Goal: Information Seeking & Learning: Learn about a topic

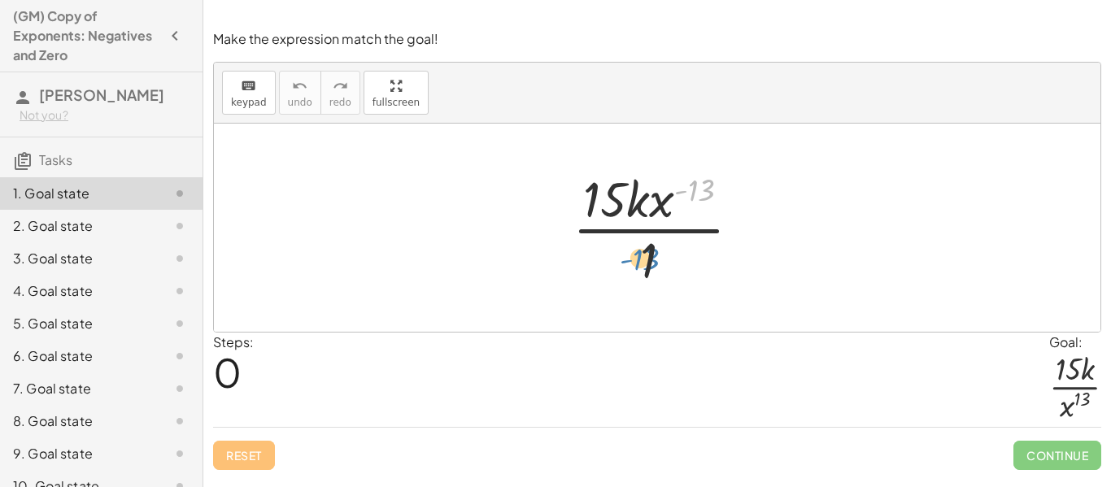
drag, startPoint x: 700, startPoint y: 185, endPoint x: 655, endPoint y: 246, distance: 76.1
click at [655, 246] on div at bounding box center [663, 227] width 198 height 125
drag, startPoint x: 704, startPoint y: 185, endPoint x: 625, endPoint y: 189, distance: 78.9
click at [625, 189] on div at bounding box center [663, 227] width 198 height 125
drag, startPoint x: 645, startPoint y: 268, endPoint x: 617, endPoint y: 198, distance: 75.2
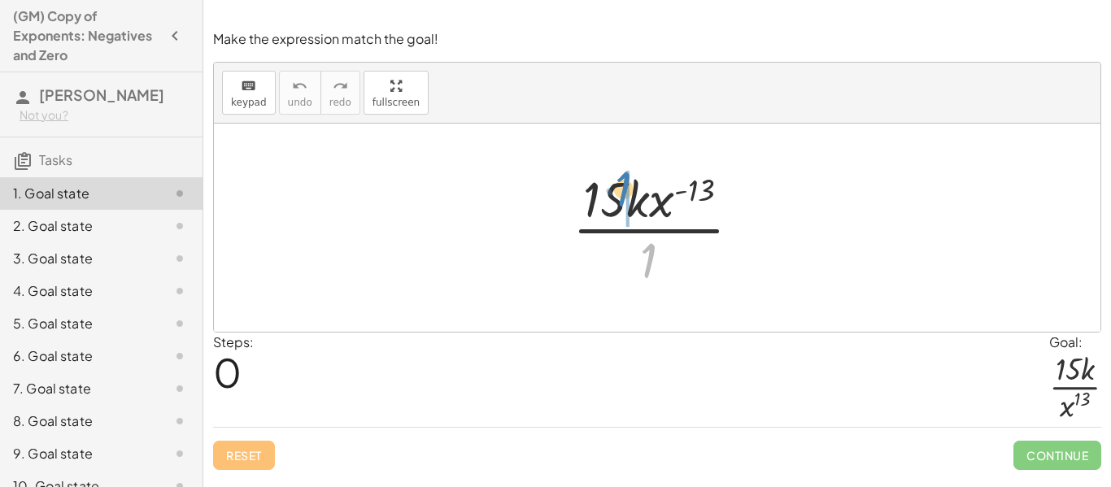
click at [617, 198] on div at bounding box center [663, 227] width 198 height 125
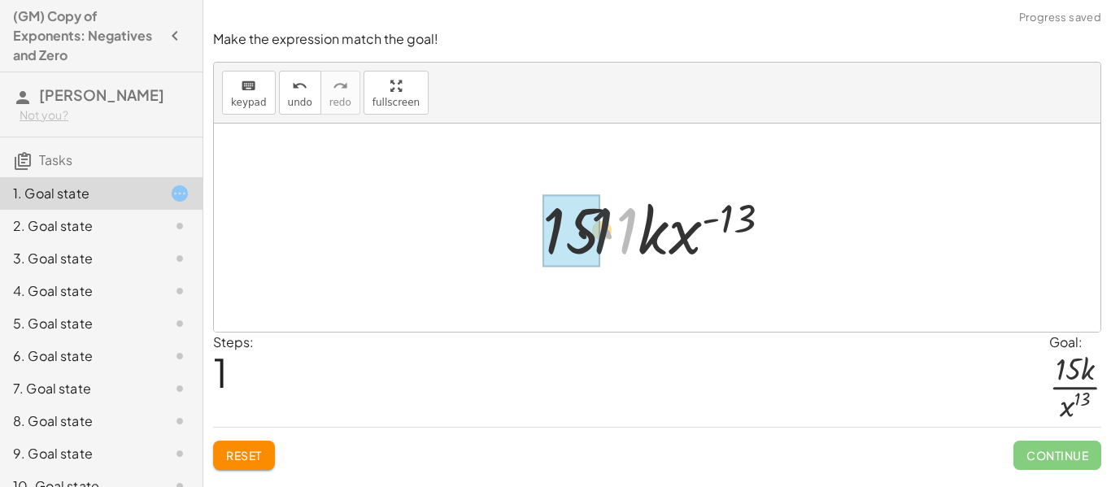
drag, startPoint x: 625, startPoint y: 234, endPoint x: 587, endPoint y: 233, distance: 38.2
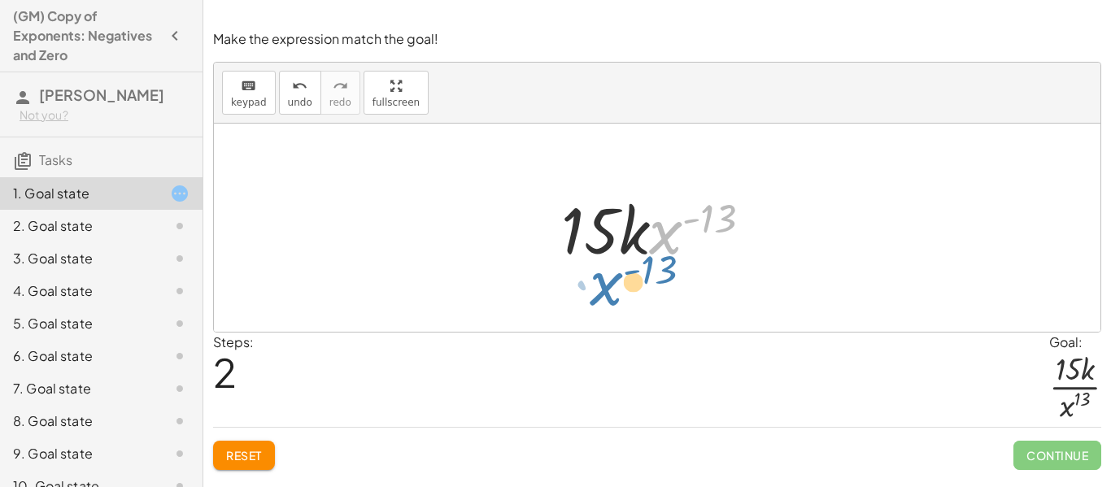
drag, startPoint x: 674, startPoint y: 228, endPoint x: 612, endPoint y: 279, distance: 80.9
click at [612, 279] on div "· 15 · k · x ( - 13 ) · 1 · 15 · 1 · k · x ( - 13 ) · x ( - 13 ) · 15 · k · x (…" at bounding box center [657, 228] width 886 height 208
drag, startPoint x: 715, startPoint y: 204, endPoint x: 599, endPoint y: 215, distance: 116.8
click at [599, 215] on div at bounding box center [663, 228] width 220 height 84
click at [652, 233] on div at bounding box center [663, 228] width 220 height 84
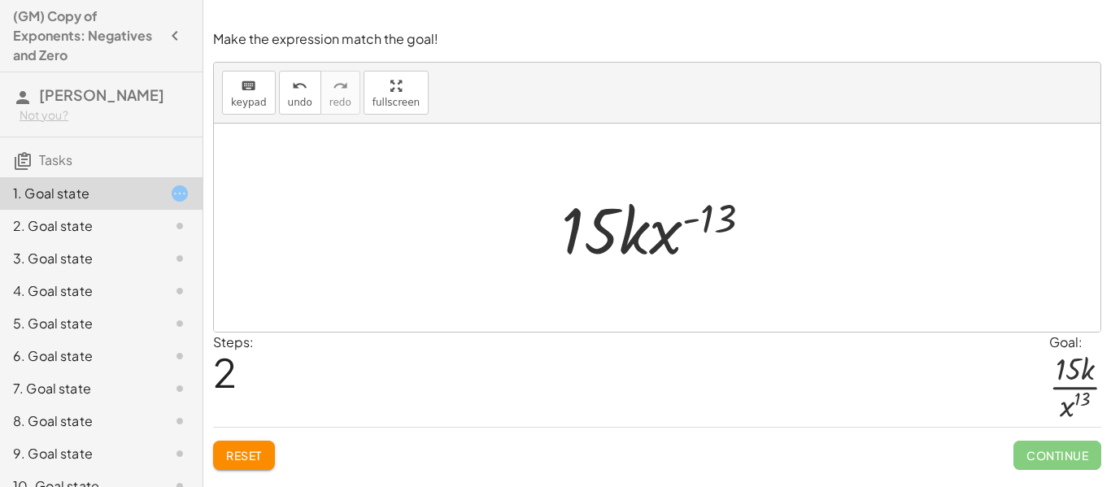
click at [633, 233] on div at bounding box center [663, 228] width 220 height 84
drag, startPoint x: 707, startPoint y: 214, endPoint x: 581, endPoint y: 220, distance: 125.4
click at [581, 220] on div at bounding box center [663, 228] width 220 height 84
click at [233, 451] on span "Reset" at bounding box center [244, 455] width 36 height 15
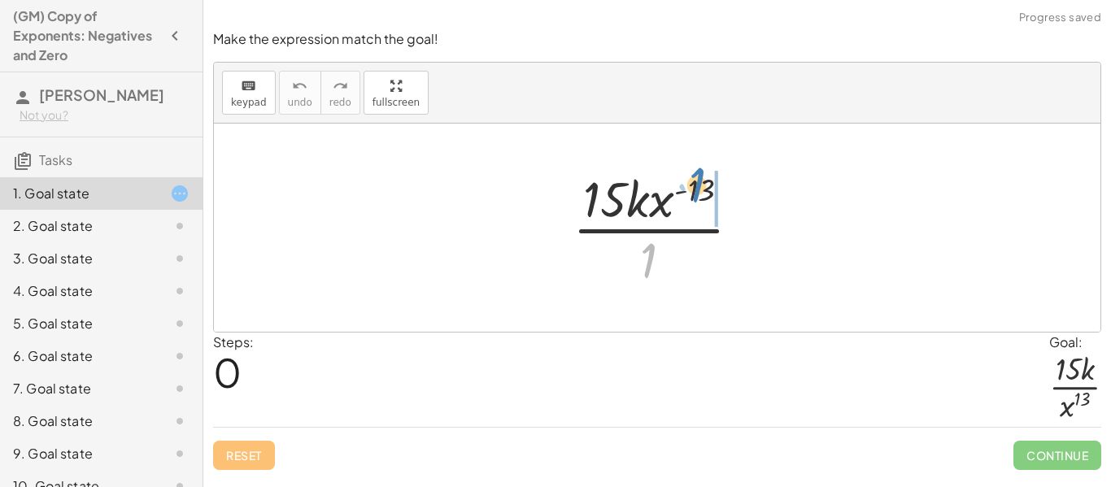
drag, startPoint x: 643, startPoint y: 258, endPoint x: 690, endPoint y: 184, distance: 87.8
click at [690, 184] on div at bounding box center [663, 227] width 198 height 125
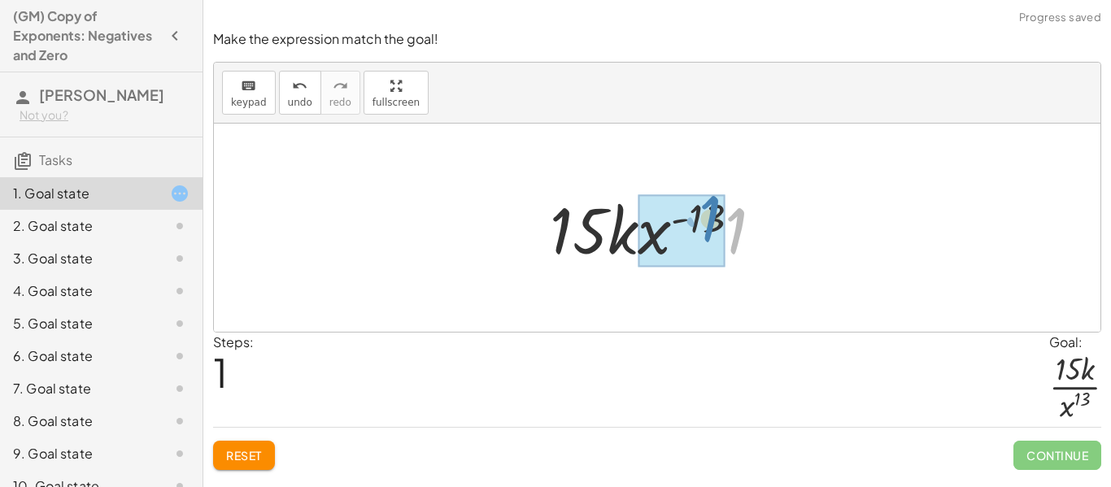
drag, startPoint x: 728, startPoint y: 240, endPoint x: 699, endPoint y: 229, distance: 30.4
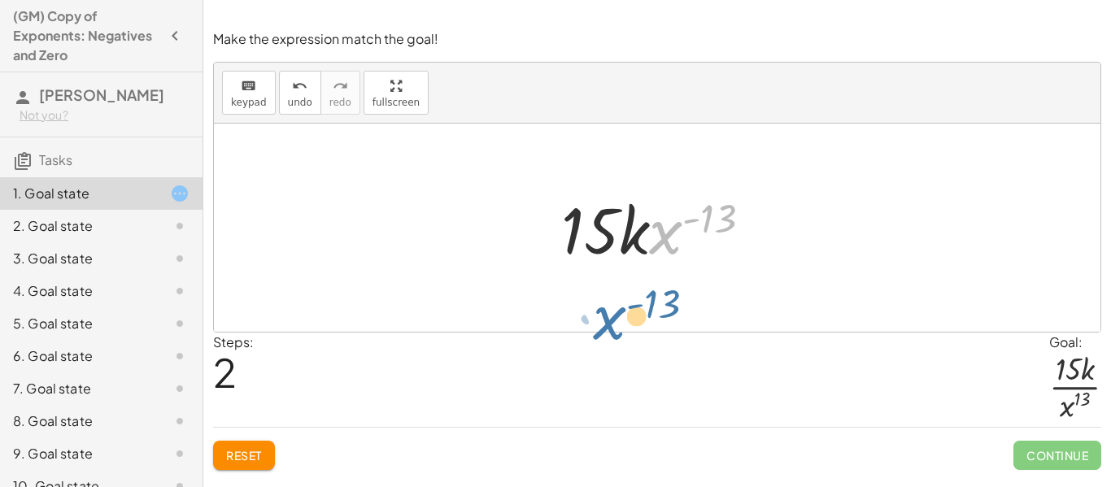
drag, startPoint x: 672, startPoint y: 224, endPoint x: 613, endPoint y: 311, distance: 104.9
click at [613, 311] on div "· 15 · k · x ( - 13 ) · 1 · 15 · k · x ( - 13 ) · 1 · x ( - 13 ) · 15 · k · x (…" at bounding box center [657, 228] width 886 height 208
click at [243, 444] on button "Reset" at bounding box center [244, 455] width 62 height 29
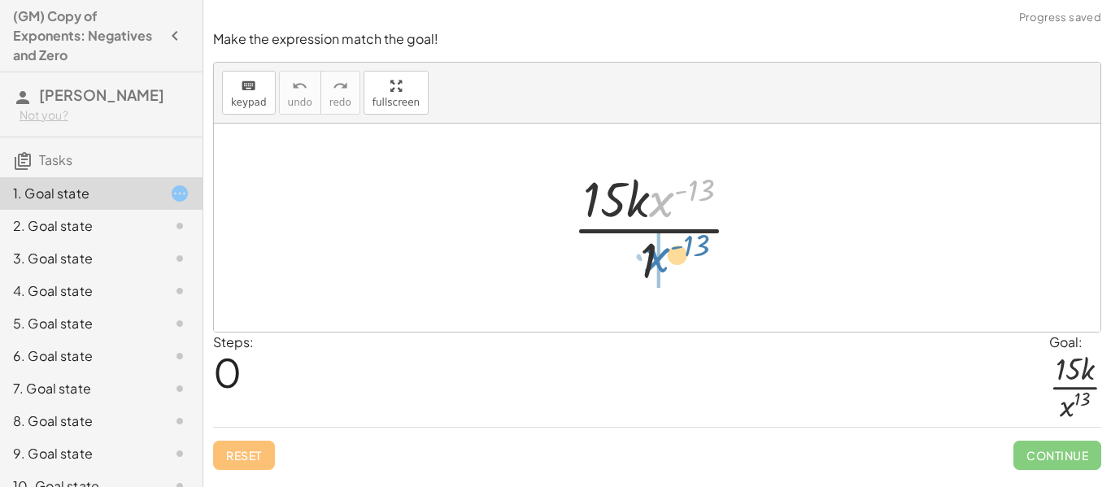
drag, startPoint x: 670, startPoint y: 191, endPoint x: 660, endPoint y: 245, distance: 54.7
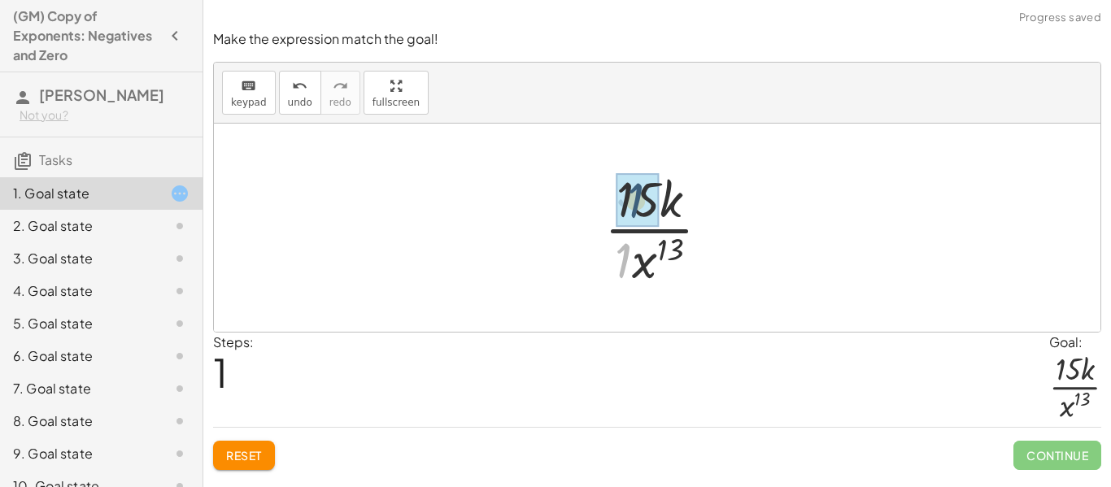
drag, startPoint x: 622, startPoint y: 254, endPoint x: 633, endPoint y: 194, distance: 61.2
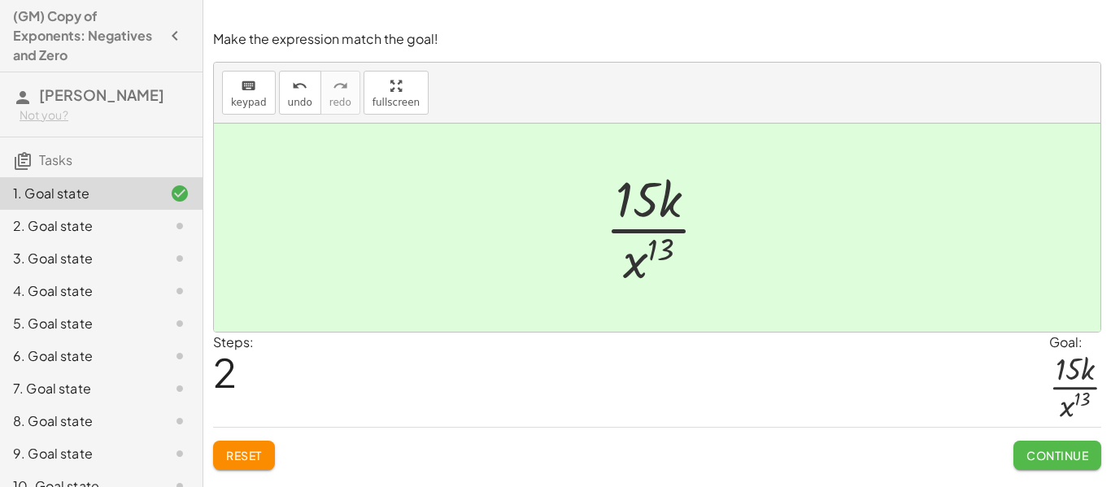
click at [1035, 453] on span "Continue" at bounding box center [1057, 455] width 62 height 15
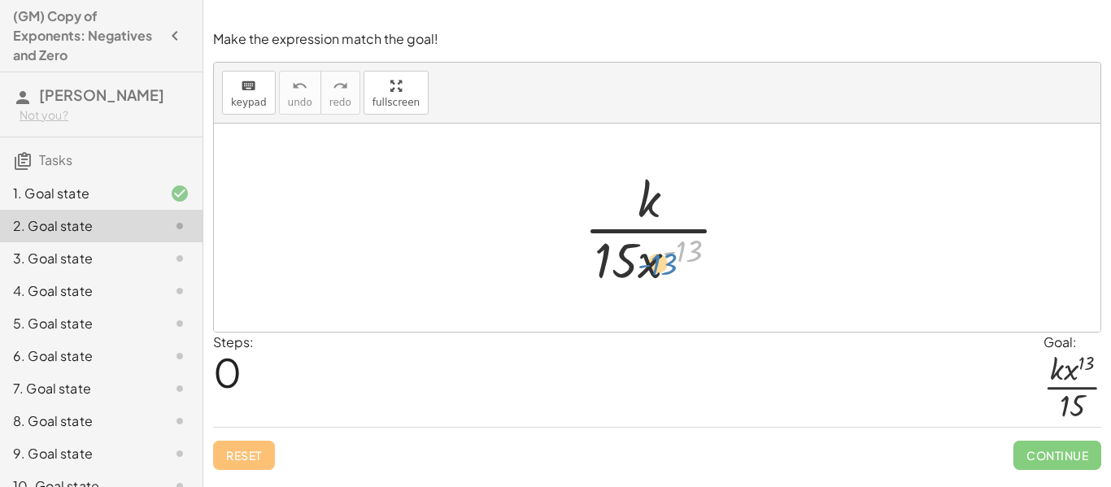
drag, startPoint x: 663, startPoint y: 259, endPoint x: 640, endPoint y: 272, distance: 26.2
click at [640, 272] on div at bounding box center [663, 227] width 174 height 125
drag, startPoint x: 654, startPoint y: 255, endPoint x: 637, endPoint y: 189, distance: 68.0
click at [637, 189] on div at bounding box center [663, 227] width 174 height 125
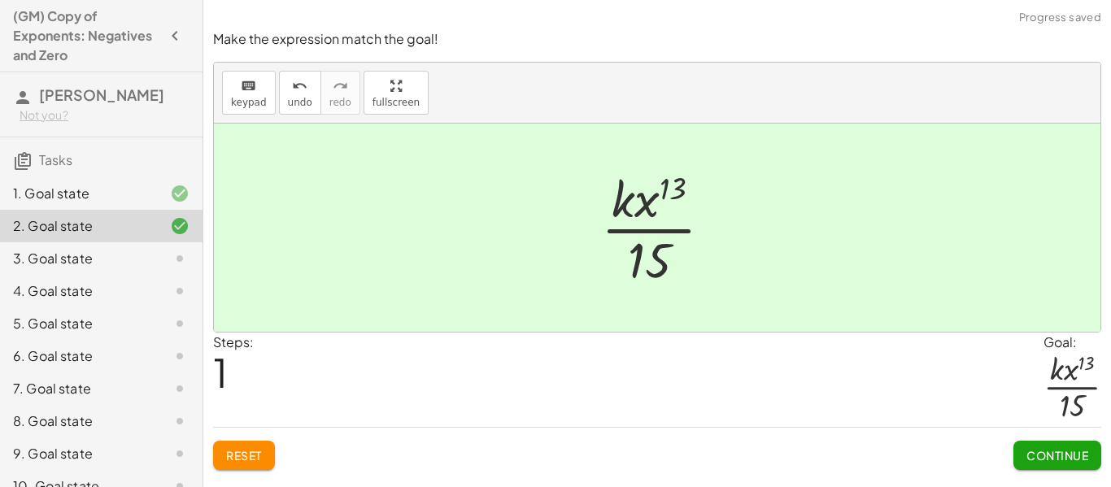
click at [1048, 459] on span "Continue" at bounding box center [1057, 455] width 62 height 15
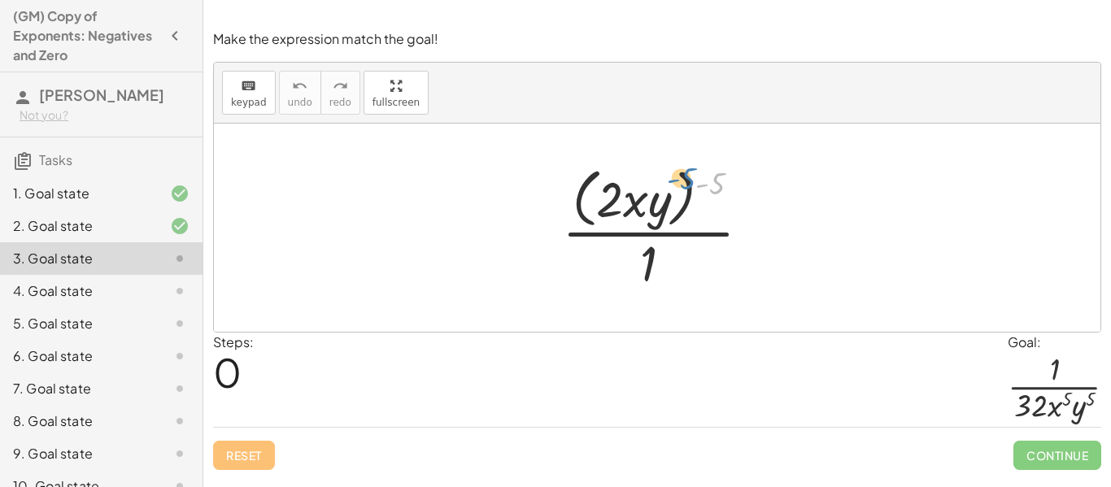
drag, startPoint x: 703, startPoint y: 179, endPoint x: 647, endPoint y: 180, distance: 56.9
click at [647, 180] on div at bounding box center [663, 227] width 218 height 133
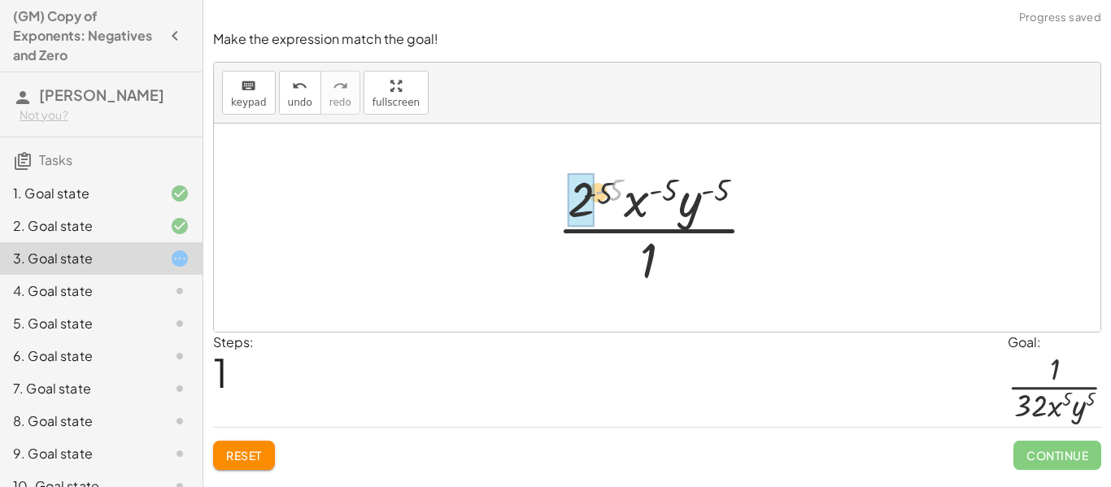
drag, startPoint x: 615, startPoint y: 185, endPoint x: 583, endPoint y: 189, distance: 32.0
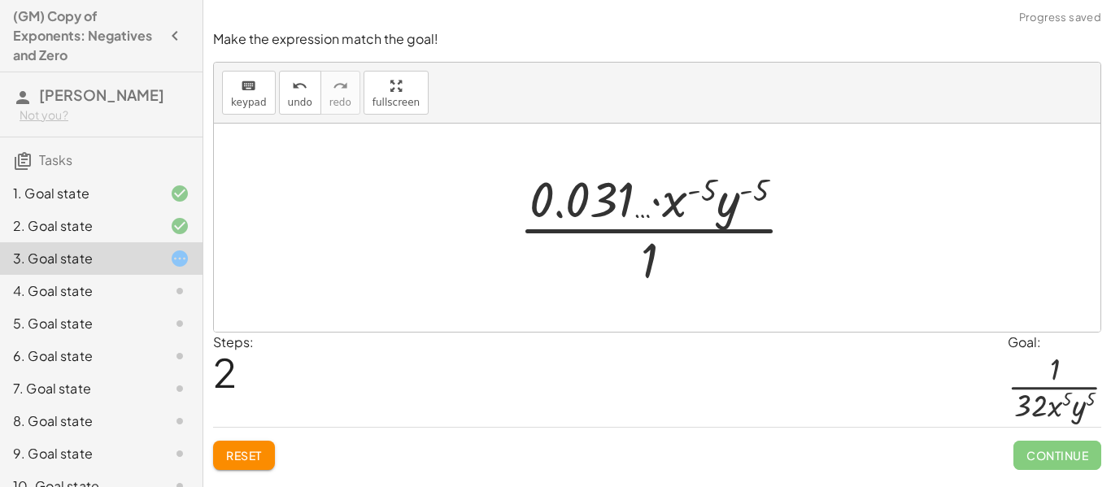
click at [629, 189] on div at bounding box center [663, 227] width 305 height 125
click at [240, 455] on span "Reset" at bounding box center [244, 455] width 36 height 15
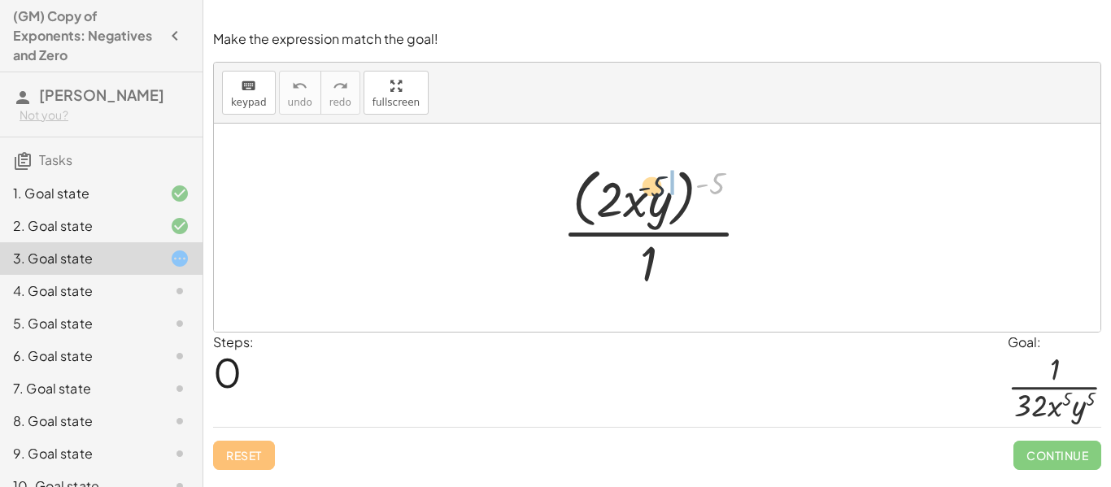
drag, startPoint x: 714, startPoint y: 176, endPoint x: 642, endPoint y: 181, distance: 72.5
click at [642, 181] on div at bounding box center [663, 227] width 218 height 133
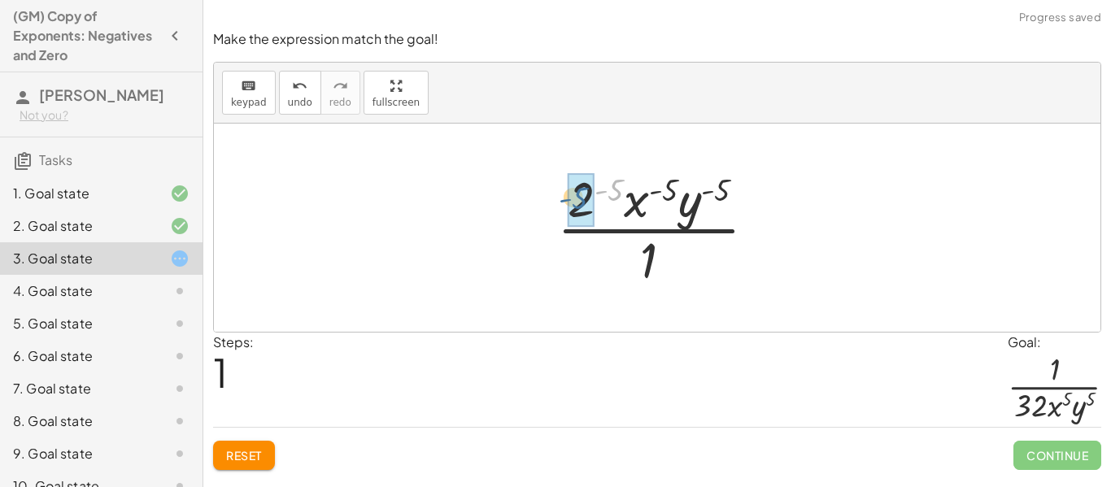
drag, startPoint x: 616, startPoint y: 187, endPoint x: 581, endPoint y: 195, distance: 35.9
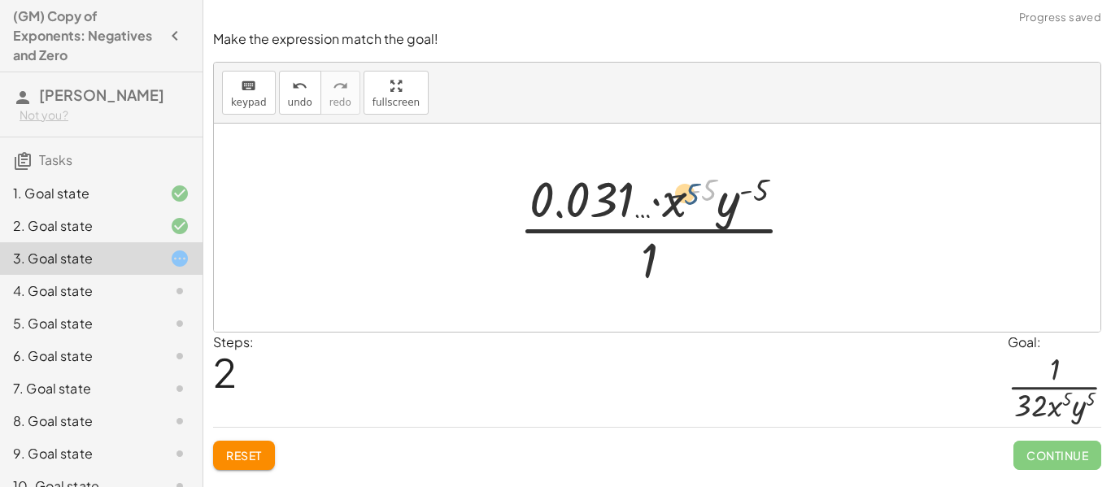
drag, startPoint x: 702, startPoint y: 185, endPoint x: 676, endPoint y: 191, distance: 26.6
click at [676, 191] on div at bounding box center [663, 227] width 305 height 125
click at [753, 184] on div at bounding box center [663, 227] width 305 height 125
drag, startPoint x: 679, startPoint y: 194, endPoint x: 669, endPoint y: 255, distance: 61.0
click at [669, 255] on div at bounding box center [663, 227] width 305 height 125
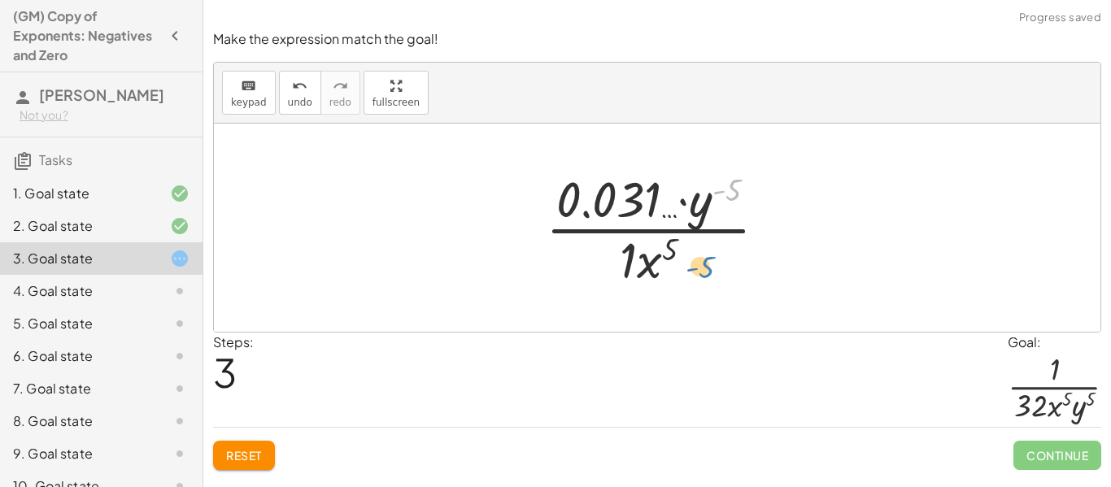
drag, startPoint x: 714, startPoint y: 189, endPoint x: 686, endPoint y: 266, distance: 82.1
click at [686, 266] on div at bounding box center [663, 227] width 250 height 125
drag, startPoint x: 699, startPoint y: 210, endPoint x: 678, endPoint y: 277, distance: 70.7
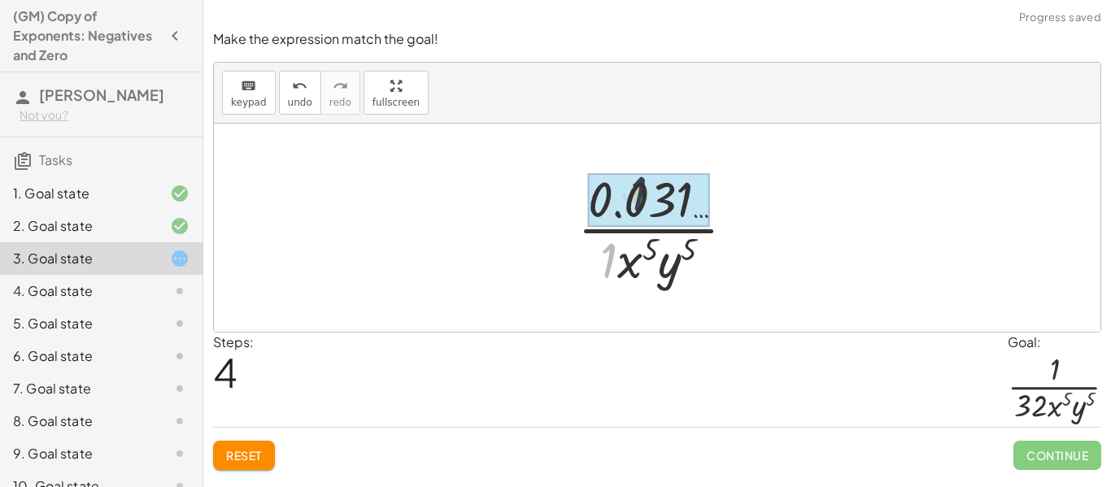
drag, startPoint x: 608, startPoint y: 258, endPoint x: 639, endPoint y: 189, distance: 75.0
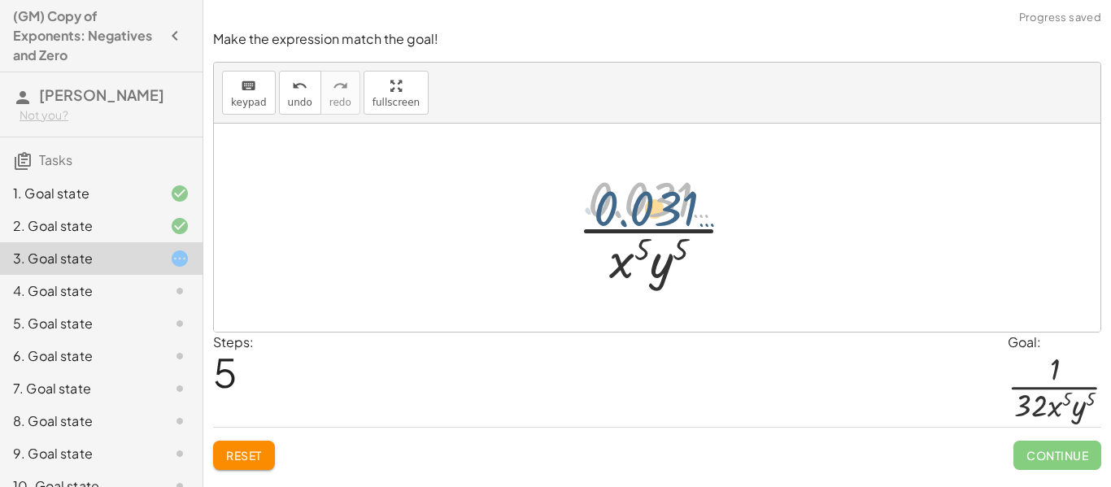
click at [681, 206] on div at bounding box center [662, 227] width 187 height 125
click at [258, 451] on span "Reset" at bounding box center [244, 455] width 36 height 15
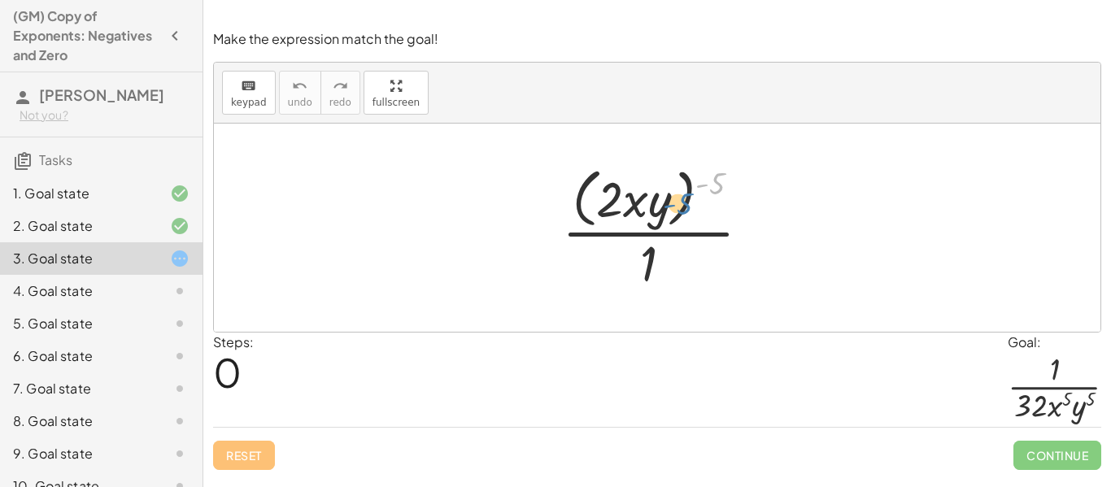
drag, startPoint x: 710, startPoint y: 185, endPoint x: 672, endPoint y: 199, distance: 40.6
click at [672, 199] on div at bounding box center [663, 227] width 218 height 133
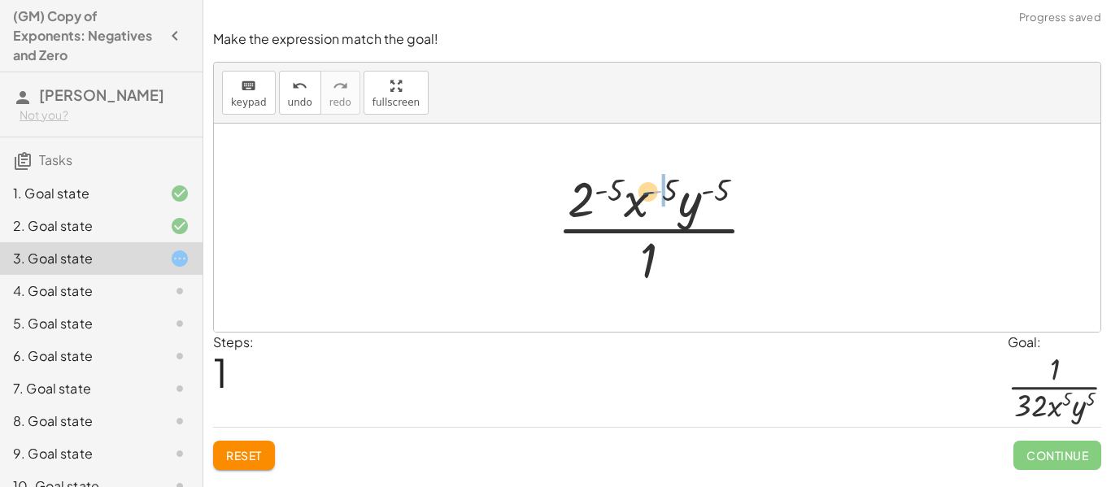
drag, startPoint x: 661, startPoint y: 186, endPoint x: 642, endPoint y: 190, distance: 19.1
click at [642, 190] on div at bounding box center [663, 227] width 229 height 125
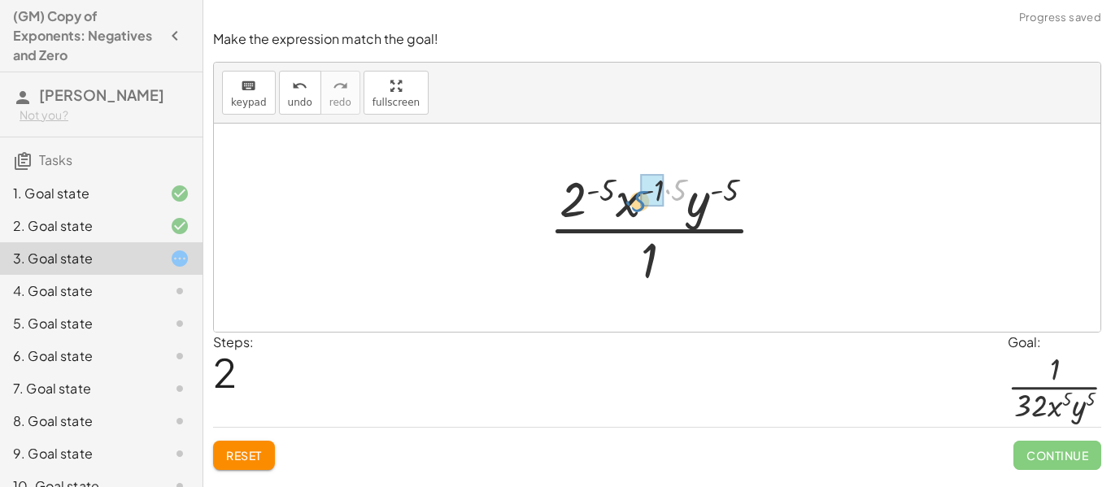
drag, startPoint x: 674, startPoint y: 186, endPoint x: 633, endPoint y: 198, distance: 42.2
click at [633, 198] on div at bounding box center [664, 227] width 246 height 125
drag, startPoint x: 672, startPoint y: 185, endPoint x: 639, endPoint y: 201, distance: 36.4
click at [639, 201] on div at bounding box center [663, 227] width 229 height 125
click at [612, 190] on div at bounding box center [663, 227] width 229 height 125
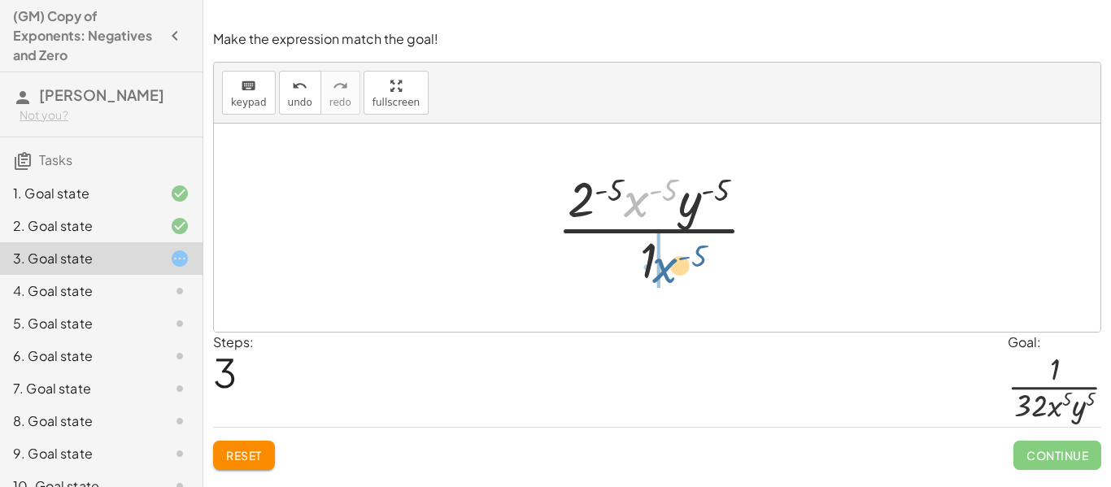
drag, startPoint x: 645, startPoint y: 192, endPoint x: 674, endPoint y: 259, distance: 73.6
click at [674, 259] on div at bounding box center [663, 227] width 229 height 125
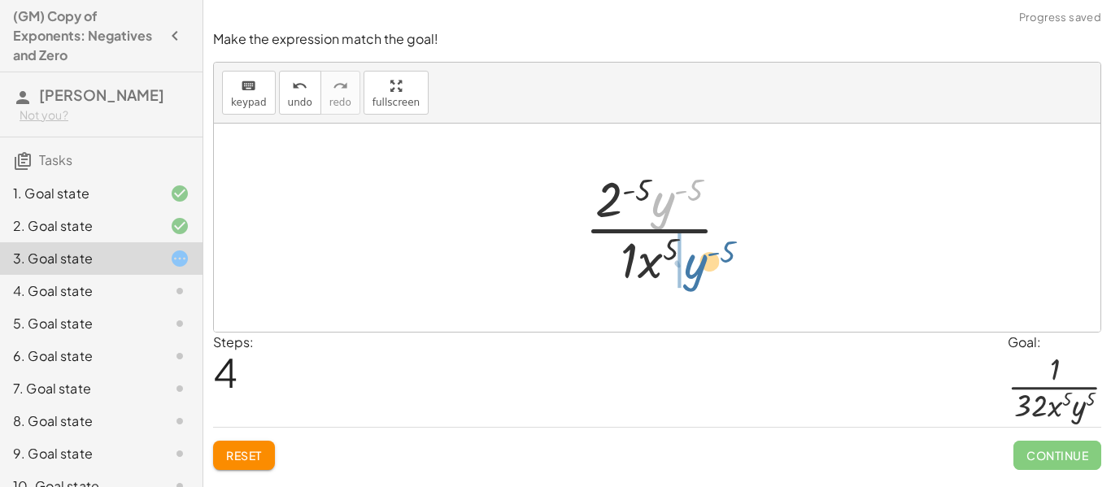
drag, startPoint x: 669, startPoint y: 194, endPoint x: 701, endPoint y: 258, distance: 70.9
click at [701, 258] on div at bounding box center [664, 227] width 174 height 125
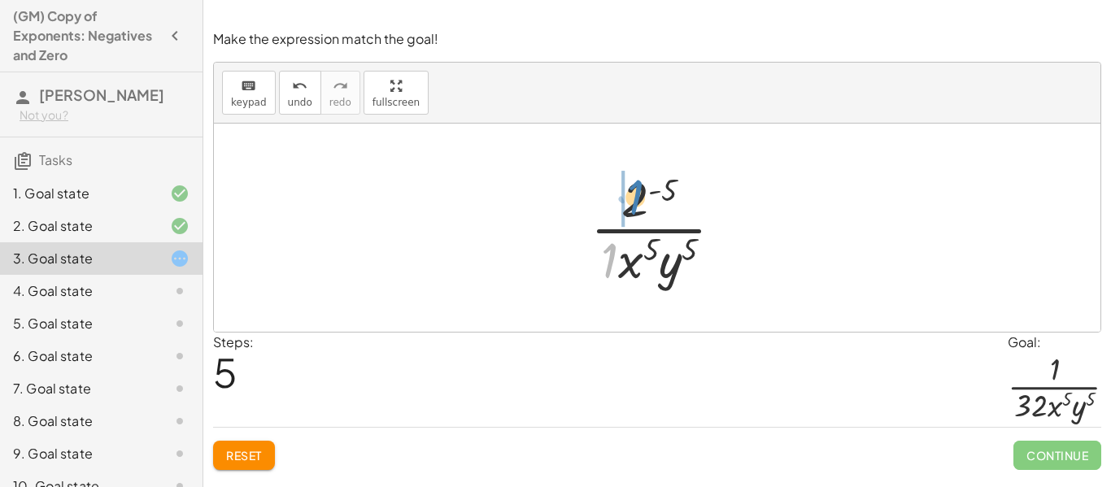
drag, startPoint x: 606, startPoint y: 255, endPoint x: 633, endPoint y: 192, distance: 69.2
click at [633, 192] on div at bounding box center [663, 227] width 162 height 125
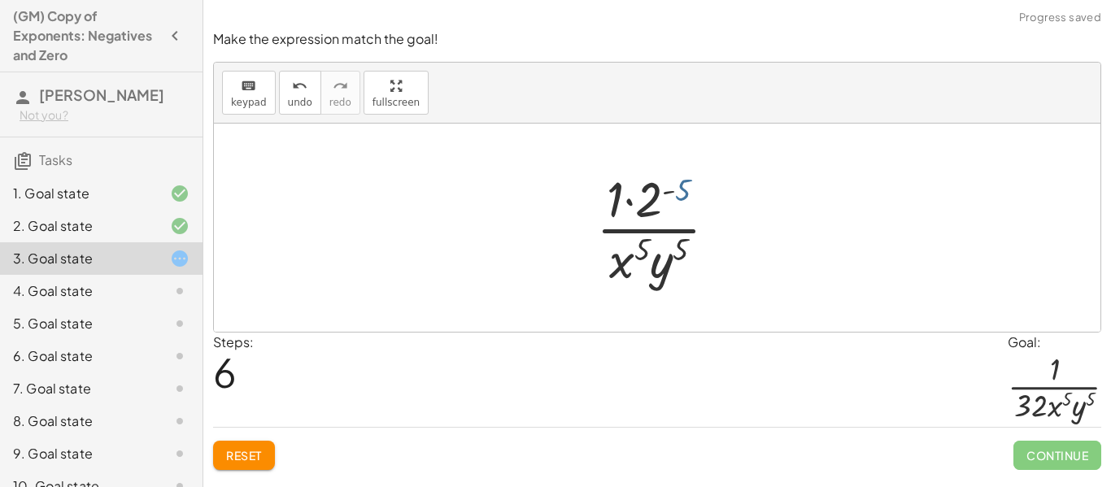
click at [676, 194] on div at bounding box center [663, 227] width 150 height 125
drag, startPoint x: 675, startPoint y: 191, endPoint x: 649, endPoint y: 197, distance: 26.6
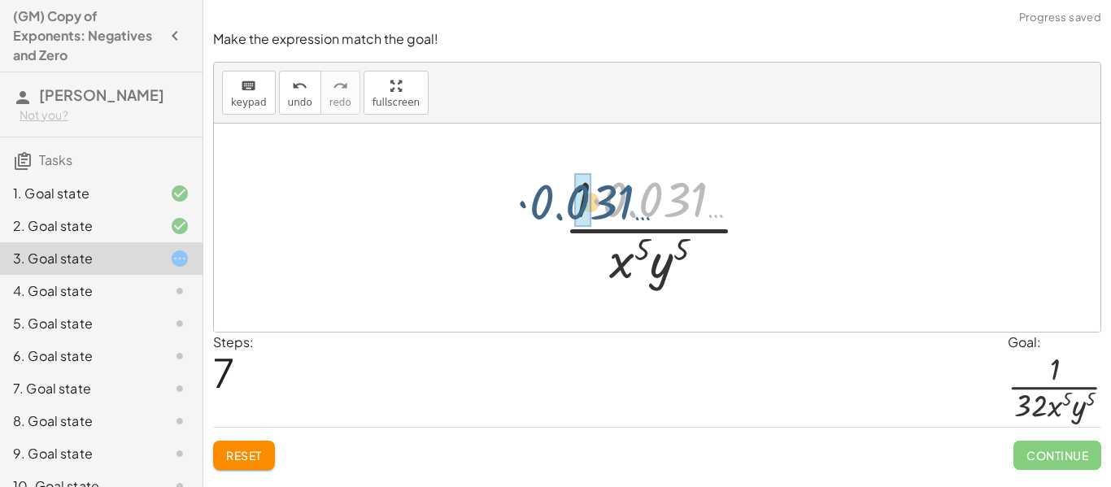
drag, startPoint x: 672, startPoint y: 199, endPoint x: 598, endPoint y: 202, distance: 74.0
click at [598, 202] on div at bounding box center [663, 227] width 216 height 125
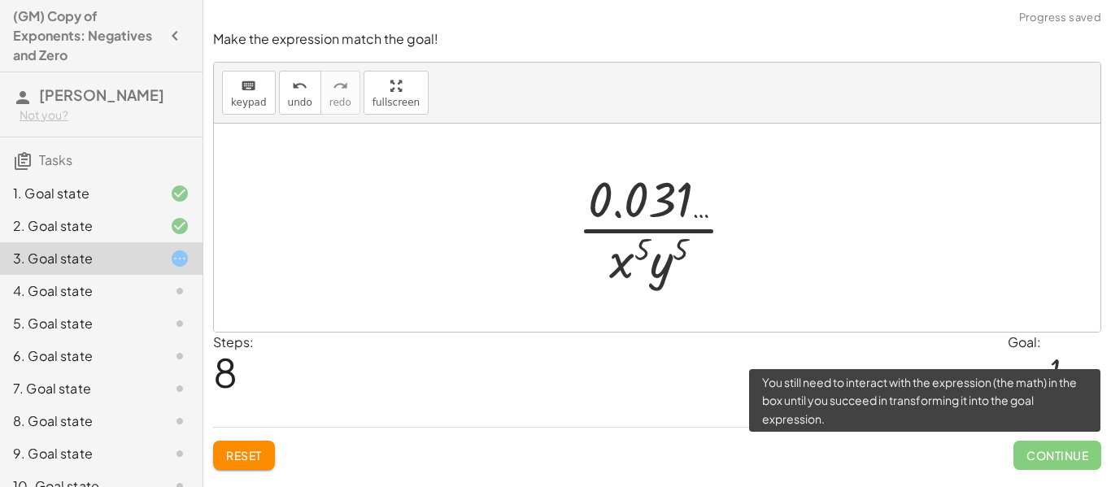
click at [1027, 456] on span "Continue" at bounding box center [1057, 455] width 88 height 29
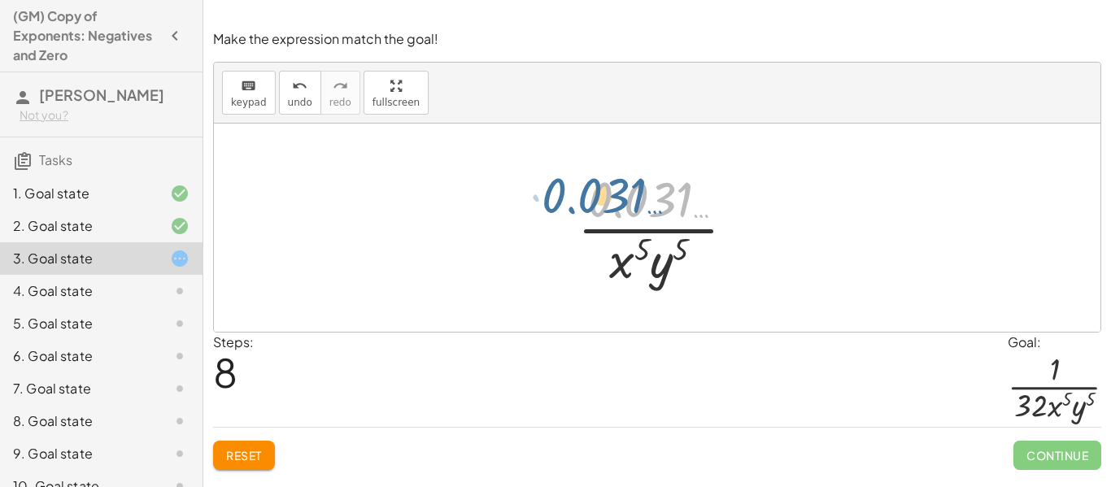
drag, startPoint x: 658, startPoint y: 214, endPoint x: 611, endPoint y: 220, distance: 47.6
click at [611, 220] on div at bounding box center [662, 227] width 187 height 125
click at [259, 442] on button "Reset" at bounding box center [244, 455] width 62 height 29
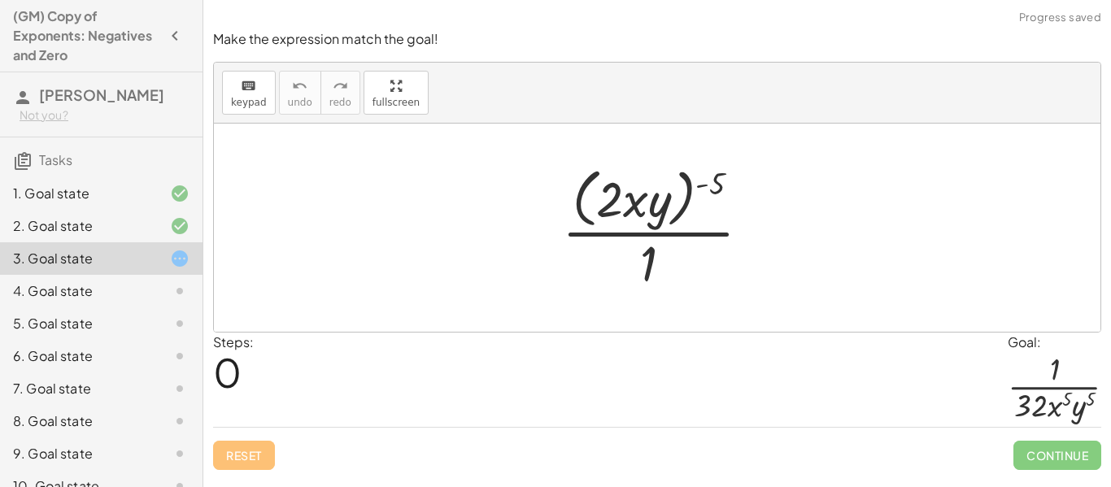
click at [222, 448] on div "Reset Continue" at bounding box center [657, 448] width 888 height 43
drag, startPoint x: 715, startPoint y: 189, endPoint x: 655, endPoint y: 195, distance: 59.7
click at [655, 195] on div at bounding box center [663, 227] width 218 height 133
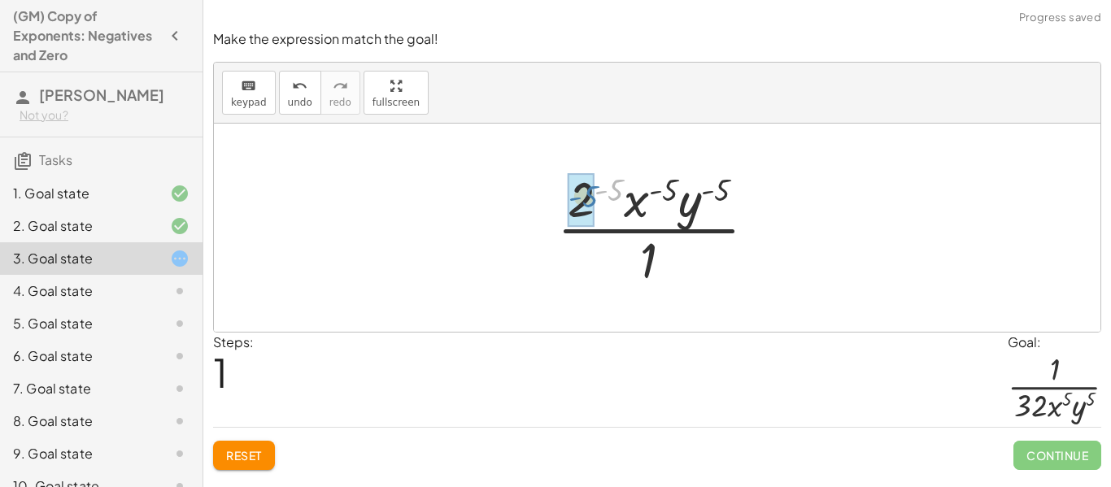
drag, startPoint x: 611, startPoint y: 188, endPoint x: 584, endPoint y: 194, distance: 27.6
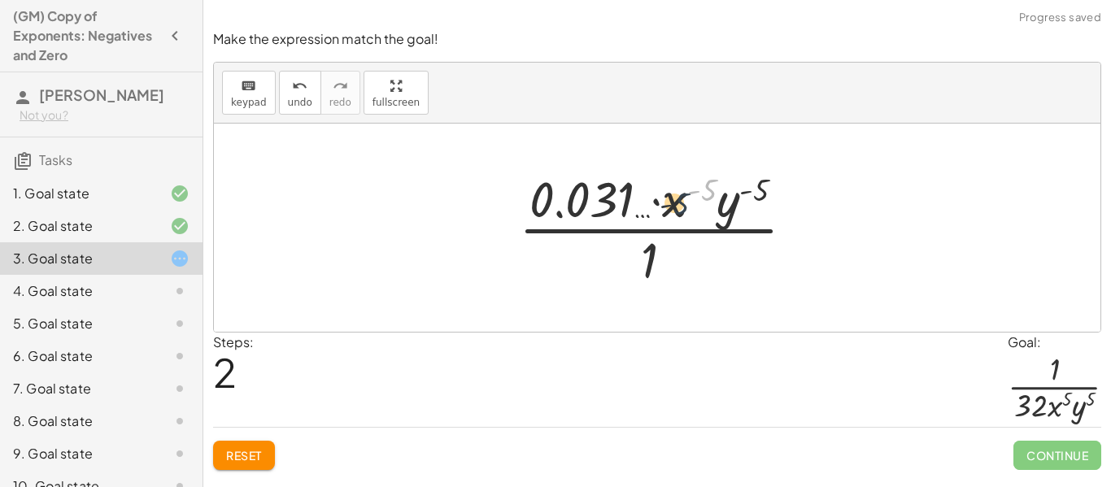
drag, startPoint x: 705, startPoint y: 183, endPoint x: 673, endPoint y: 198, distance: 36.0
click at [673, 198] on div at bounding box center [663, 227] width 305 height 125
drag, startPoint x: 685, startPoint y: 194, endPoint x: 695, endPoint y: 268, distance: 74.8
click at [695, 268] on div at bounding box center [663, 227] width 305 height 125
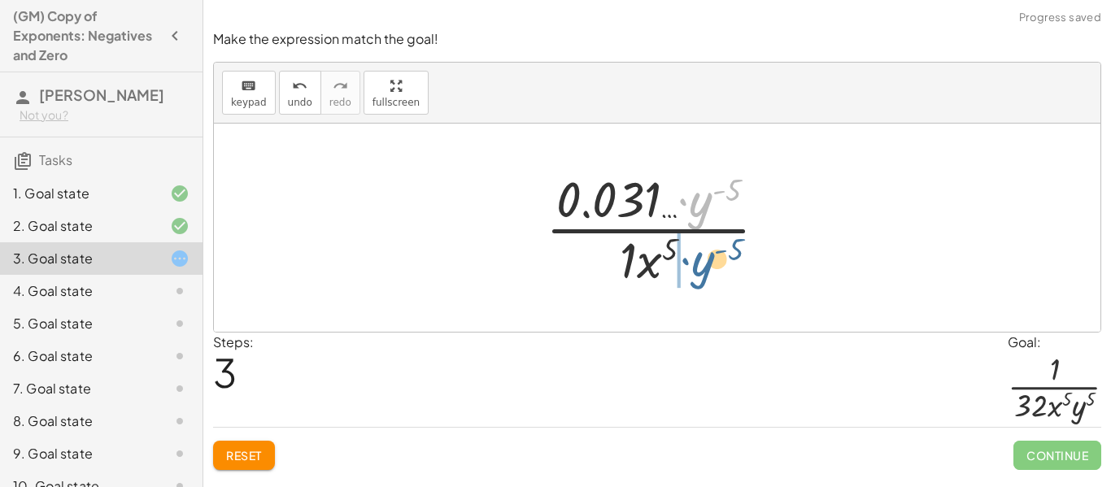
drag, startPoint x: 707, startPoint y: 198, endPoint x: 706, endPoint y: 258, distance: 60.2
click at [706, 258] on div at bounding box center [663, 227] width 250 height 125
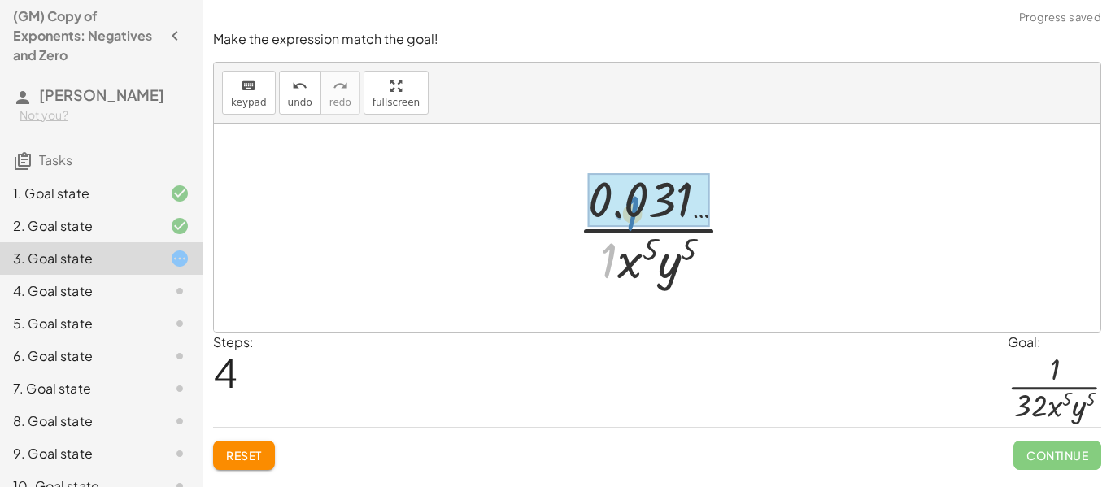
drag, startPoint x: 606, startPoint y: 255, endPoint x: 631, endPoint y: 204, distance: 57.1
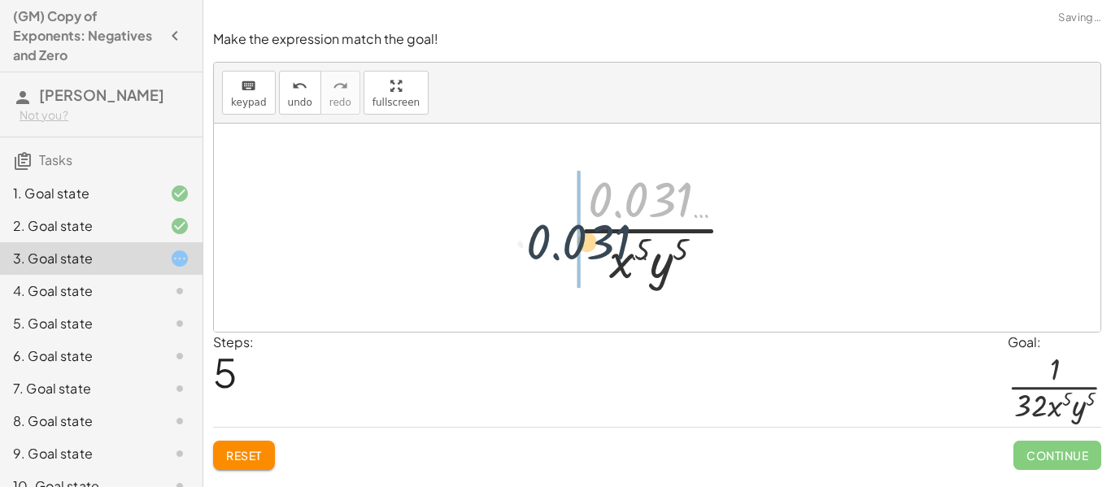
drag, startPoint x: 654, startPoint y: 204, endPoint x: 591, endPoint y: 248, distance: 76.5
click at [591, 248] on div at bounding box center [662, 227] width 187 height 125
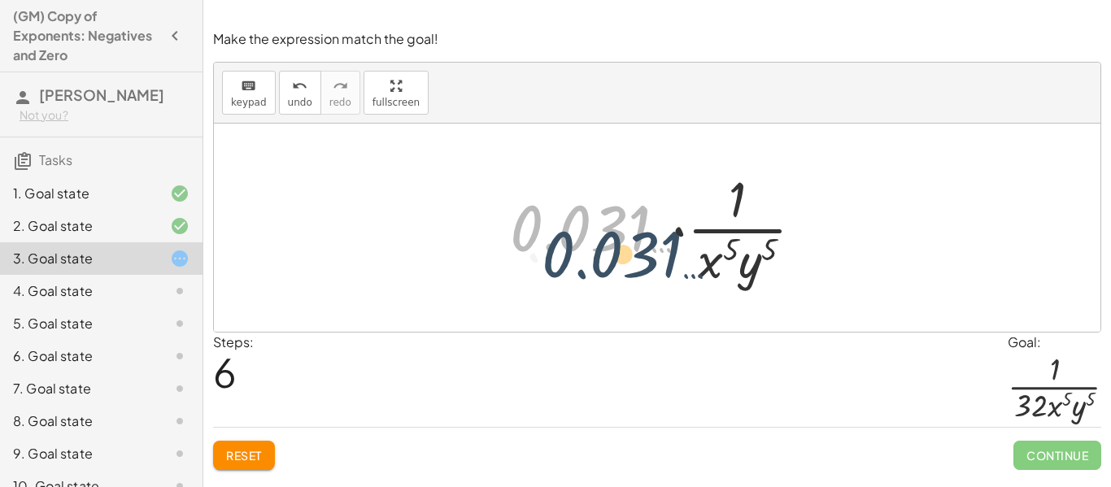
drag, startPoint x: 618, startPoint y: 228, endPoint x: 658, endPoint y: 255, distance: 48.0
click at [658, 255] on div at bounding box center [663, 227] width 323 height 125
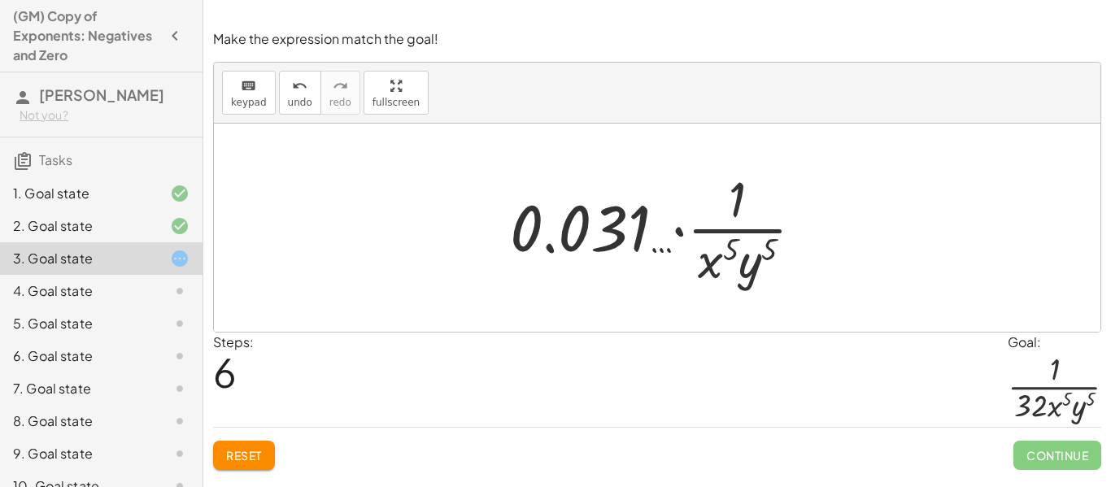
click at [738, 205] on div at bounding box center [663, 227] width 323 height 125
click at [254, 450] on span "Reset" at bounding box center [244, 455] width 36 height 15
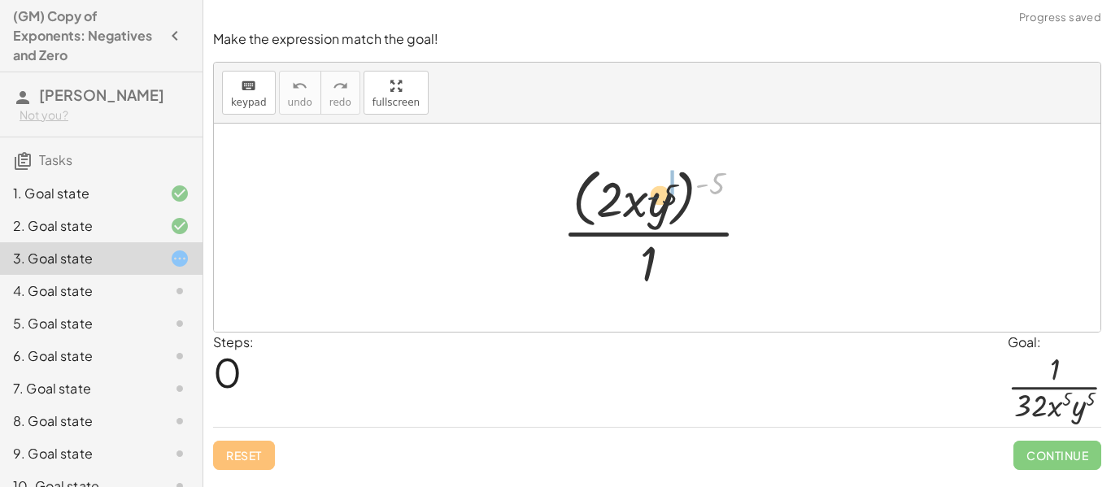
drag, startPoint x: 707, startPoint y: 180, endPoint x: 642, endPoint y: 194, distance: 67.5
click at [642, 194] on div at bounding box center [663, 227] width 218 height 133
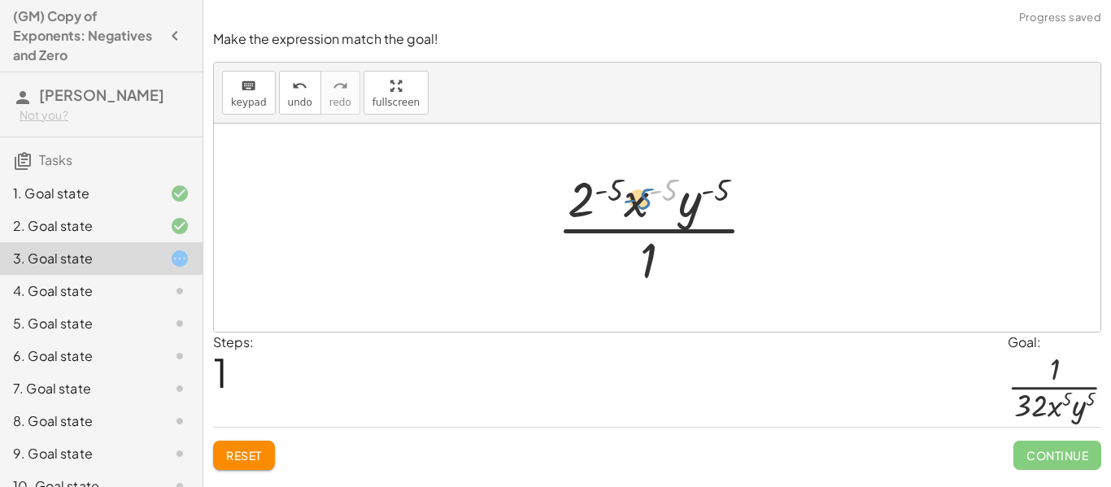
click at [667, 189] on div at bounding box center [663, 227] width 229 height 125
drag, startPoint x: 633, startPoint y: 201, endPoint x: 668, endPoint y: 257, distance: 66.1
click at [668, 257] on div at bounding box center [663, 227] width 229 height 125
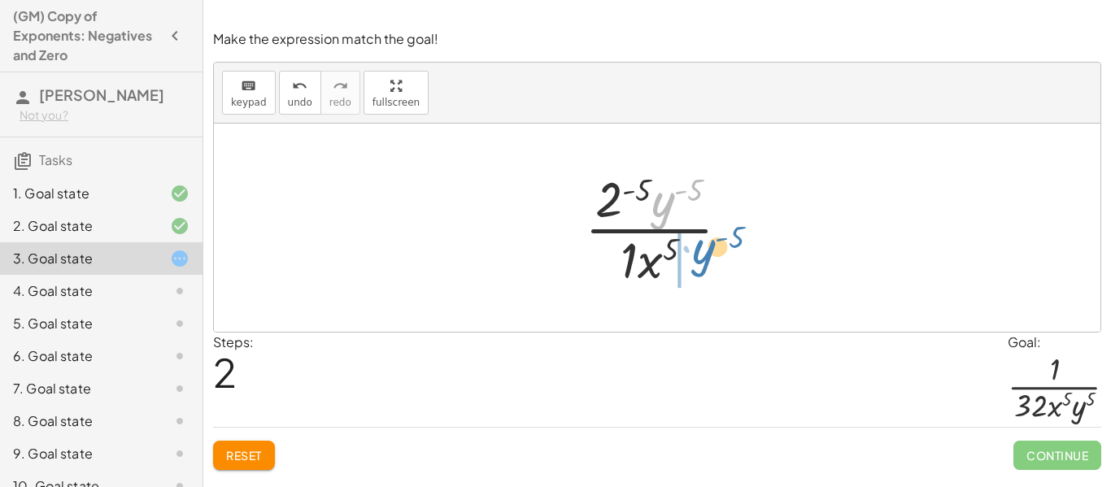
drag, startPoint x: 663, startPoint y: 200, endPoint x: 702, endPoint y: 253, distance: 65.7
click at [702, 253] on div at bounding box center [664, 227] width 174 height 125
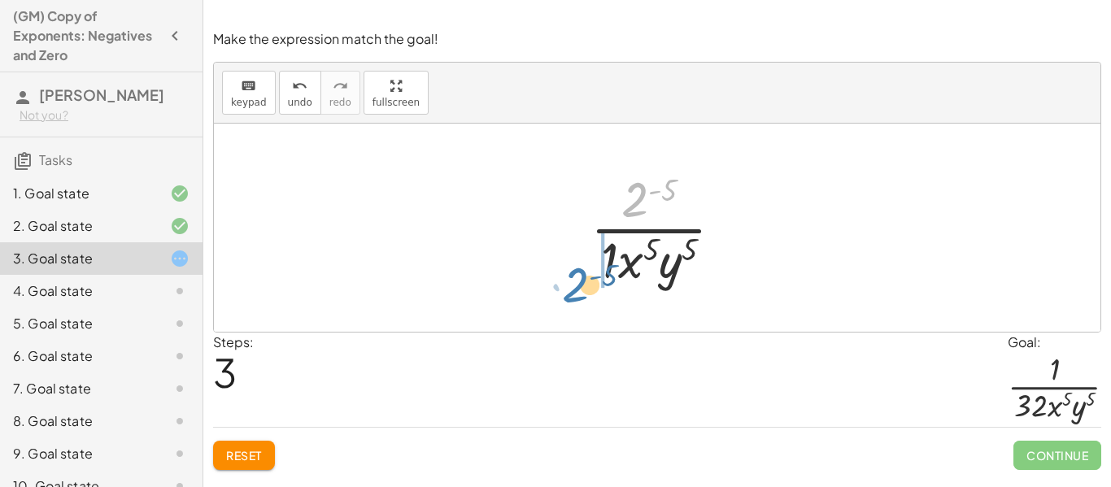
drag, startPoint x: 631, startPoint y: 204, endPoint x: 573, endPoint y: 280, distance: 95.1
click at [573, 280] on div "· ( · 2 · x · y ) ( - 5 ) · 1 · 2 ( - 5 ) · x ( - 5 ) · y ( - 5 ) · 1 · 2 ( - 5…" at bounding box center [657, 227] width 182 height 133
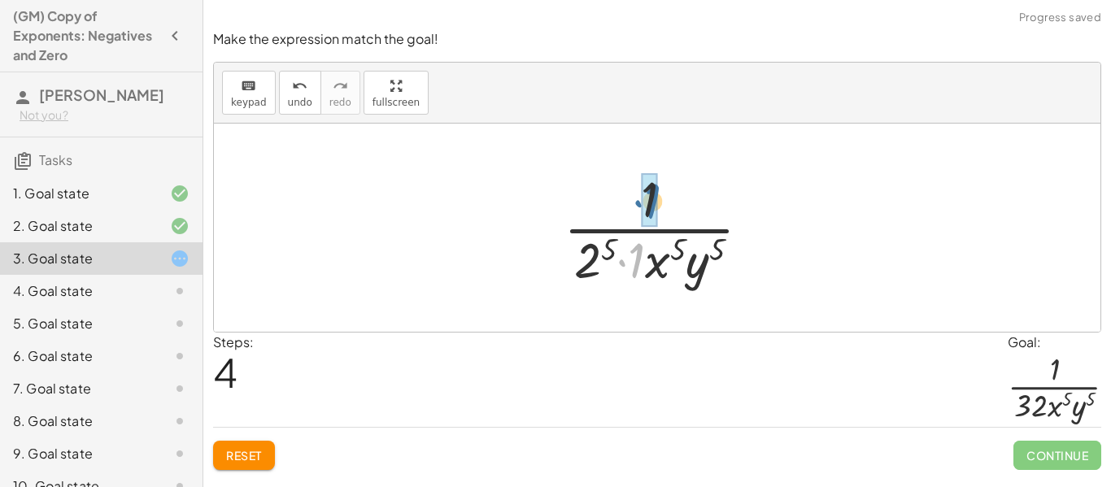
drag, startPoint x: 633, startPoint y: 254, endPoint x: 648, endPoint y: 194, distance: 61.3
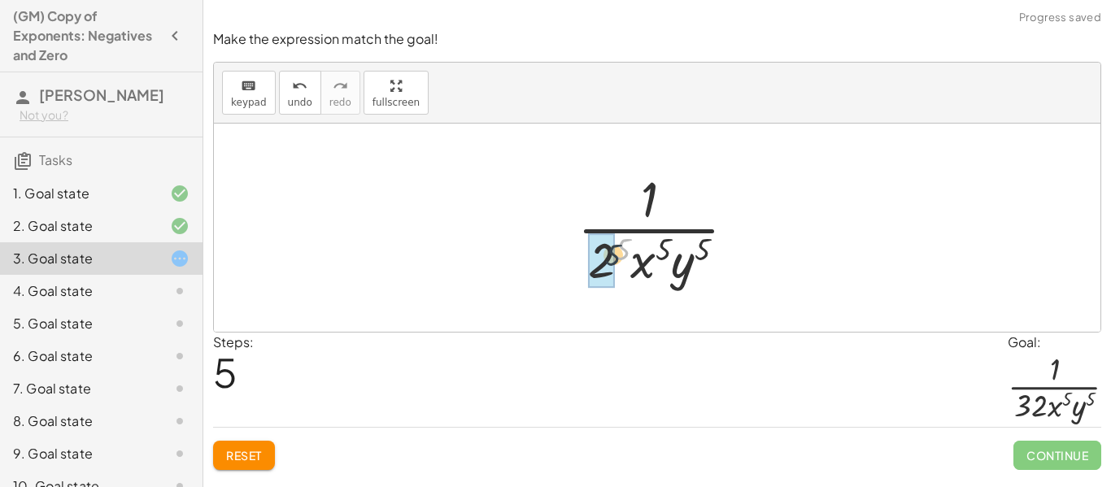
drag, startPoint x: 624, startPoint y: 251, endPoint x: 612, endPoint y: 259, distance: 14.0
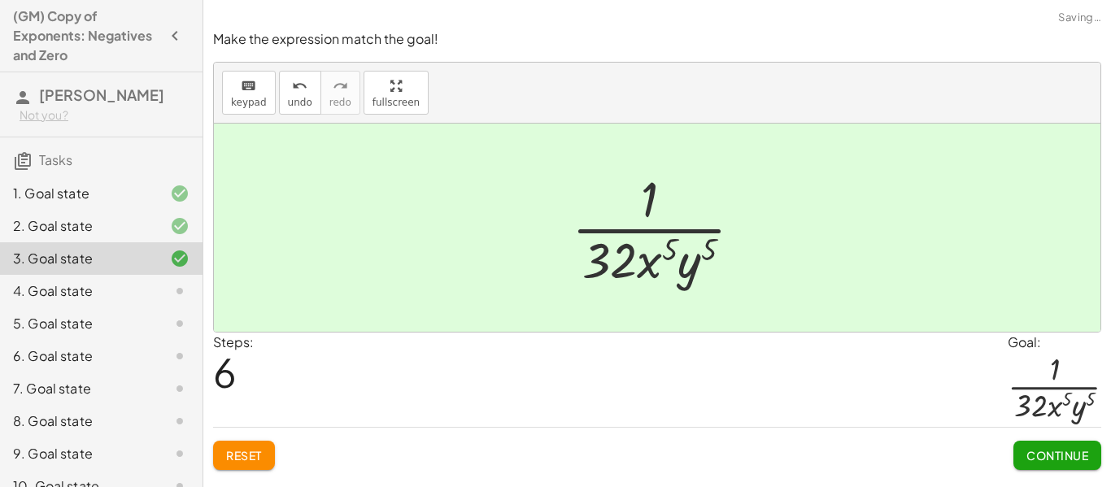
click at [0, 0] on div "Make the expression match the goal! keyboard keypad undo undo redo redo fullscr…" at bounding box center [0, 0] width 0 height 0
click at [1031, 458] on span "Continue" at bounding box center [1057, 455] width 62 height 15
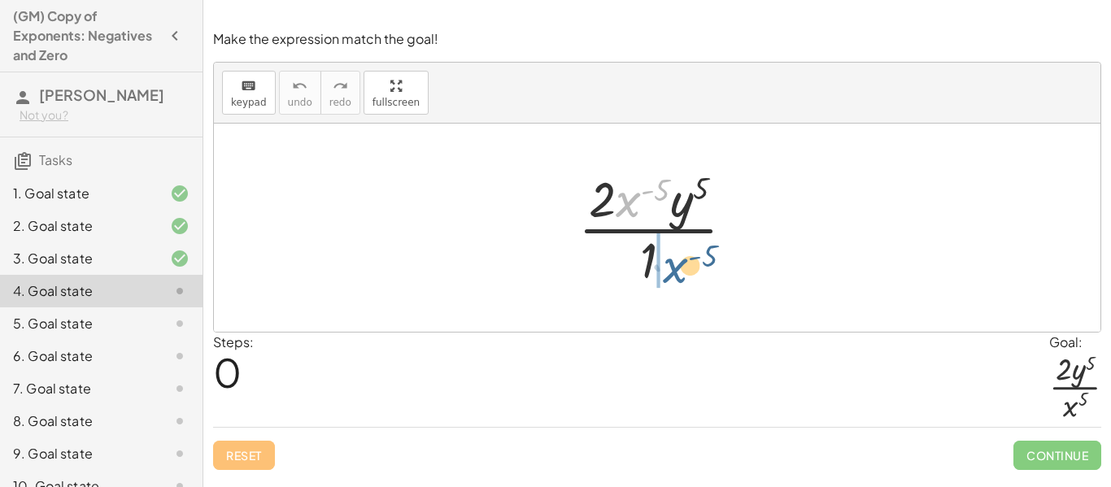
drag, startPoint x: 635, startPoint y: 194, endPoint x: 679, endPoint y: 262, distance: 81.2
click at [679, 262] on div at bounding box center [662, 227] width 185 height 125
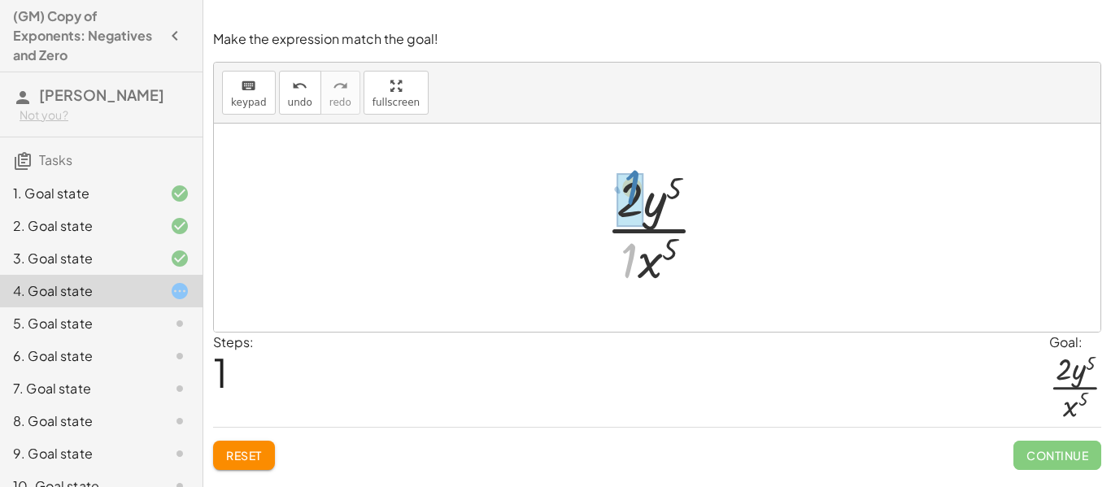
drag, startPoint x: 624, startPoint y: 269, endPoint x: 627, endPoint y: 198, distance: 70.8
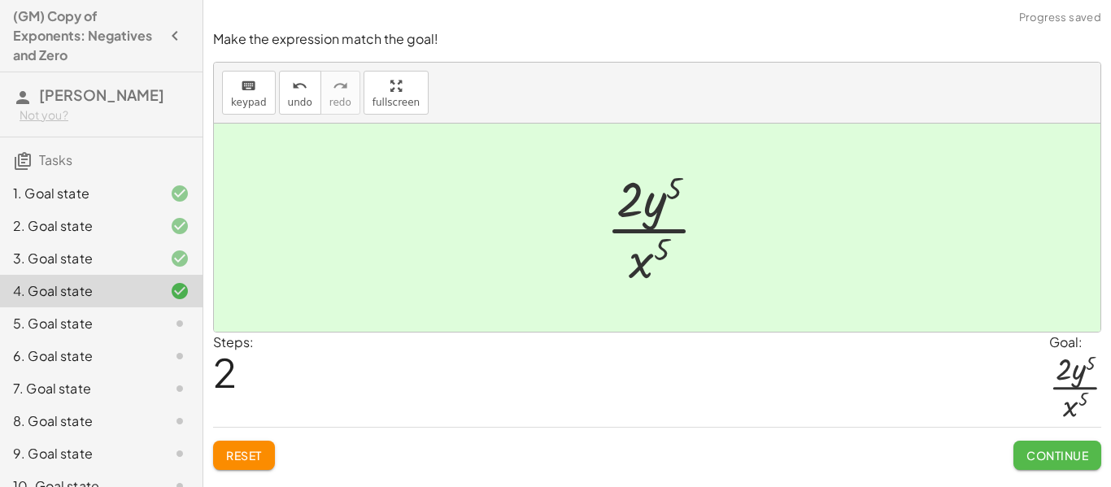
click at [1027, 446] on button "Continue" at bounding box center [1057, 455] width 88 height 29
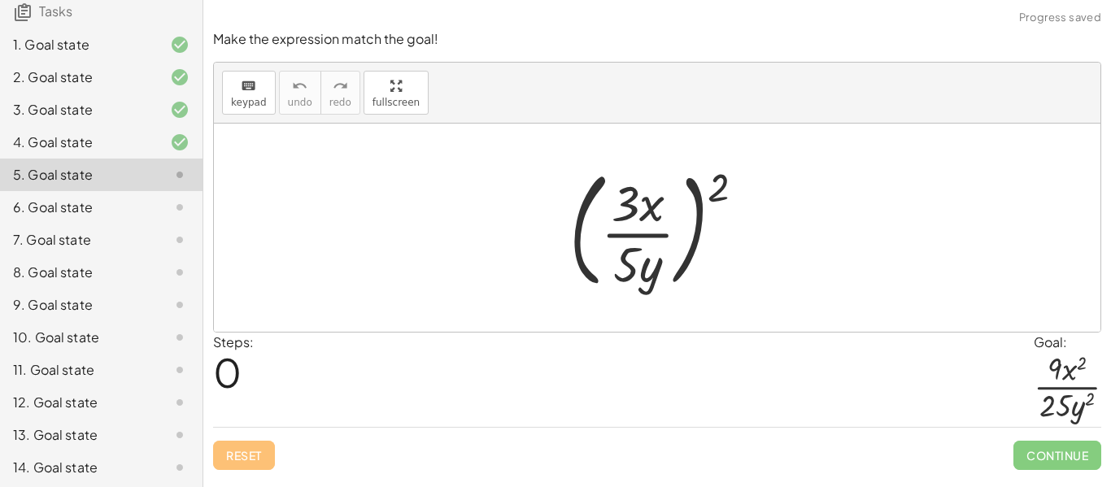
scroll to position [147, 0]
drag, startPoint x: 718, startPoint y: 192, endPoint x: 665, endPoint y: 216, distance: 58.2
click at [665, 216] on div at bounding box center [663, 227] width 205 height 135
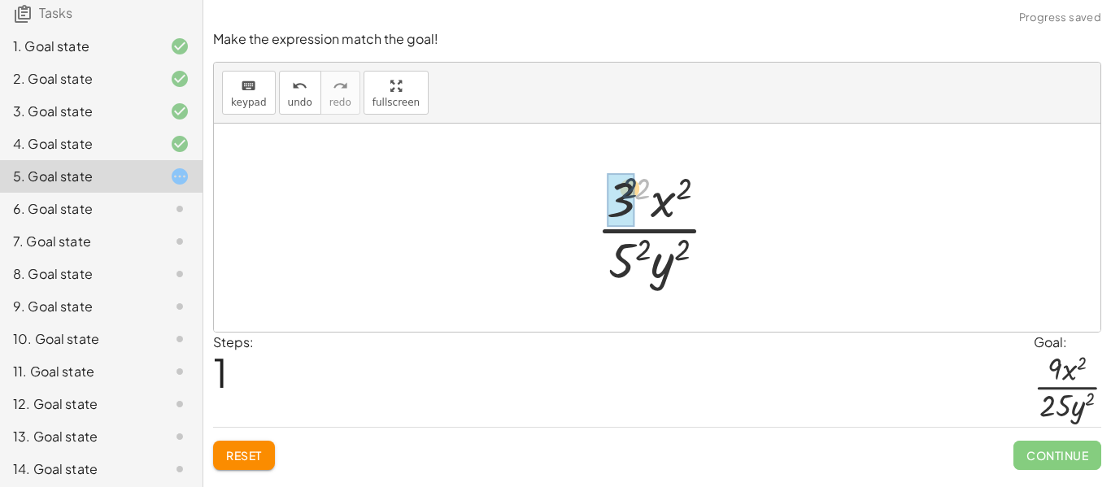
drag, startPoint x: 639, startPoint y: 188, endPoint x: 624, endPoint y: 189, distance: 15.5
drag, startPoint x: 639, startPoint y: 244, endPoint x: 619, endPoint y: 246, distance: 20.4
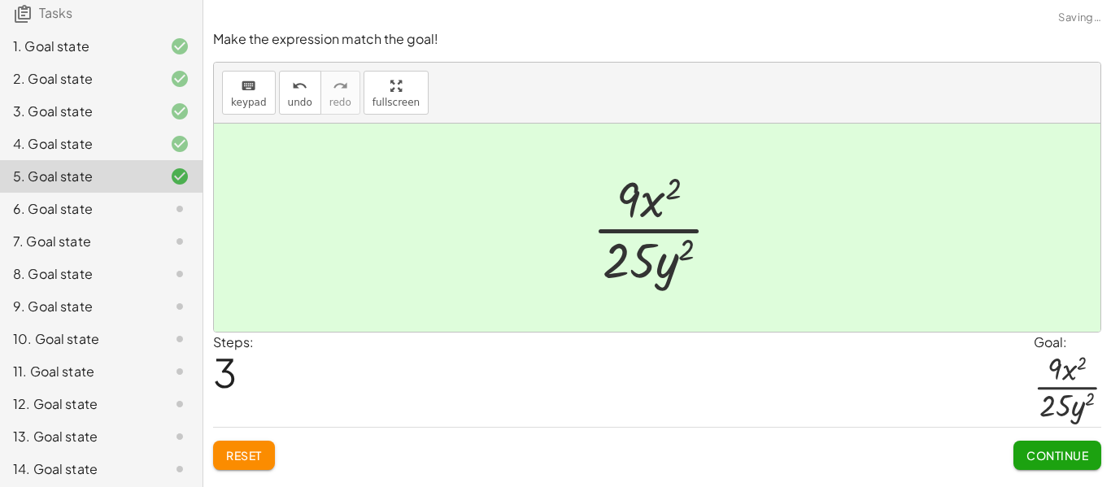
click at [1052, 469] on button "Continue" at bounding box center [1057, 455] width 88 height 29
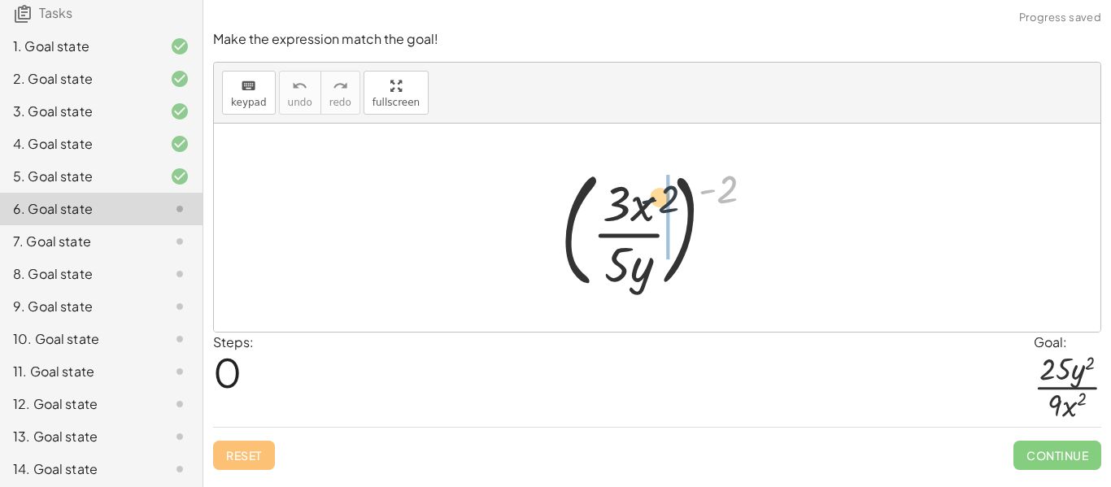
drag, startPoint x: 727, startPoint y: 193, endPoint x: 642, endPoint y: 206, distance: 85.6
click at [642, 206] on div at bounding box center [663, 227] width 223 height 135
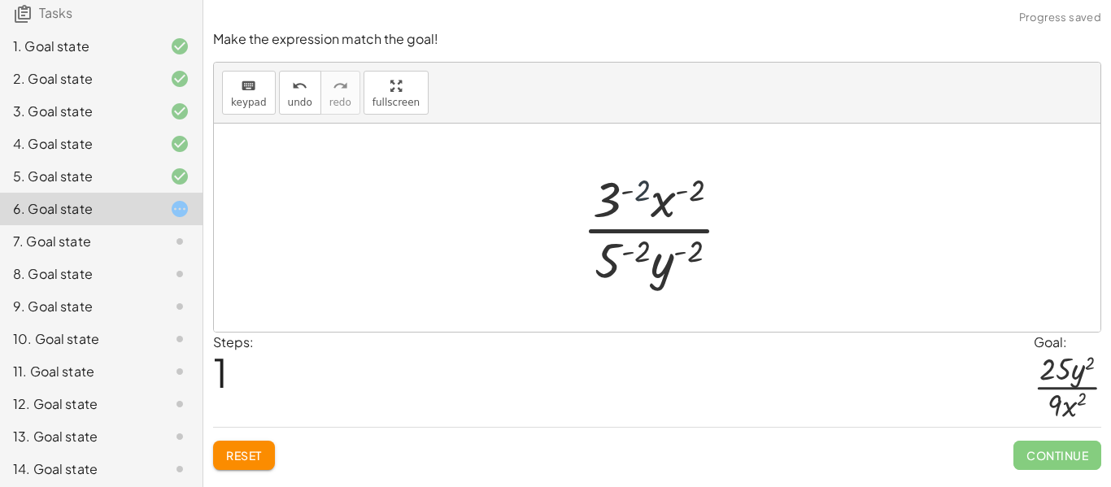
click at [637, 191] on div at bounding box center [663, 227] width 178 height 125
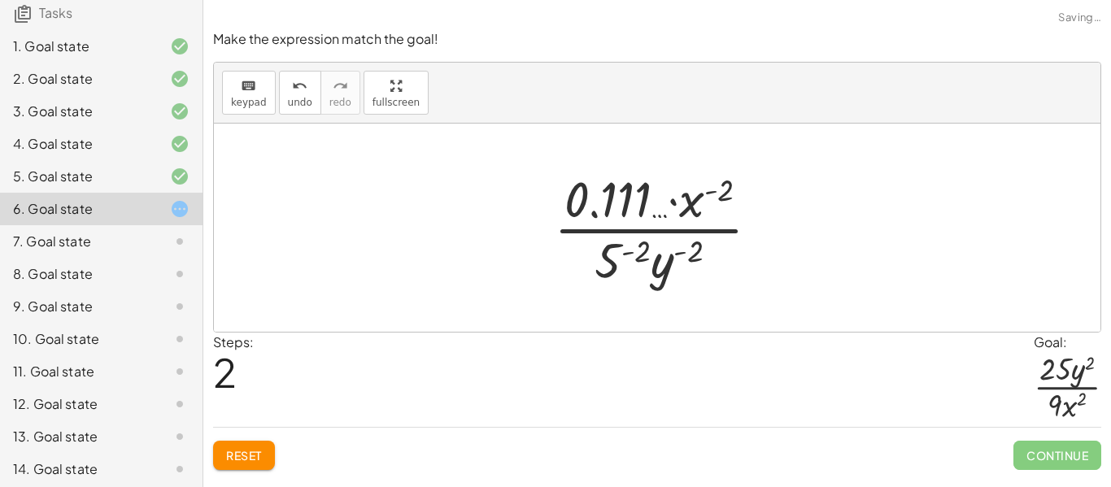
click at [246, 465] on button "Reset" at bounding box center [244, 455] width 62 height 29
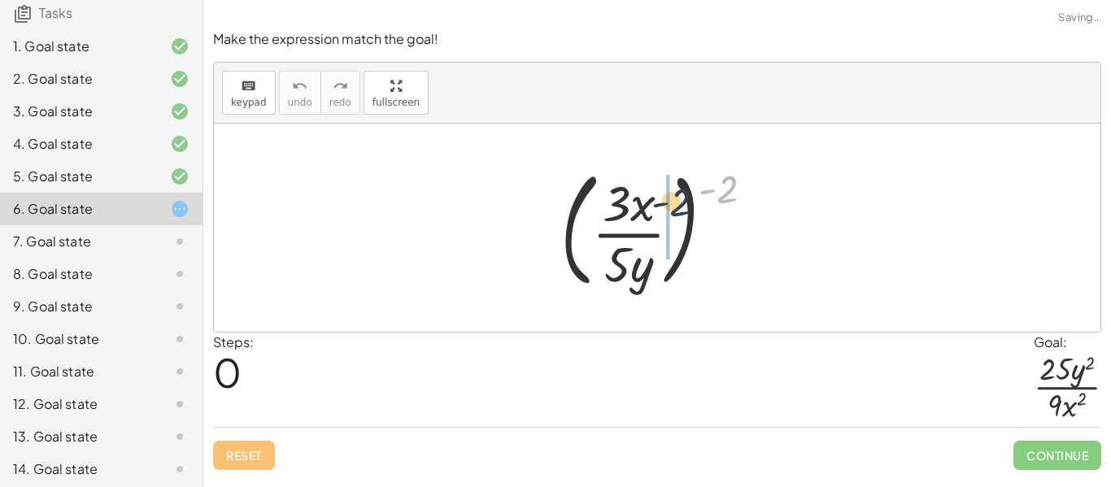
drag, startPoint x: 722, startPoint y: 176, endPoint x: 670, endPoint y: 191, distance: 54.3
click at [670, 191] on div at bounding box center [663, 227] width 223 height 135
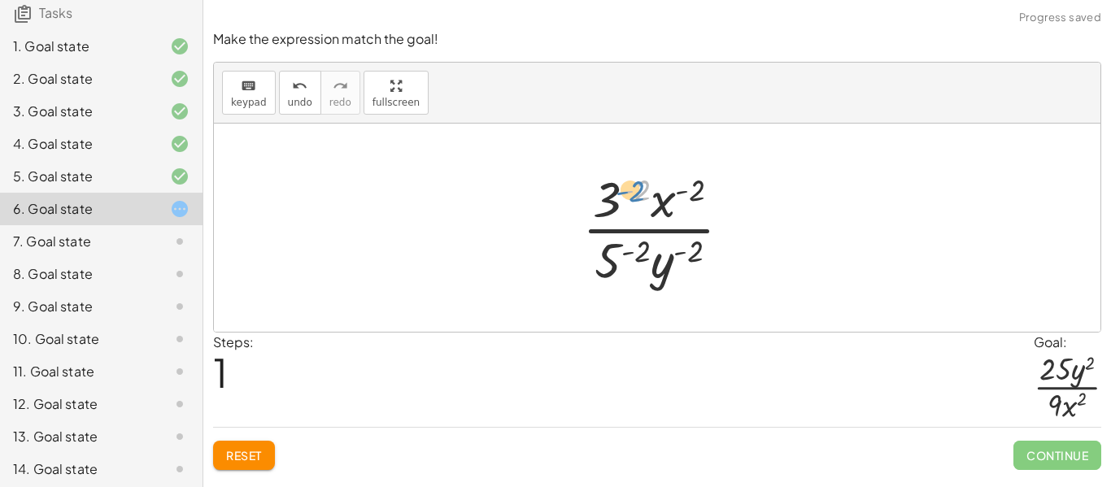
click at [634, 192] on div at bounding box center [663, 227] width 178 height 125
drag, startPoint x: 611, startPoint y: 198, endPoint x: 588, endPoint y: 265, distance: 70.5
click at [588, 265] on div at bounding box center [663, 227] width 178 height 125
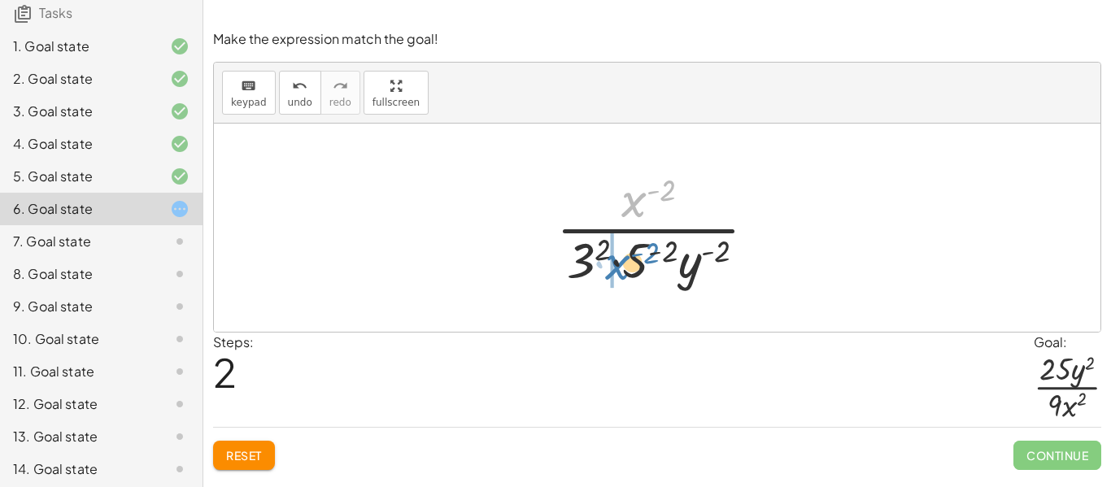
drag, startPoint x: 642, startPoint y: 201, endPoint x: 625, endPoint y: 263, distance: 64.7
click at [625, 263] on div at bounding box center [662, 227] width 229 height 125
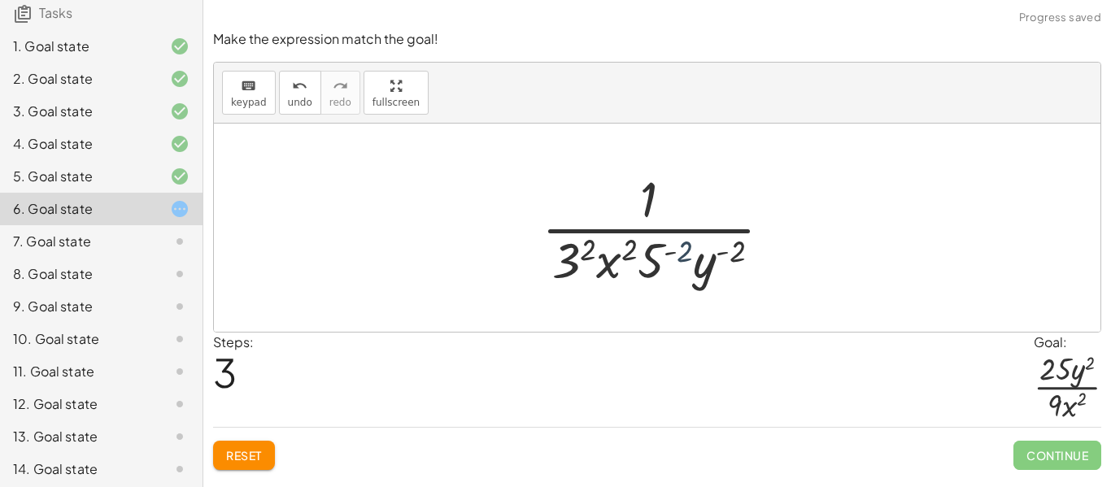
click at [682, 246] on div at bounding box center [662, 227] width 259 height 125
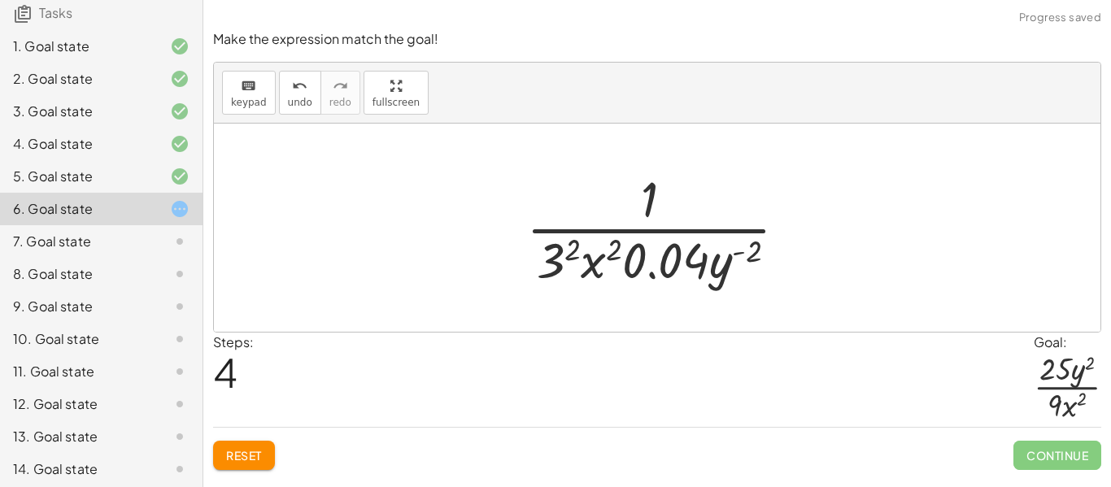
click at [752, 252] on div at bounding box center [663, 227] width 290 height 125
click at [747, 246] on div at bounding box center [663, 227] width 290 height 125
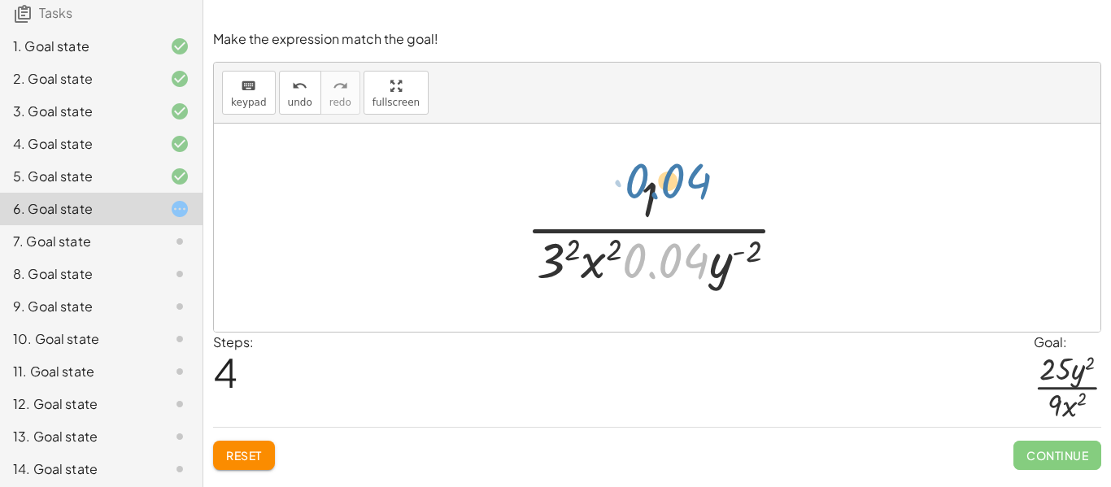
drag, startPoint x: 642, startPoint y: 269, endPoint x: 642, endPoint y: 197, distance: 72.4
click at [642, 197] on div at bounding box center [663, 227] width 290 height 125
click at [255, 453] on span "Reset" at bounding box center [244, 455] width 36 height 15
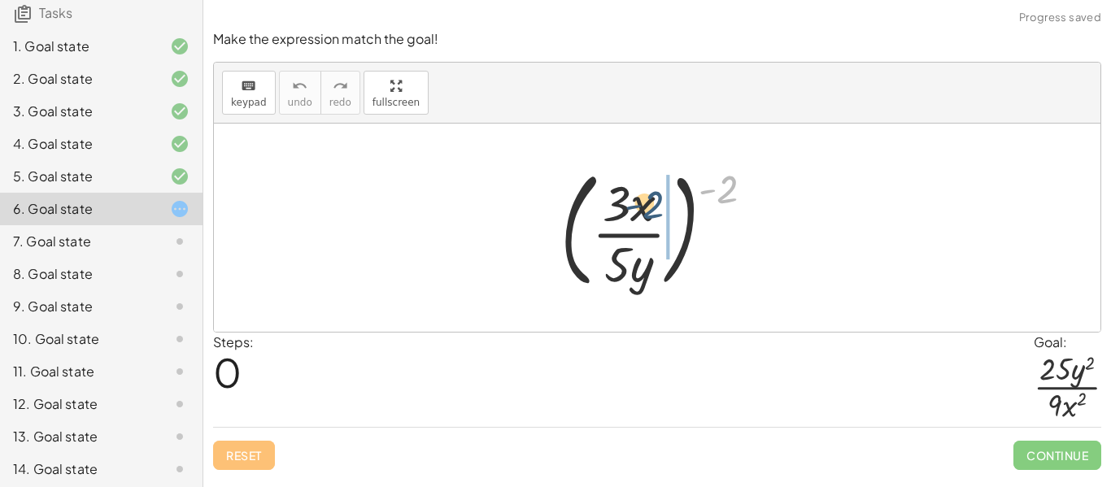
drag, startPoint x: 725, startPoint y: 185, endPoint x: 647, endPoint y: 200, distance: 79.4
click at [647, 200] on div at bounding box center [663, 227] width 223 height 135
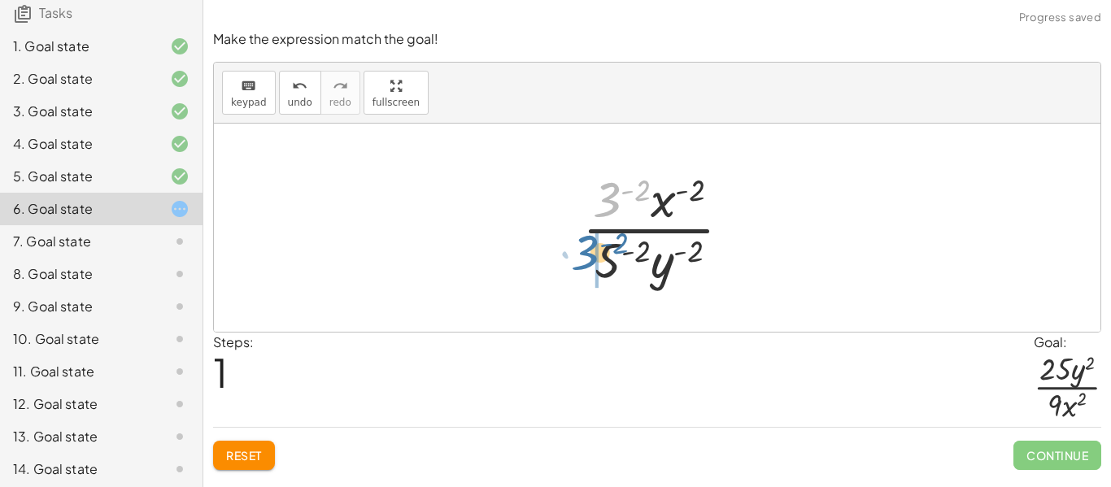
drag, startPoint x: 615, startPoint y: 188, endPoint x: 593, endPoint y: 241, distance: 57.2
click at [593, 241] on div at bounding box center [663, 227] width 178 height 125
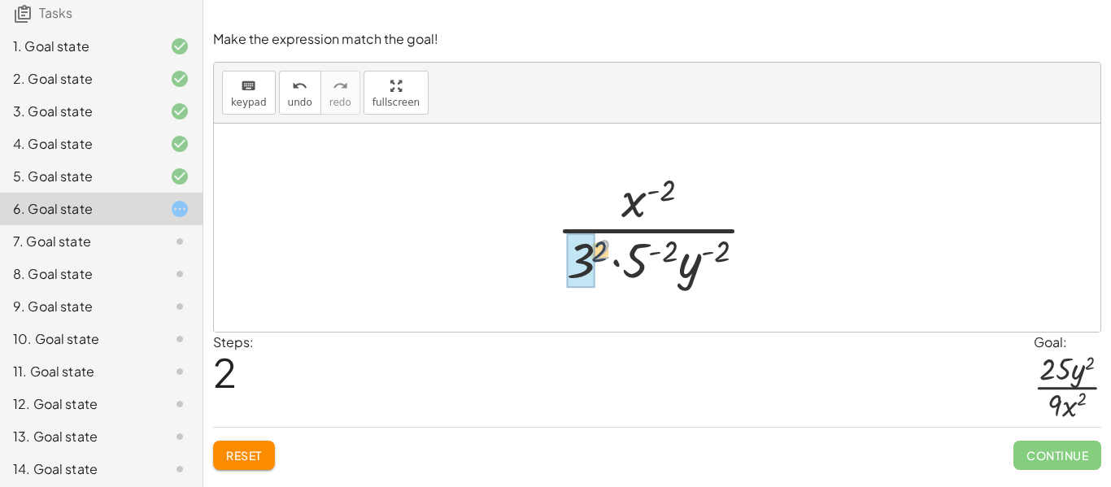
drag, startPoint x: 604, startPoint y: 242, endPoint x: 583, endPoint y: 251, distance: 23.3
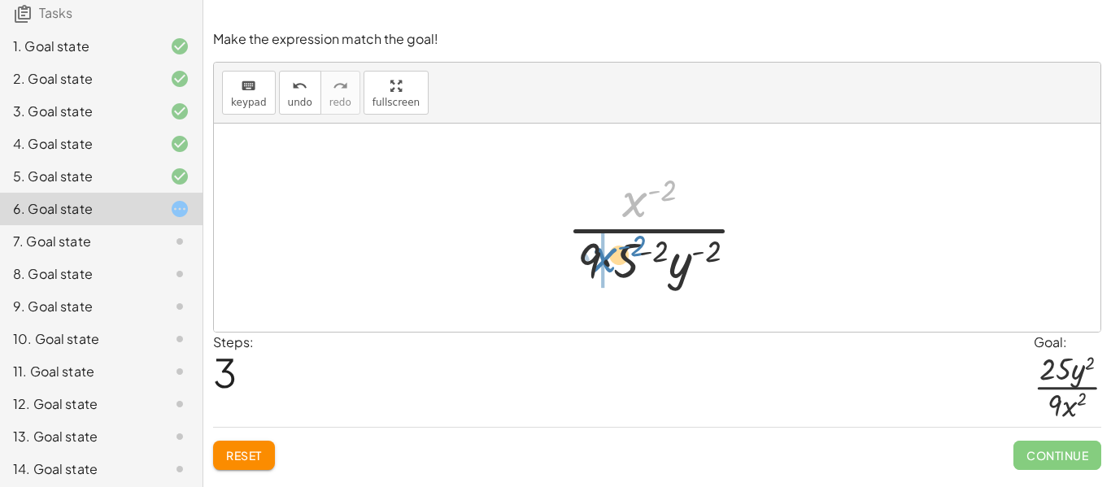
drag, startPoint x: 633, startPoint y: 207, endPoint x: 602, endPoint y: 262, distance: 63.3
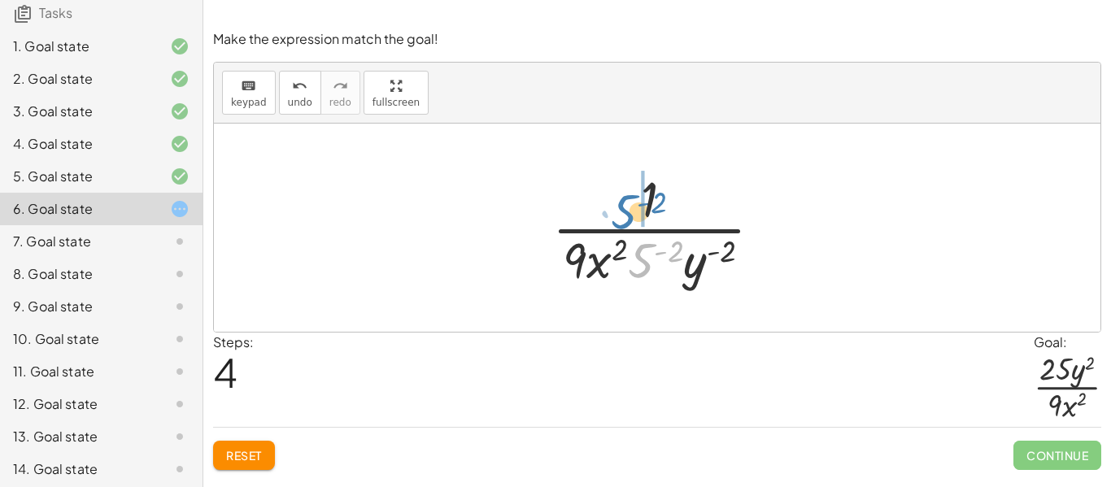
drag, startPoint x: 645, startPoint y: 259, endPoint x: 628, endPoint y: 210, distance: 51.7
click at [628, 210] on div at bounding box center [663, 227] width 239 height 125
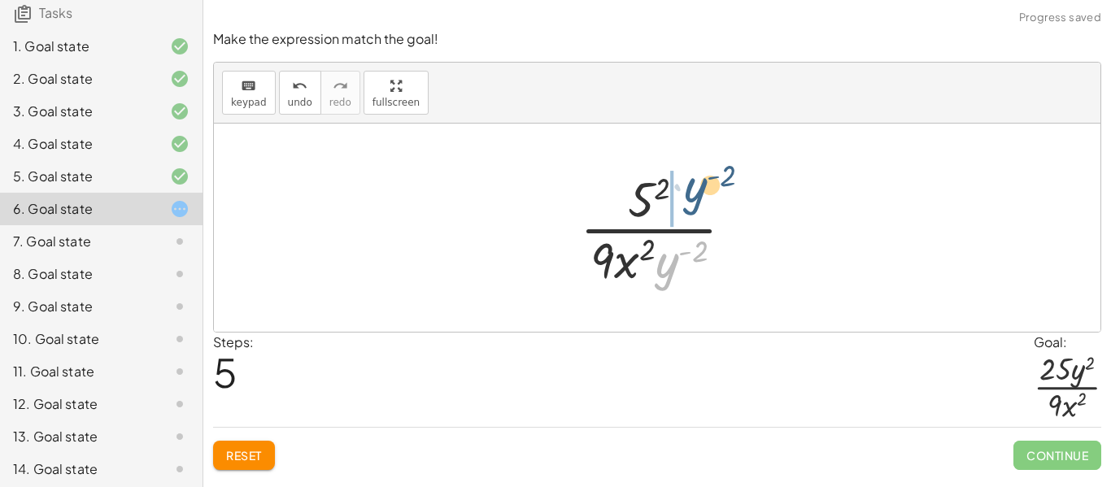
drag, startPoint x: 670, startPoint y: 265, endPoint x: 697, endPoint y: 193, distance: 77.2
click at [697, 193] on div at bounding box center [663, 227] width 183 height 125
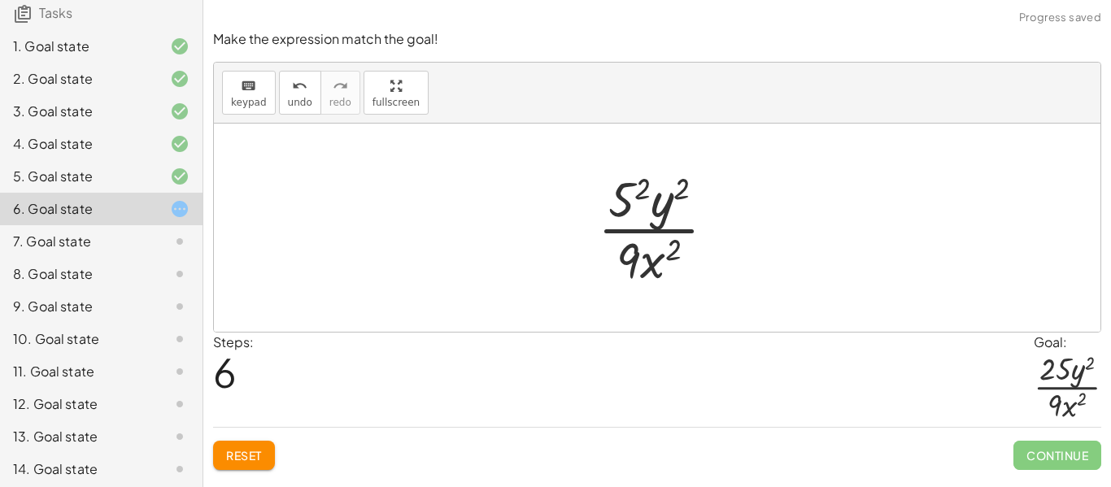
click at [636, 192] on div at bounding box center [663, 227] width 147 height 125
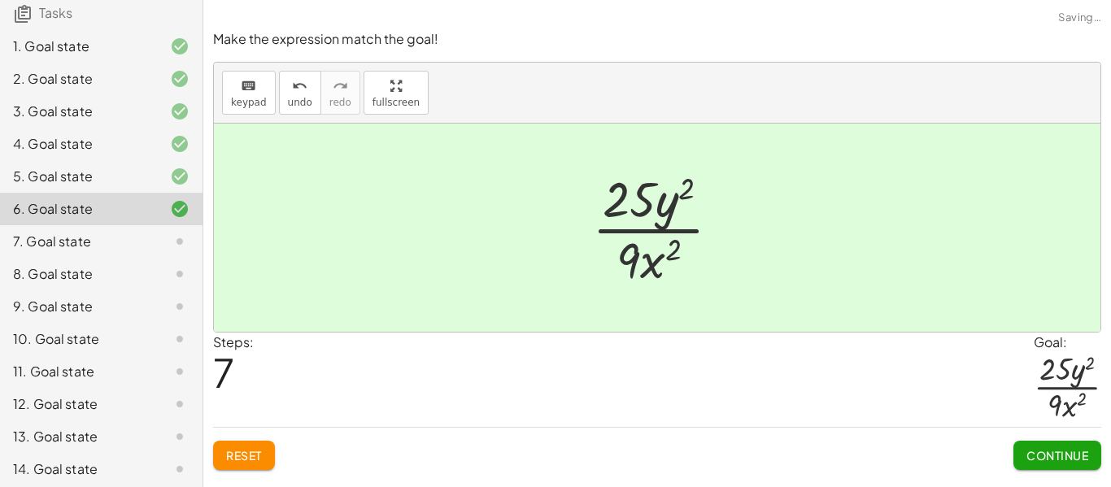
click at [1050, 459] on span "Continue" at bounding box center [1057, 455] width 62 height 15
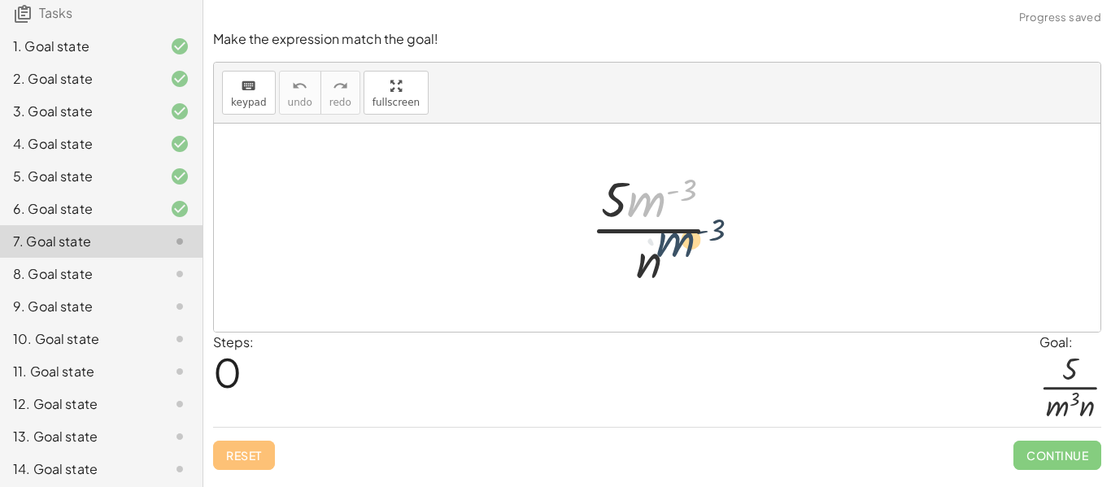
drag, startPoint x: 655, startPoint y: 198, endPoint x: 686, endPoint y: 250, distance: 61.6
click at [686, 250] on div at bounding box center [662, 227] width 161 height 125
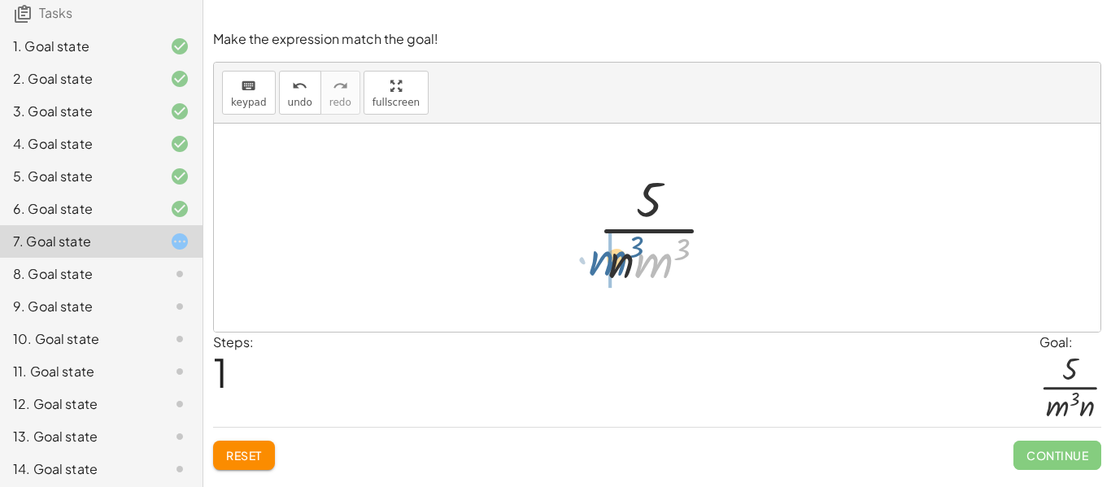
drag, startPoint x: 657, startPoint y: 263, endPoint x: 611, endPoint y: 261, distance: 46.4
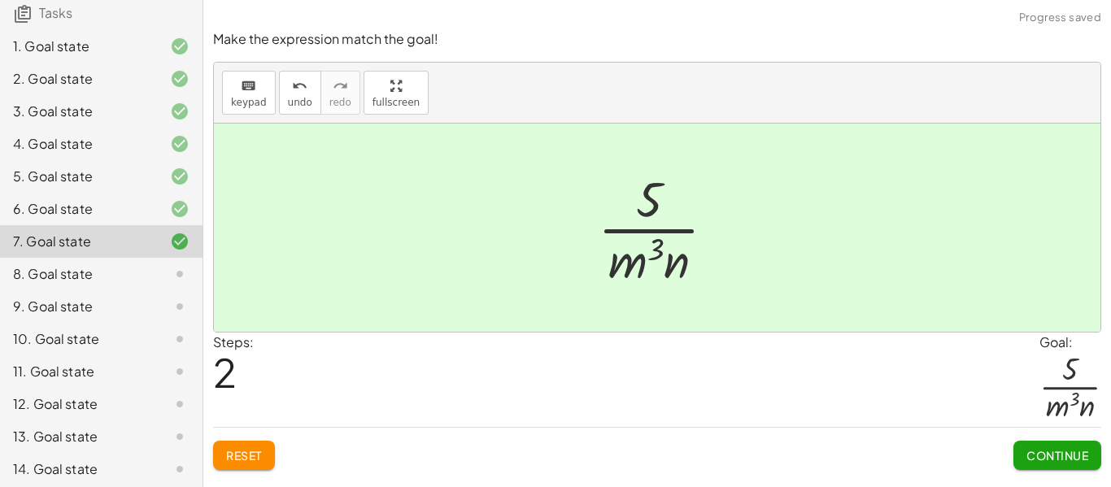
click at [1060, 451] on span "Continue" at bounding box center [1057, 455] width 62 height 15
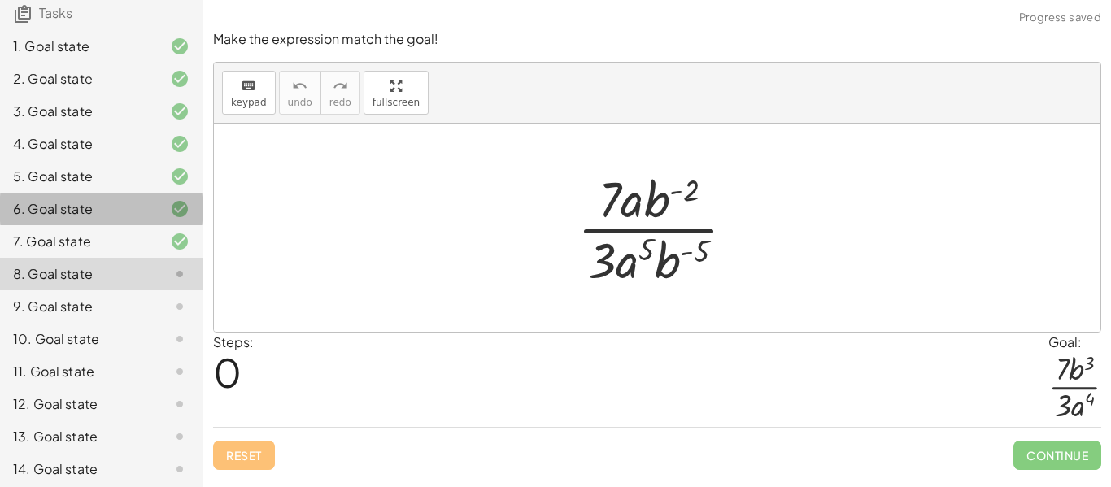
click at [63, 219] on div "6. Goal state" at bounding box center [78, 209] width 131 height 20
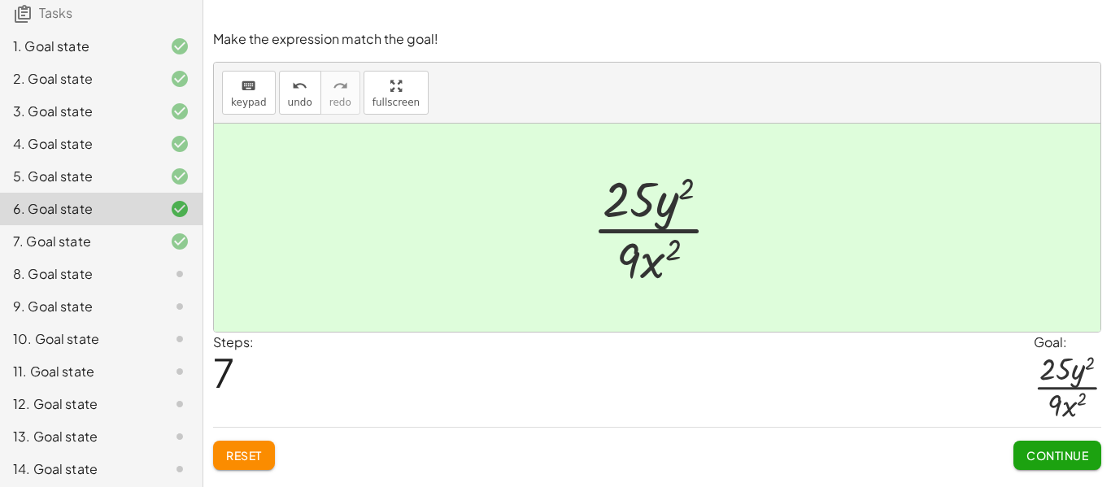
click at [1057, 452] on span "Continue" at bounding box center [1057, 455] width 62 height 15
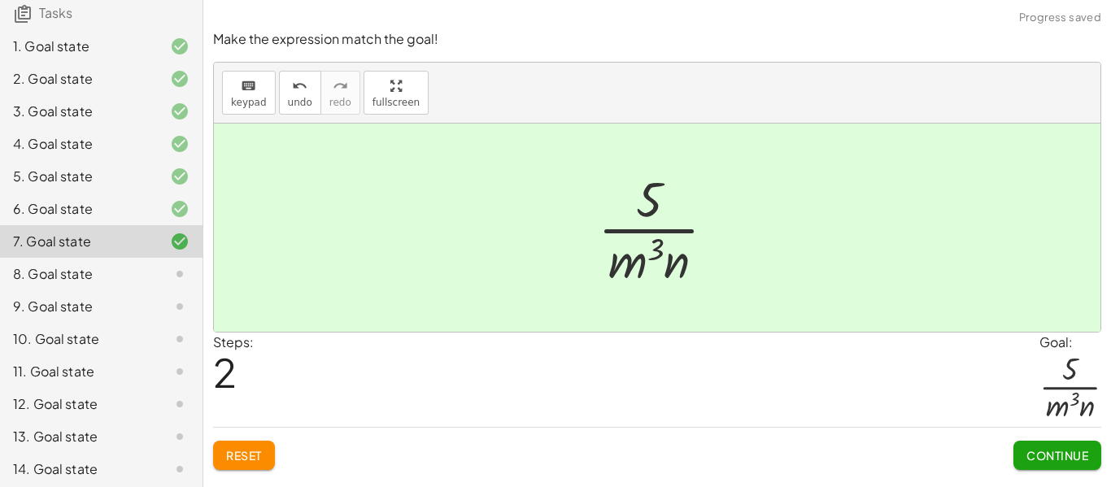
click at [171, 284] on icon at bounding box center [180, 274] width 20 height 20
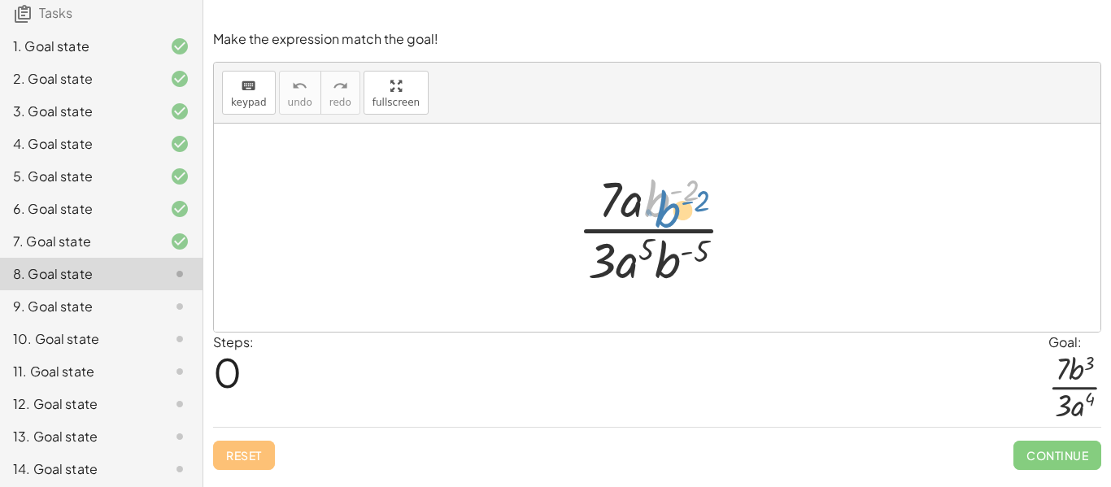
drag, startPoint x: 659, startPoint y: 199, endPoint x: 668, endPoint y: 197, distance: 9.3
click at [668, 197] on div at bounding box center [662, 227] width 187 height 125
drag, startPoint x: 660, startPoint y: 273, endPoint x: 689, endPoint y: 214, distance: 65.8
click at [689, 214] on div at bounding box center [662, 227] width 187 height 125
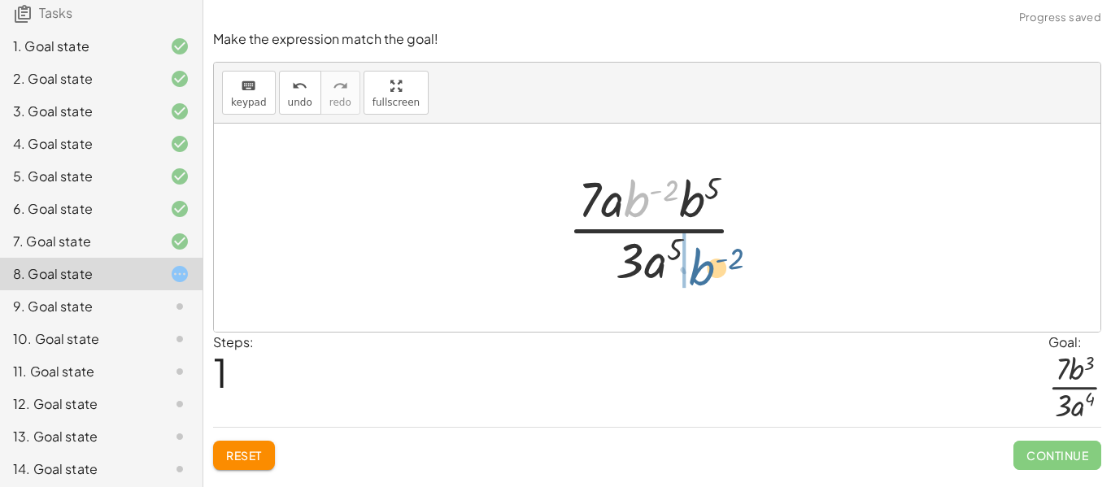
drag, startPoint x: 629, startPoint y: 194, endPoint x: 692, endPoint y: 263, distance: 93.8
click at [692, 263] on div at bounding box center [662, 227] width 207 height 125
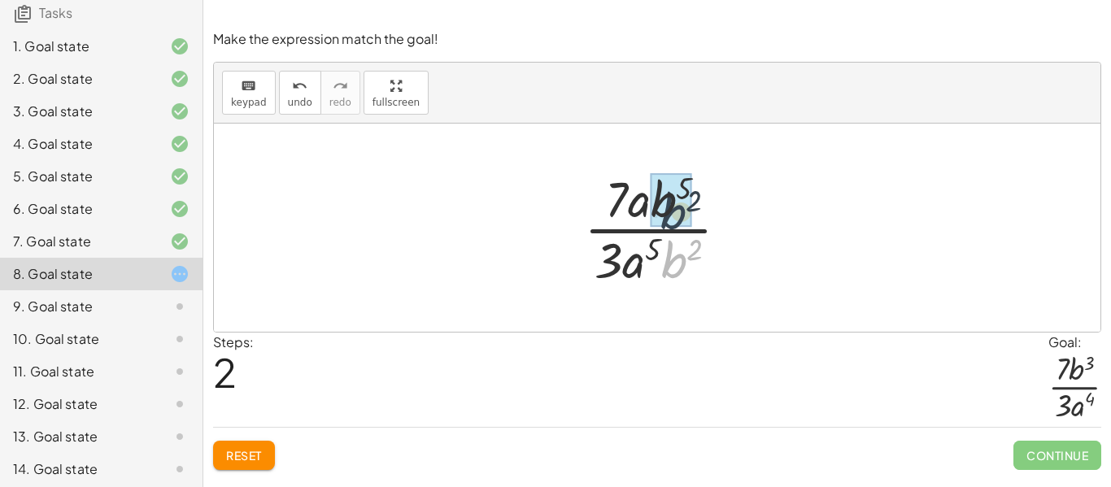
drag, startPoint x: 681, startPoint y: 257, endPoint x: 677, endPoint y: 205, distance: 52.1
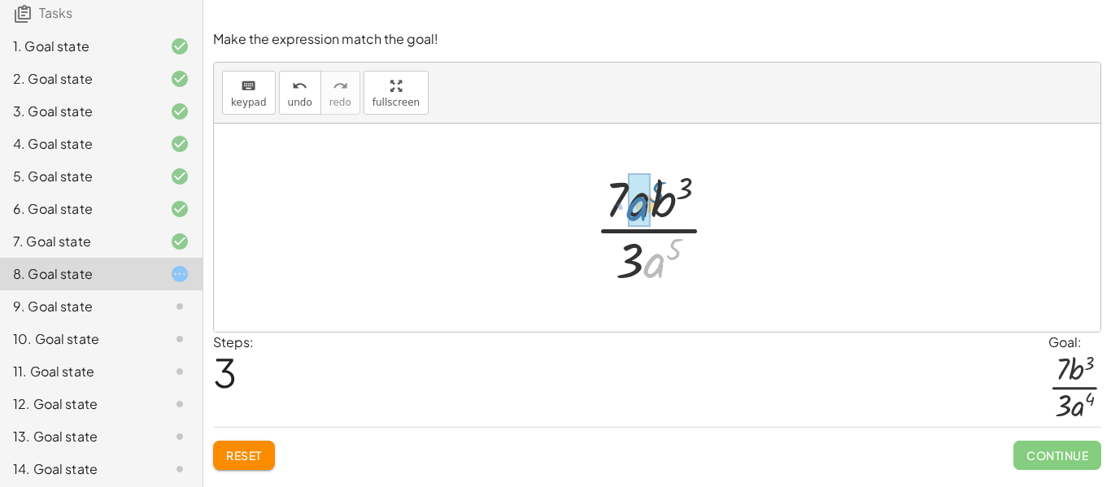
drag, startPoint x: 655, startPoint y: 256, endPoint x: 638, endPoint y: 198, distance: 60.4
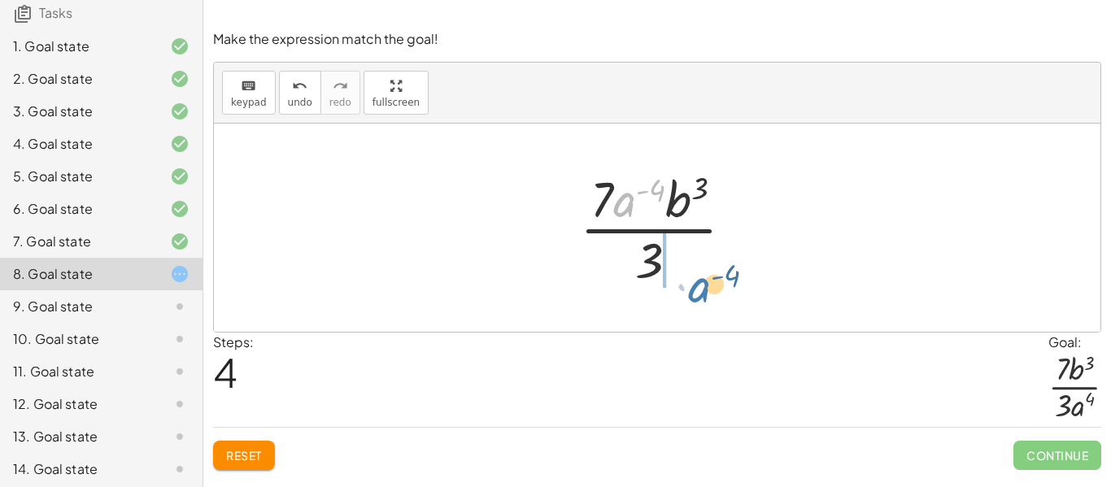
drag, startPoint x: 625, startPoint y: 198, endPoint x: 678, endPoint y: 259, distance: 81.2
click at [678, 259] on div at bounding box center [663, 227] width 183 height 125
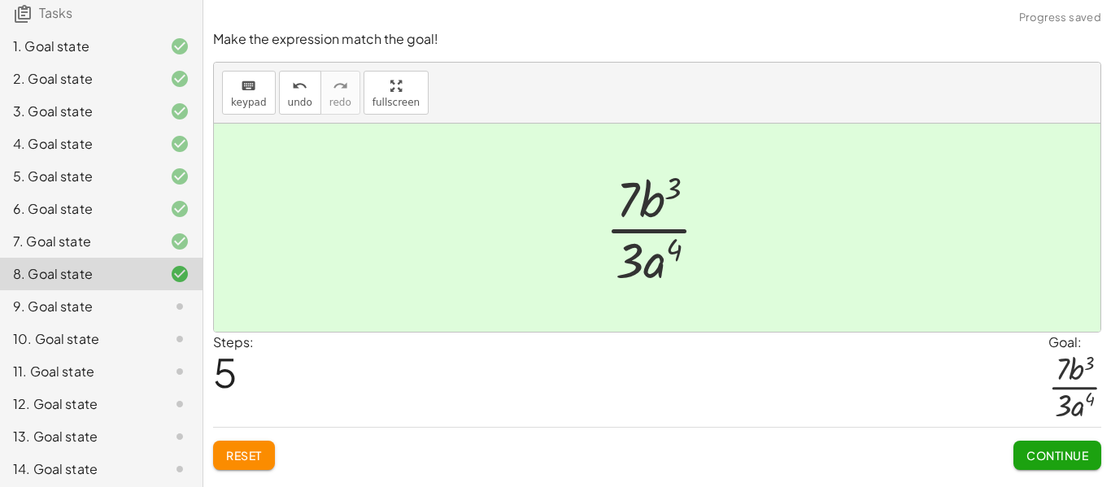
click at [1046, 448] on span "Continue" at bounding box center [1057, 455] width 62 height 15
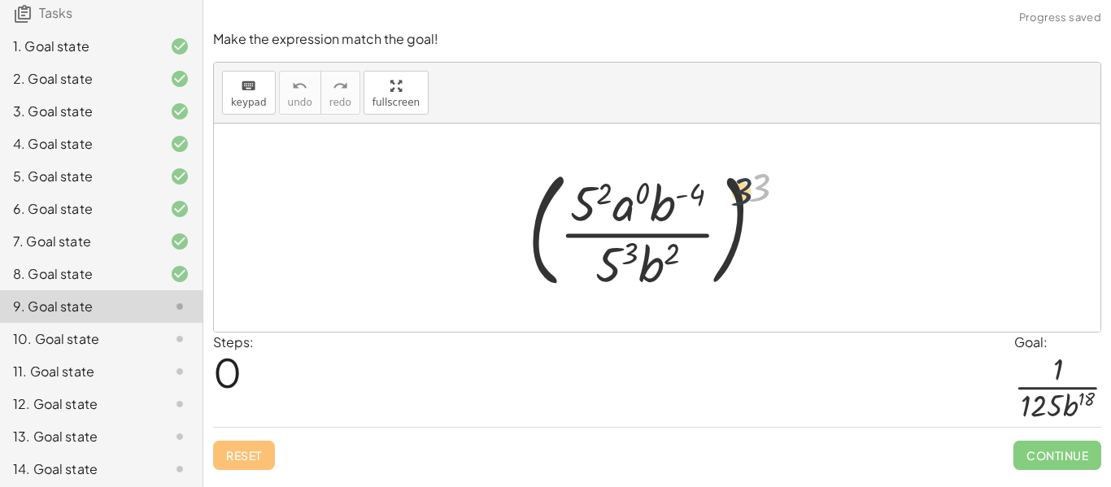
drag, startPoint x: 754, startPoint y: 181, endPoint x: 695, endPoint y: 191, distance: 59.4
click at [695, 191] on div at bounding box center [664, 227] width 288 height 135
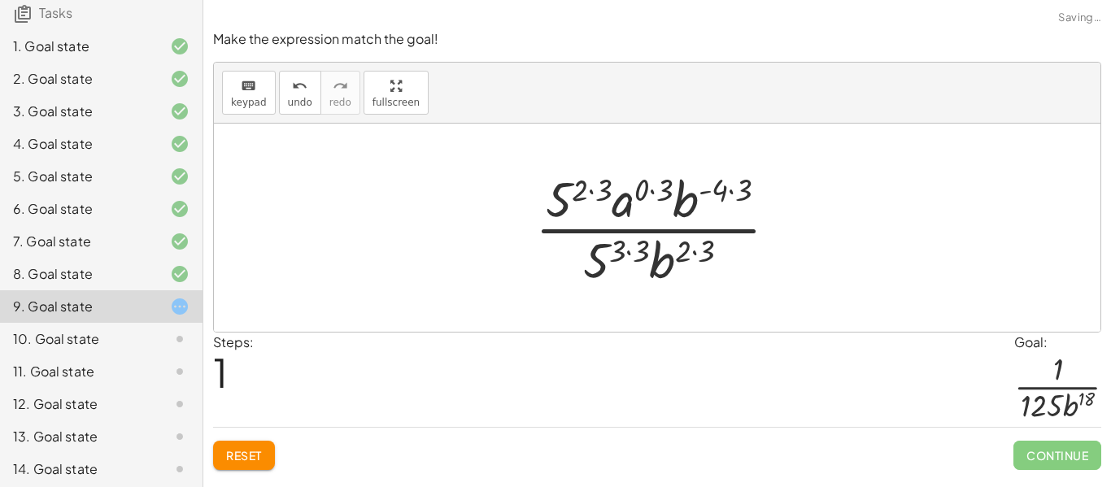
click at [599, 187] on div at bounding box center [663, 227] width 272 height 125
click at [584, 188] on div at bounding box center [663, 227] width 248 height 125
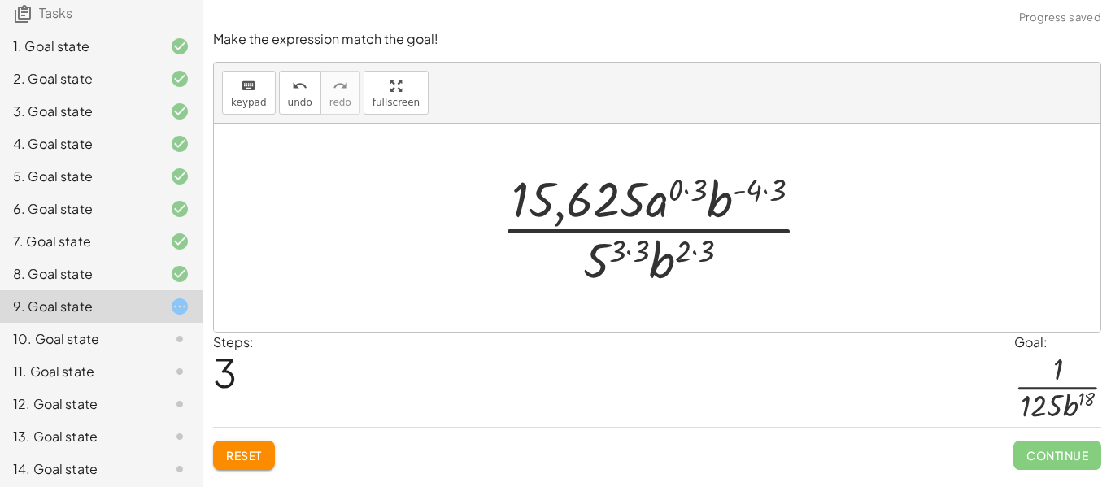
click at [691, 189] on div at bounding box center [663, 227] width 340 height 125
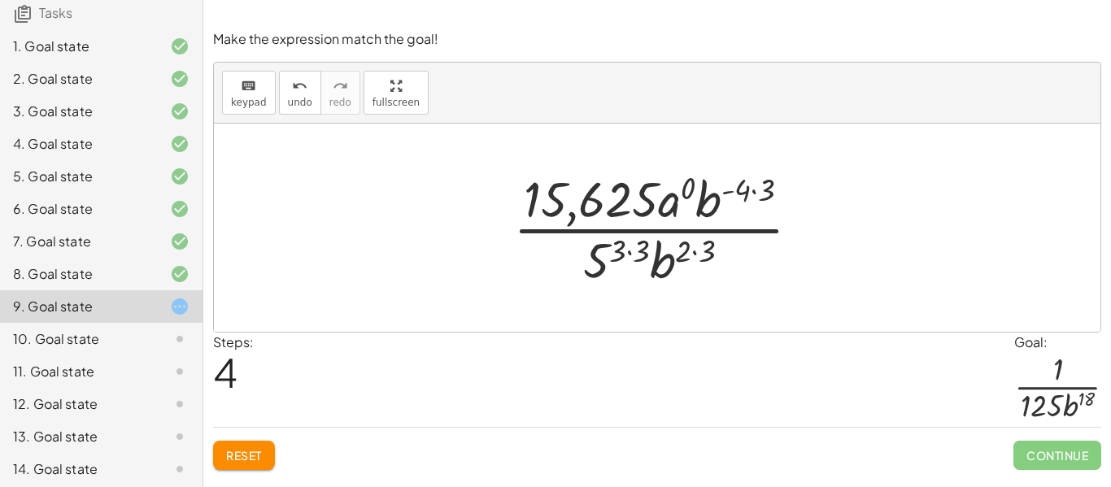
click at [741, 194] on div at bounding box center [663, 227] width 316 height 125
click at [755, 191] on div at bounding box center [663, 227] width 316 height 125
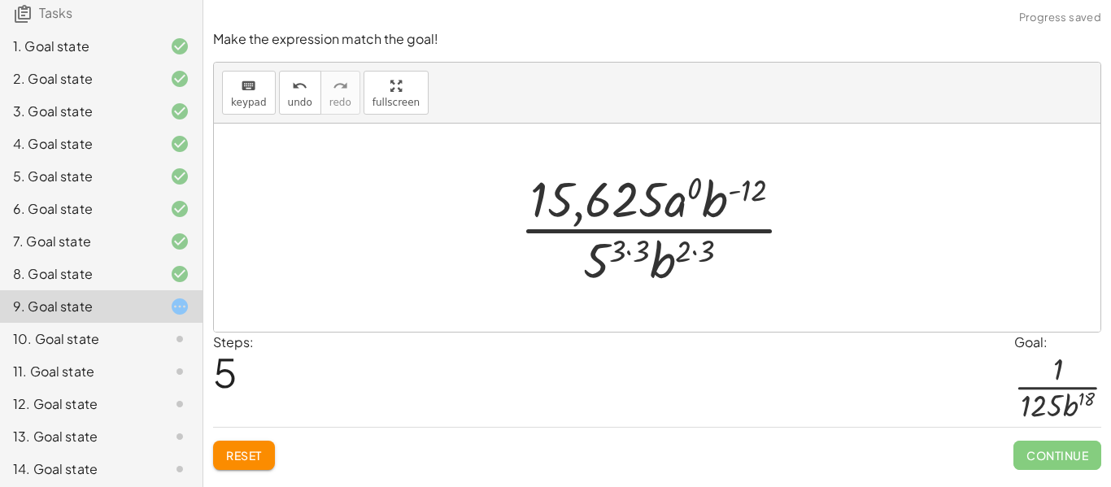
click at [707, 241] on div at bounding box center [663, 227] width 303 height 125
click at [647, 250] on div at bounding box center [663, 227] width 303 height 125
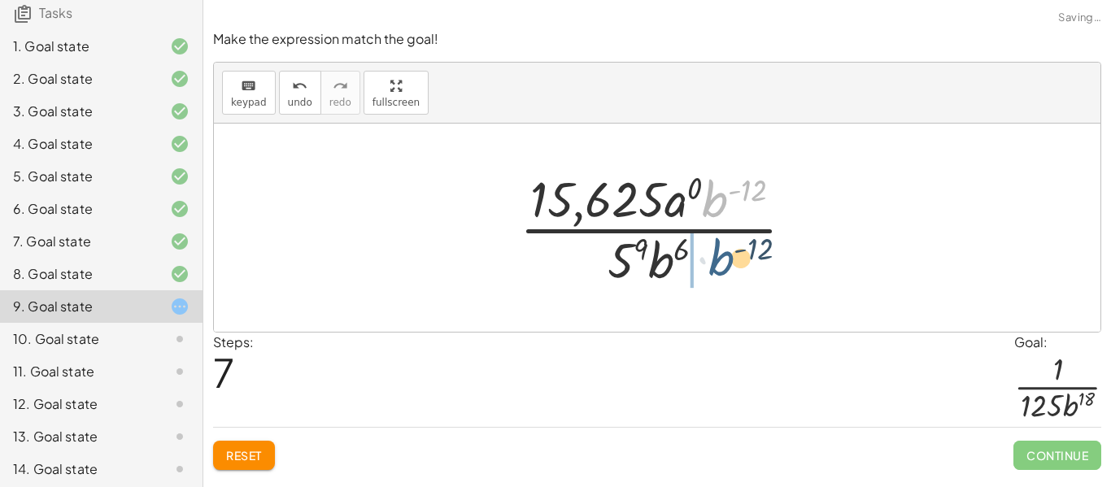
drag, startPoint x: 717, startPoint y: 204, endPoint x: 721, endPoint y: 263, distance: 59.5
click at [721, 263] on div at bounding box center [663, 227] width 303 height 125
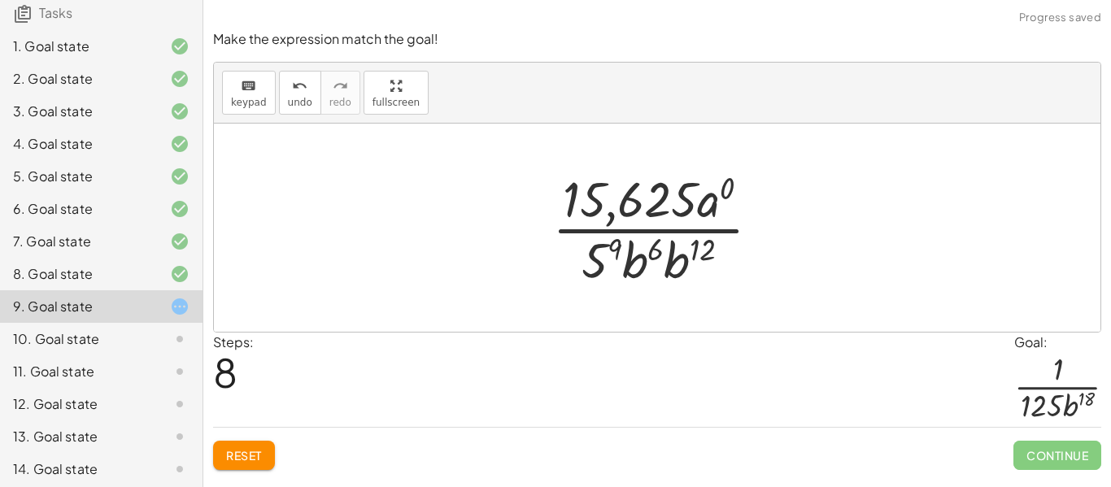
click at [604, 262] on div at bounding box center [662, 227] width 237 height 125
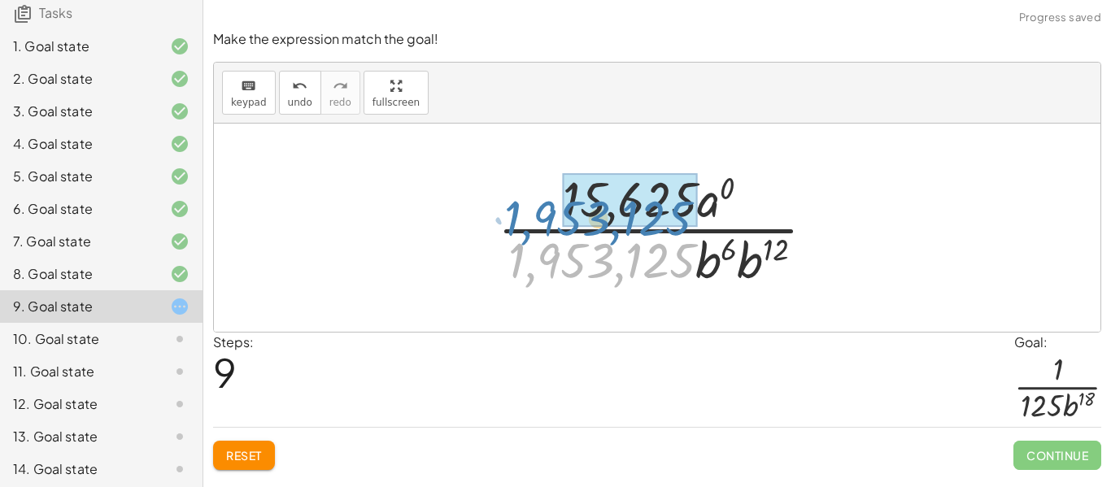
drag, startPoint x: 612, startPoint y: 265, endPoint x: 607, endPoint y: 224, distance: 41.1
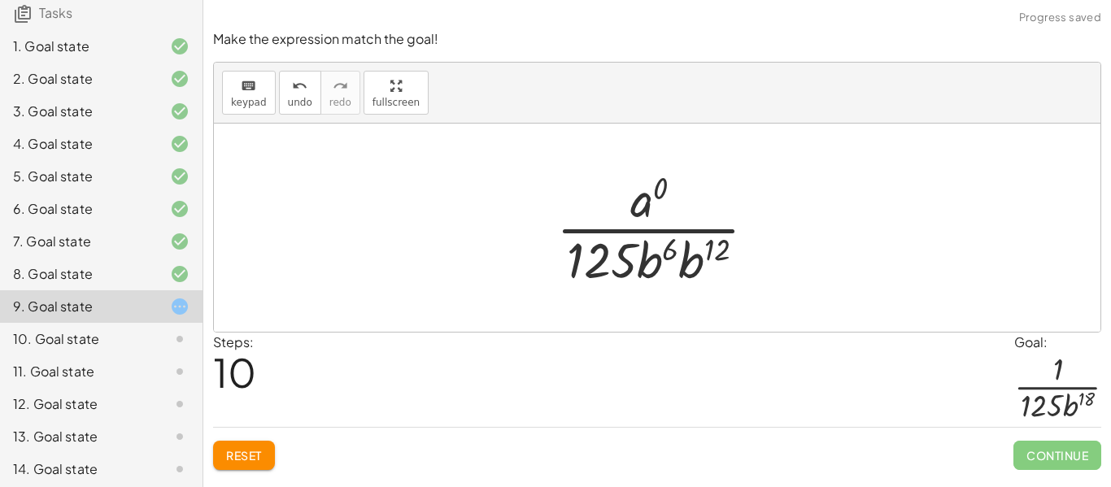
click at [686, 264] on div at bounding box center [662, 227] width 229 height 125
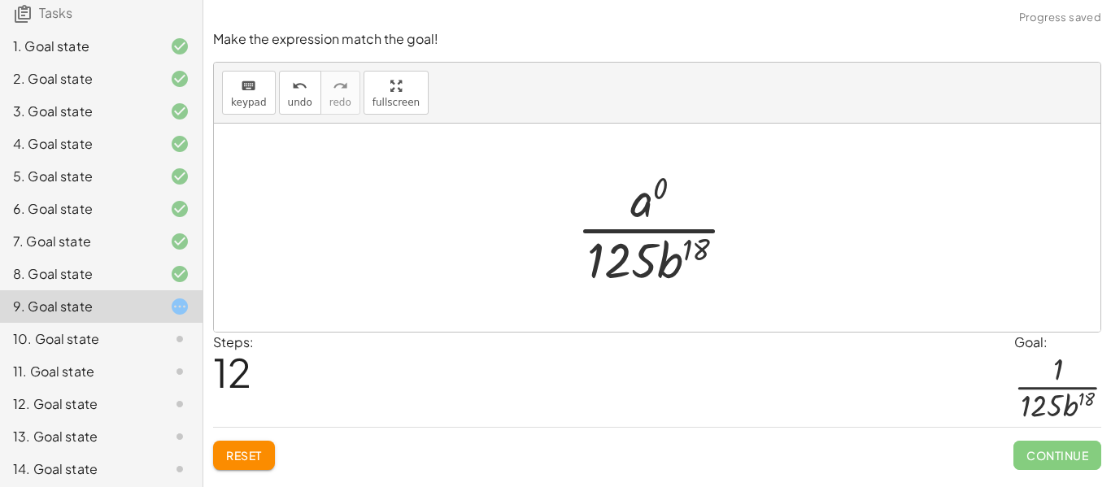
click at [650, 196] on div at bounding box center [662, 227] width 189 height 125
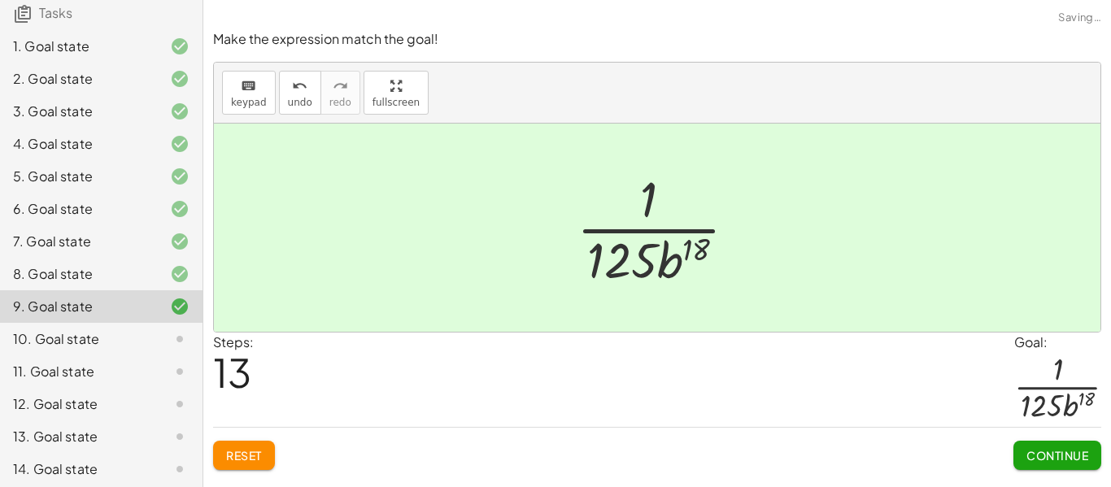
click at [1055, 458] on span "Continue" at bounding box center [1057, 455] width 62 height 15
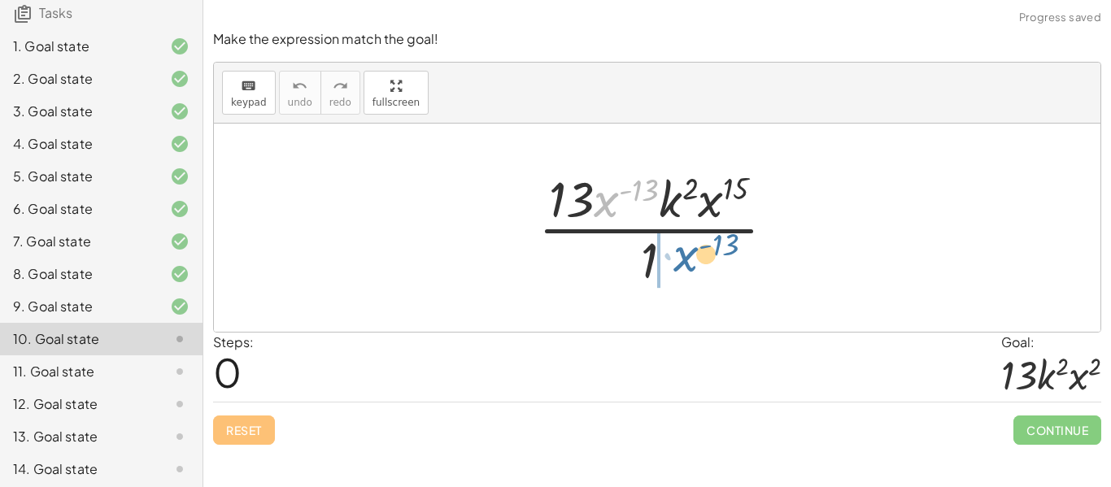
drag, startPoint x: 620, startPoint y: 189, endPoint x: 699, endPoint y: 244, distance: 95.9
click at [699, 244] on div at bounding box center [663, 227] width 266 height 125
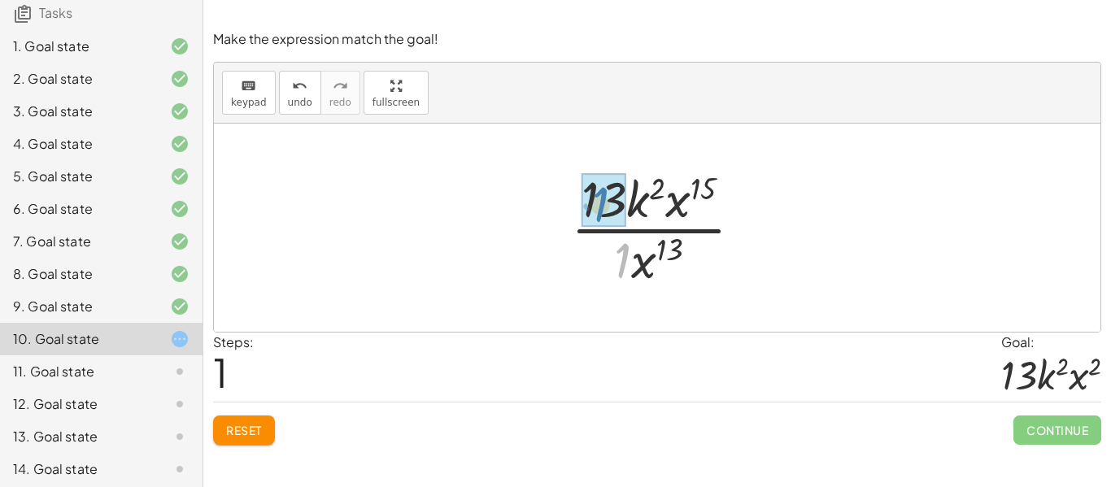
drag, startPoint x: 619, startPoint y: 251, endPoint x: 593, endPoint y: 189, distance: 67.1
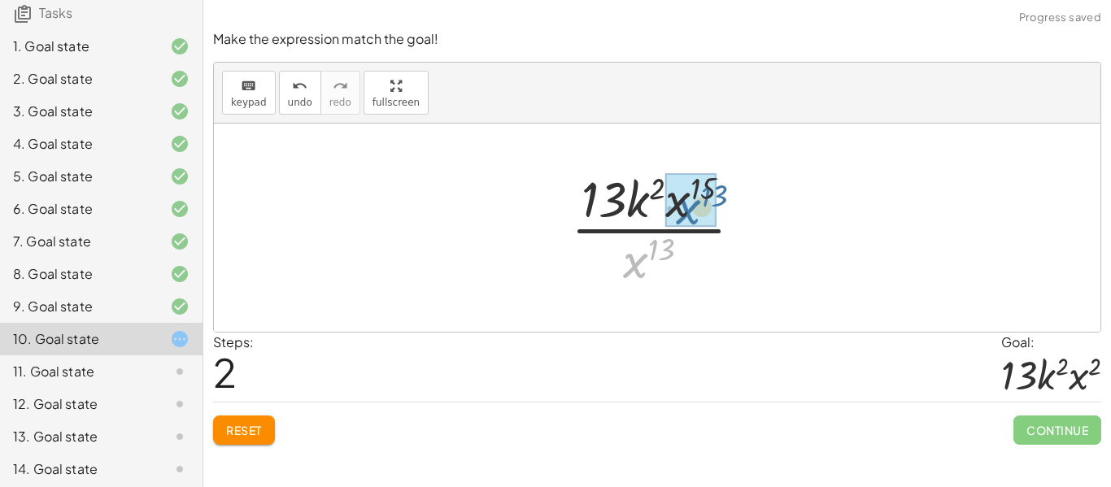
drag, startPoint x: 647, startPoint y: 255, endPoint x: 698, endPoint y: 201, distance: 74.2
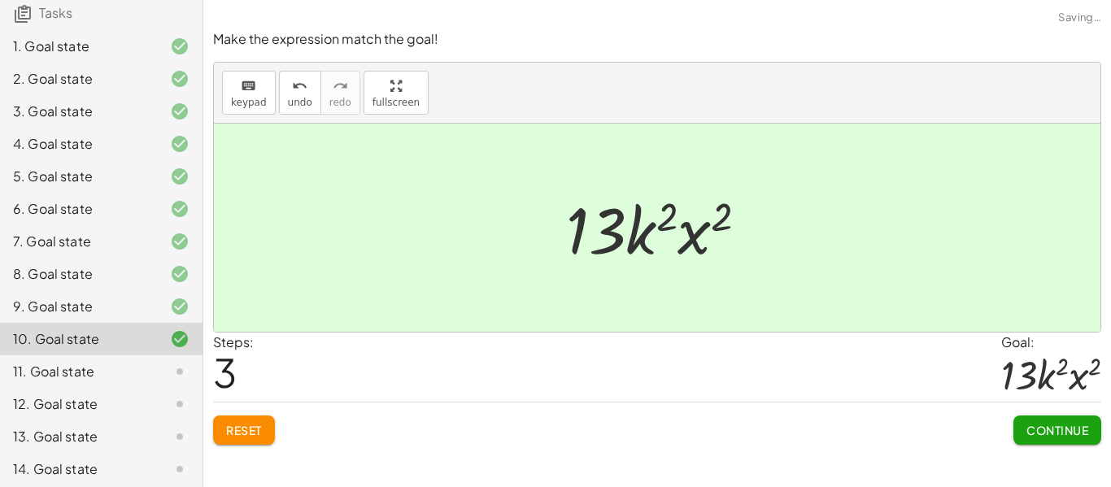
click at [1060, 425] on span "Continue" at bounding box center [1057, 430] width 62 height 15
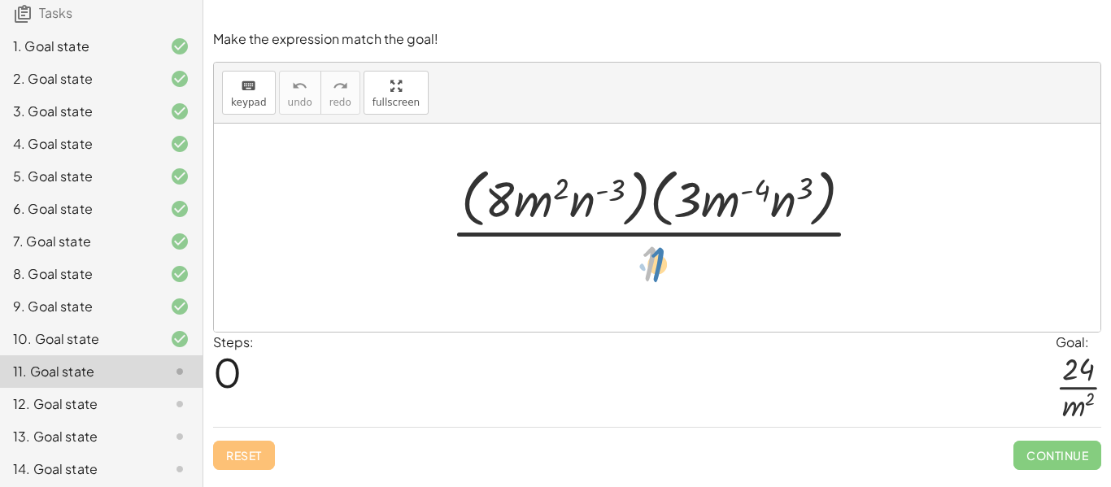
drag, startPoint x: 655, startPoint y: 249, endPoint x: 660, endPoint y: 258, distance: 10.2
click at [660, 258] on div at bounding box center [663, 227] width 442 height 133
drag, startPoint x: 710, startPoint y: 196, endPoint x: 688, endPoint y: 261, distance: 68.7
click at [688, 261] on div at bounding box center [663, 227] width 442 height 133
click at [746, 194] on div at bounding box center [663, 227] width 442 height 133
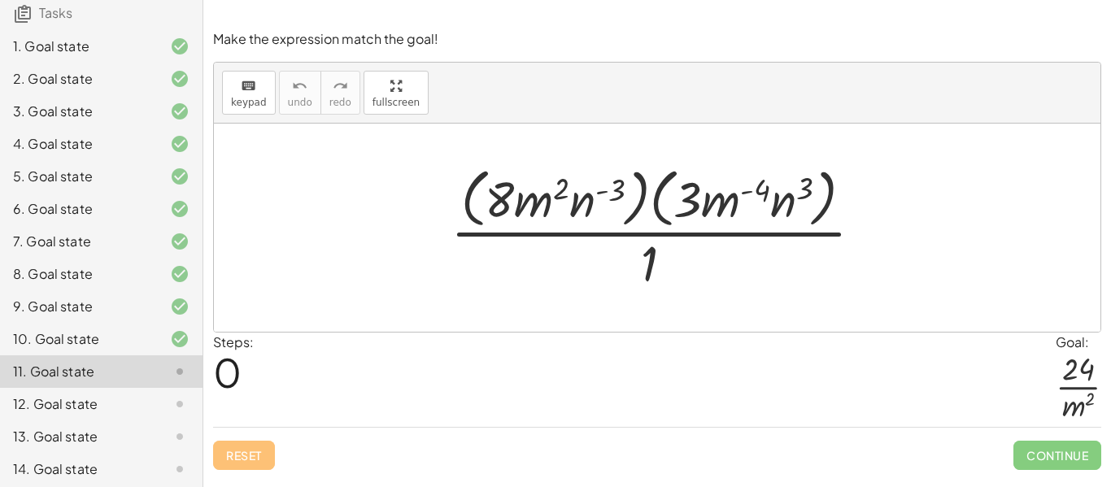
click at [775, 188] on div at bounding box center [663, 227] width 442 height 133
drag, startPoint x: 647, startPoint y: 265, endPoint x: 648, endPoint y: 211, distance: 54.5
click at [648, 211] on div at bounding box center [663, 227] width 442 height 133
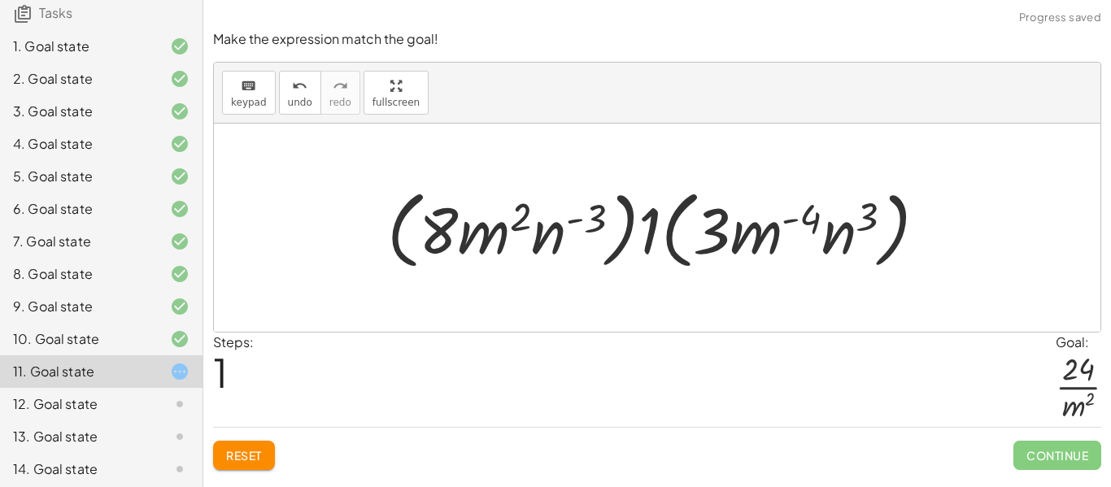
click at [786, 222] on div at bounding box center [663, 228] width 568 height 94
drag, startPoint x: 724, startPoint y: 245, endPoint x: 448, endPoint y: 246, distance: 275.7
click at [448, 246] on div at bounding box center [663, 228] width 568 height 94
drag, startPoint x: 647, startPoint y: 233, endPoint x: 707, endPoint y: 241, distance: 60.6
click at [707, 241] on div at bounding box center [663, 228] width 568 height 94
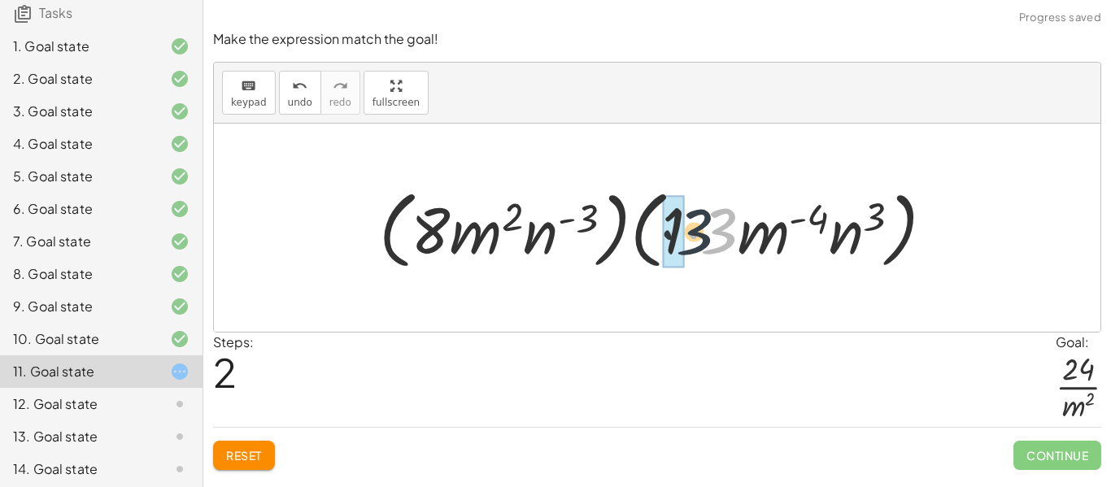
drag, startPoint x: 722, startPoint y: 229, endPoint x: 688, endPoint y: 229, distance: 34.2
click at [688, 229] on div at bounding box center [663, 228] width 584 height 94
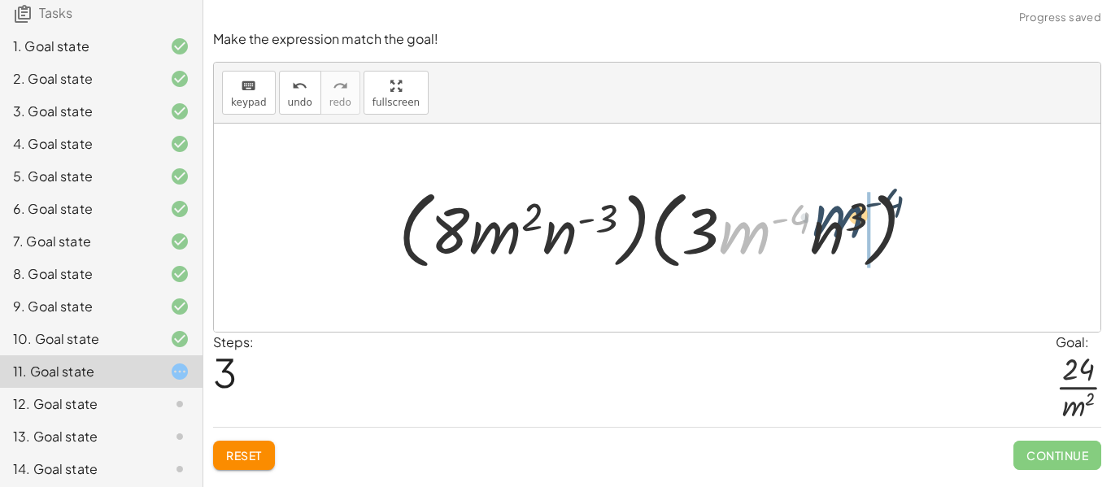
drag, startPoint x: 755, startPoint y: 233, endPoint x: 847, endPoint y: 216, distance: 92.5
click at [847, 216] on div at bounding box center [663, 228] width 546 height 94
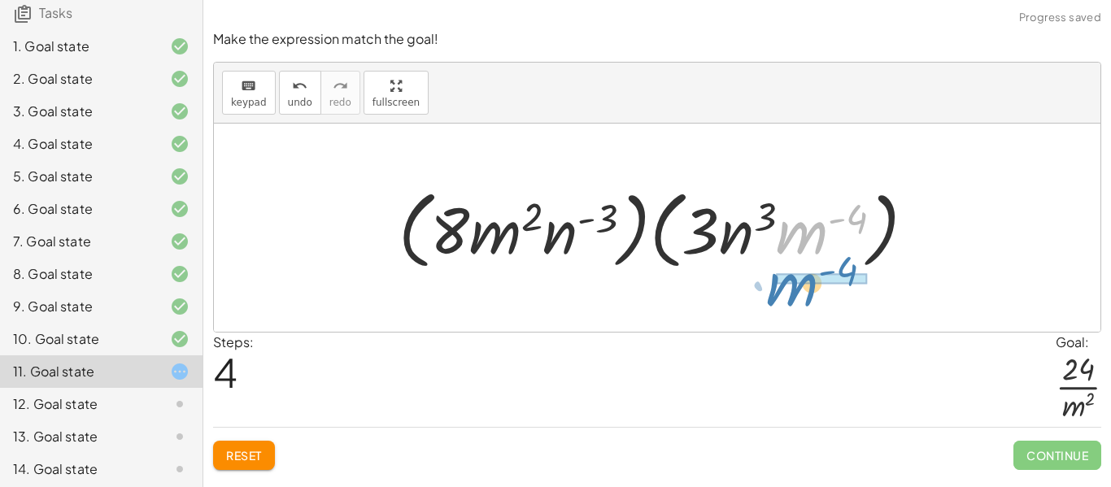
drag, startPoint x: 816, startPoint y: 225, endPoint x: 807, endPoint y: 279, distance: 54.6
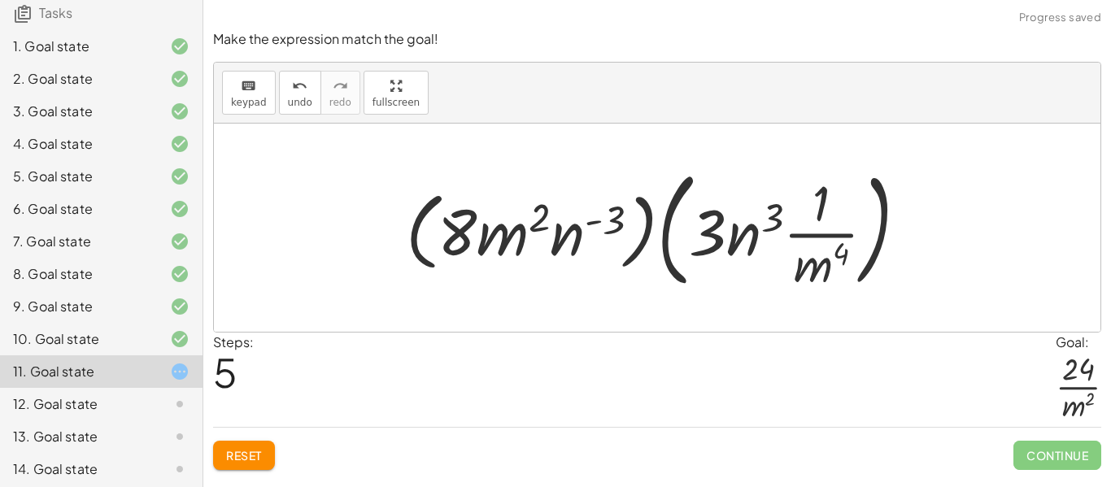
click at [828, 222] on div at bounding box center [663, 227] width 531 height 135
drag, startPoint x: 570, startPoint y: 236, endPoint x: 579, endPoint y: 286, distance: 51.2
click at [579, 286] on div at bounding box center [663, 227] width 531 height 135
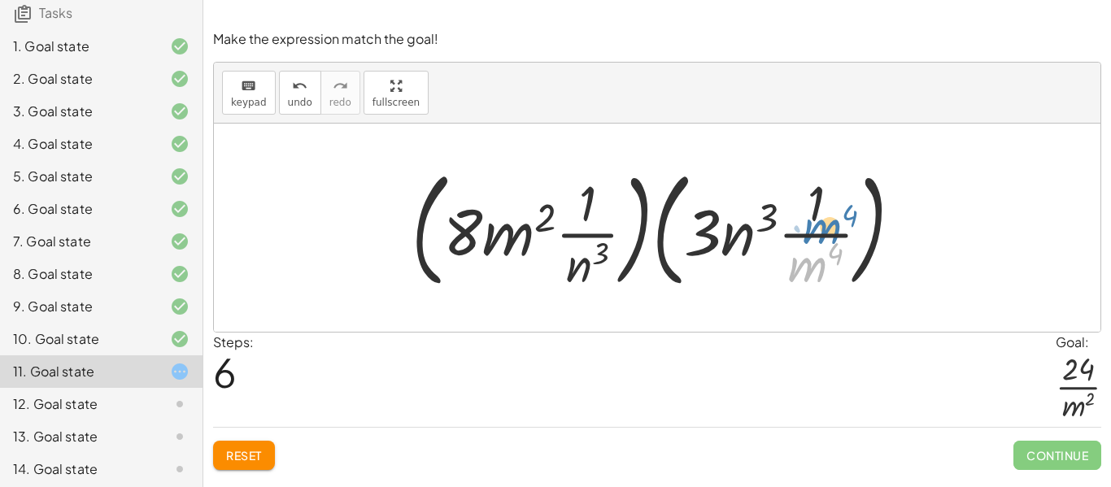
drag, startPoint x: 821, startPoint y: 268, endPoint x: 834, endPoint y: 227, distance: 43.7
click at [834, 227] on div at bounding box center [663, 227] width 520 height 135
click at [250, 443] on button "Reset" at bounding box center [244, 455] width 62 height 29
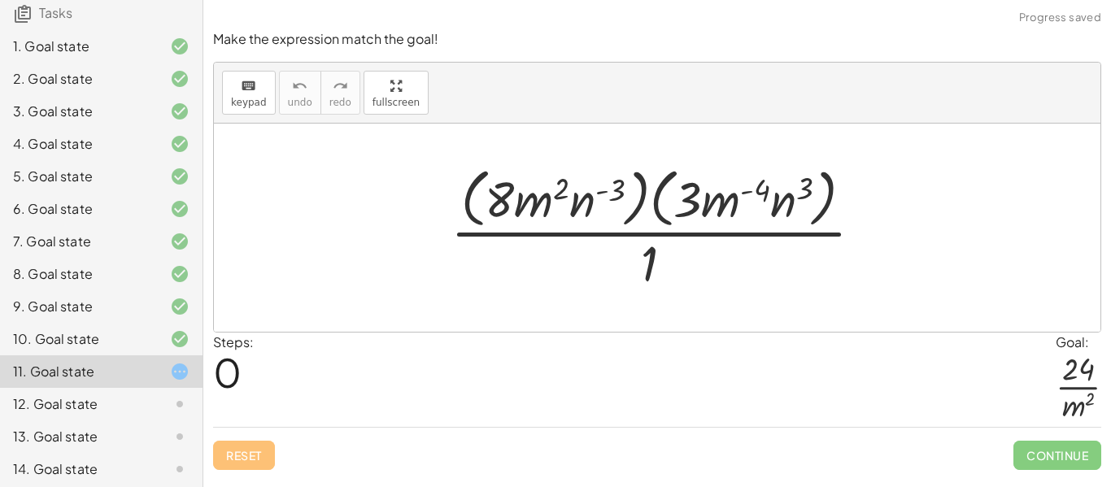
click at [594, 196] on div at bounding box center [663, 227] width 442 height 133
click at [584, 194] on div at bounding box center [663, 227] width 442 height 133
drag, startPoint x: 618, startPoint y: 191, endPoint x: 580, endPoint y: 215, distance: 44.9
click at [580, 215] on div at bounding box center [663, 227] width 442 height 133
drag, startPoint x: 596, startPoint y: 194, endPoint x: 612, endPoint y: 280, distance: 86.8
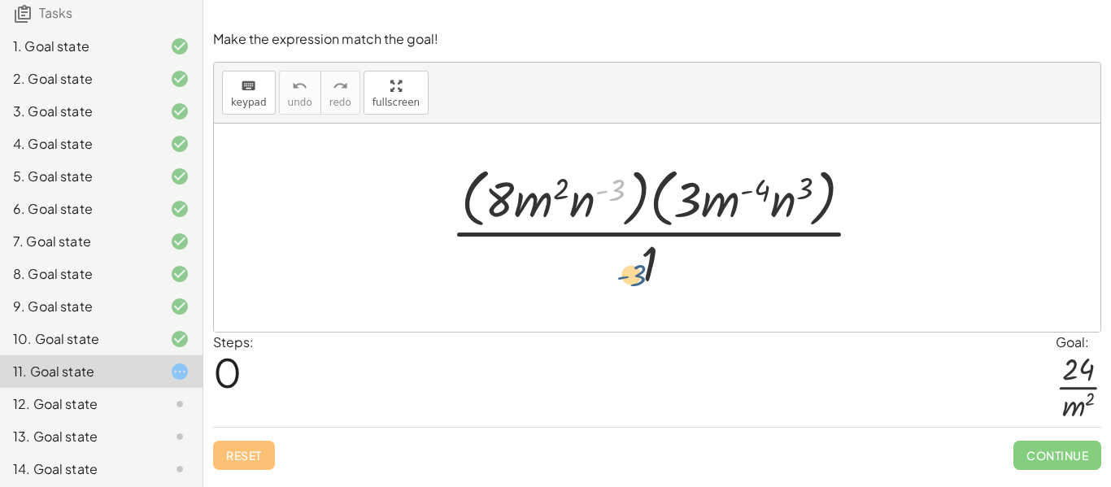
click at [612, 280] on div at bounding box center [663, 227] width 442 height 133
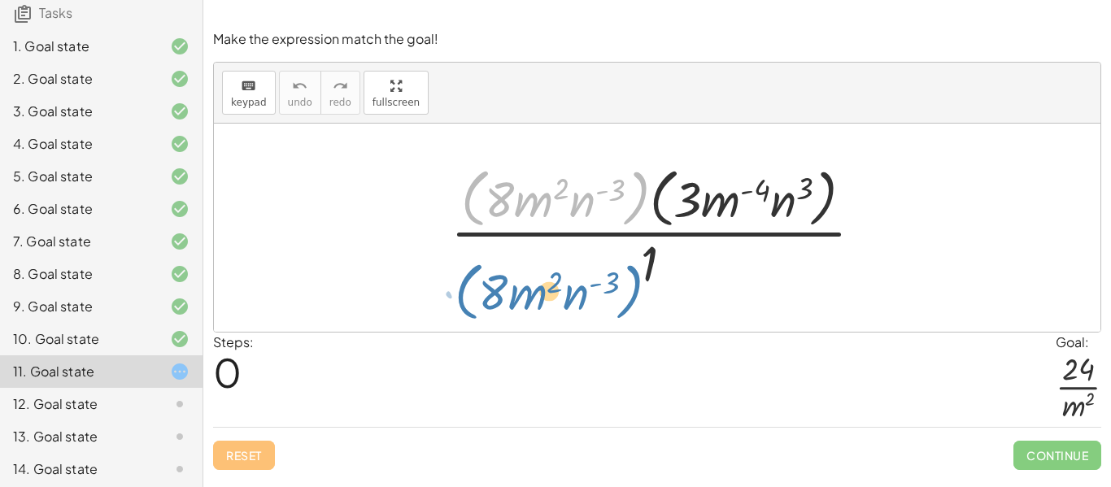
drag, startPoint x: 641, startPoint y: 195, endPoint x: 633, endPoint y: 281, distance: 86.6
click at [633, 281] on div at bounding box center [663, 227] width 442 height 133
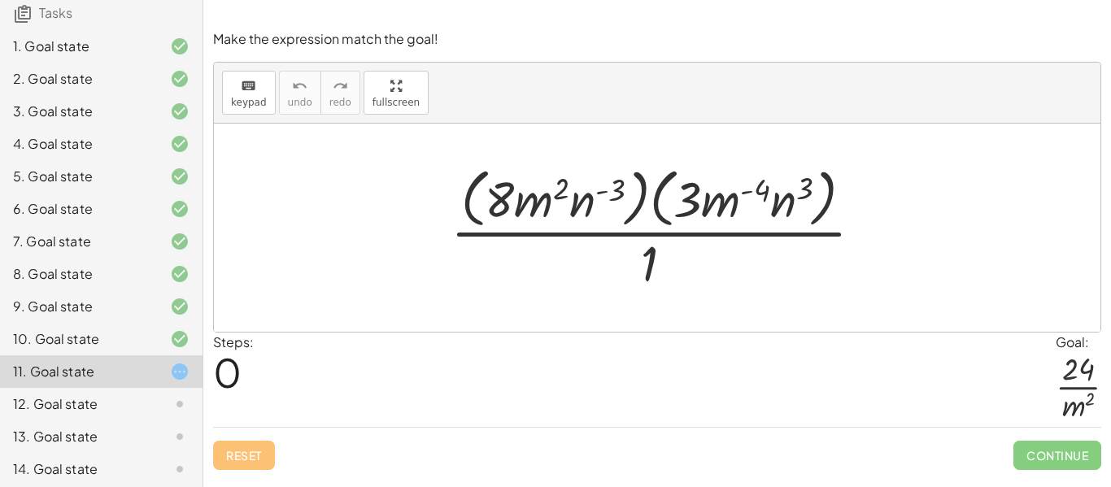
click at [564, 185] on div at bounding box center [663, 227] width 442 height 133
drag, startPoint x: 722, startPoint y: 196, endPoint x: 735, endPoint y: 194, distance: 13.1
click at [735, 194] on div at bounding box center [663, 227] width 442 height 133
drag, startPoint x: 688, startPoint y: 196, endPoint x: 503, endPoint y: 194, distance: 184.6
click at [503, 194] on div at bounding box center [663, 227] width 442 height 133
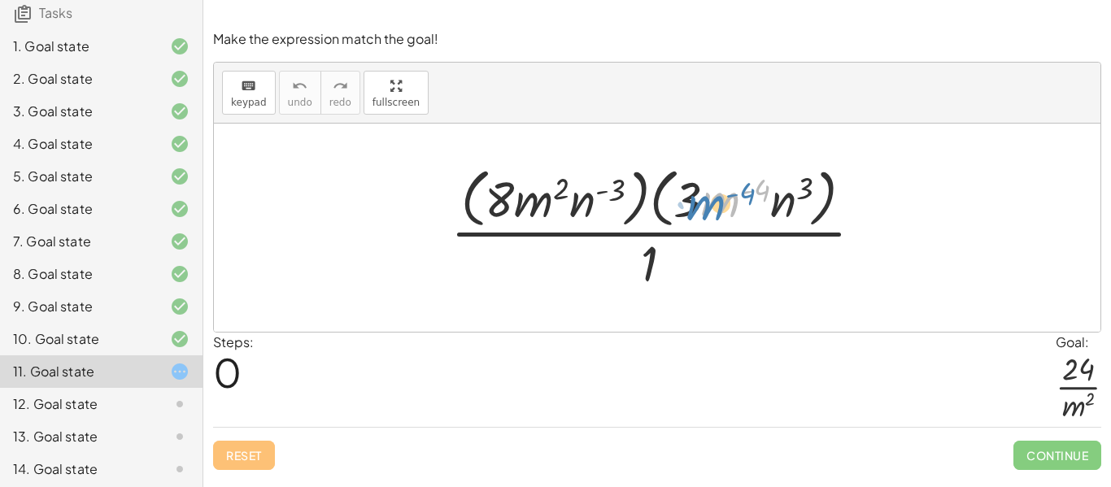
drag, startPoint x: 712, startPoint y: 203, endPoint x: 702, endPoint y: 207, distance: 10.6
click at [702, 207] on div at bounding box center [663, 227] width 442 height 133
click at [539, 194] on div at bounding box center [663, 227] width 442 height 133
drag, startPoint x: 507, startPoint y: 198, endPoint x: 501, endPoint y: 188, distance: 11.3
click at [501, 188] on div at bounding box center [663, 227] width 442 height 133
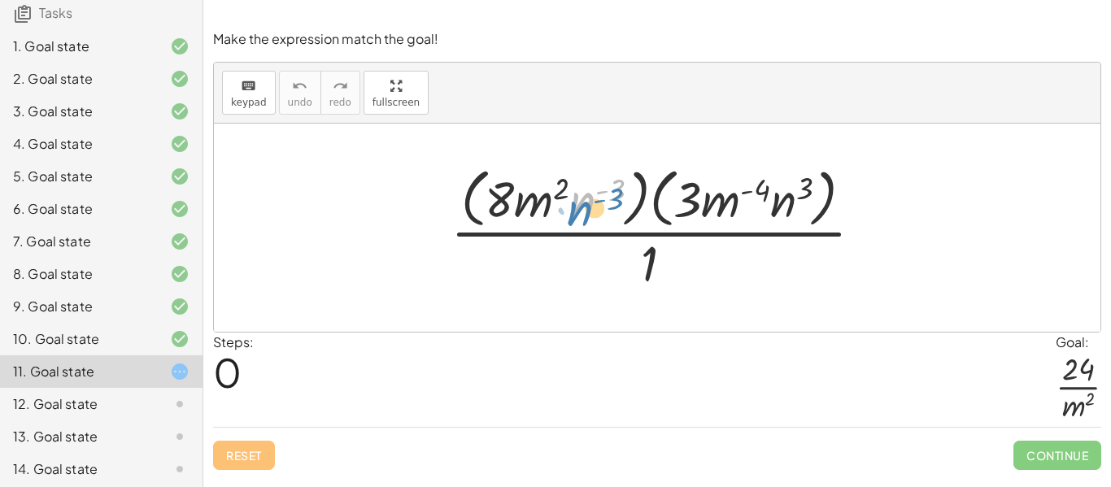
click at [591, 202] on div at bounding box center [663, 227] width 442 height 133
drag, startPoint x: 642, startPoint y: 264, endPoint x: 575, endPoint y: 185, distance: 103.9
click at [575, 185] on div at bounding box center [663, 227] width 442 height 133
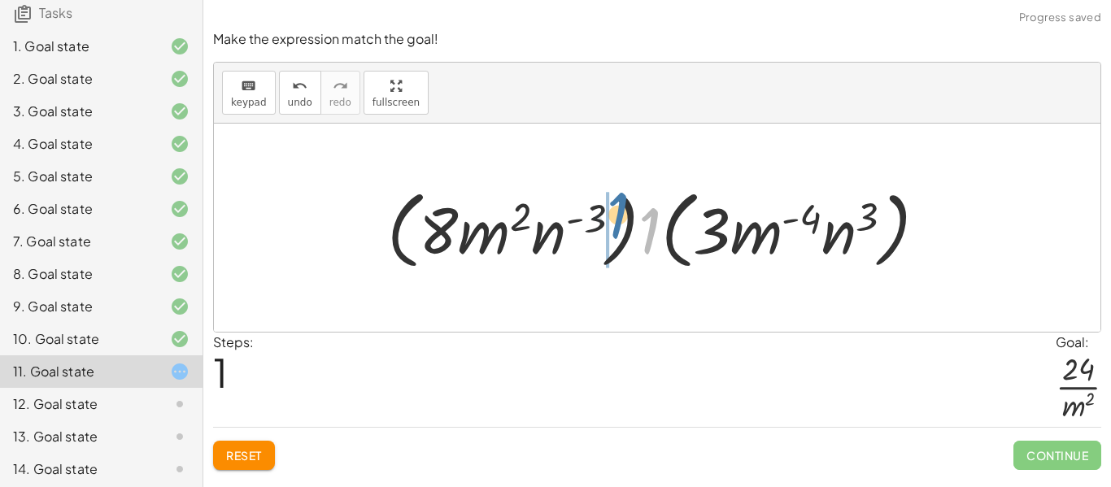
drag, startPoint x: 647, startPoint y: 227, endPoint x: 613, endPoint y: 211, distance: 37.1
click at [613, 211] on div at bounding box center [663, 228] width 568 height 94
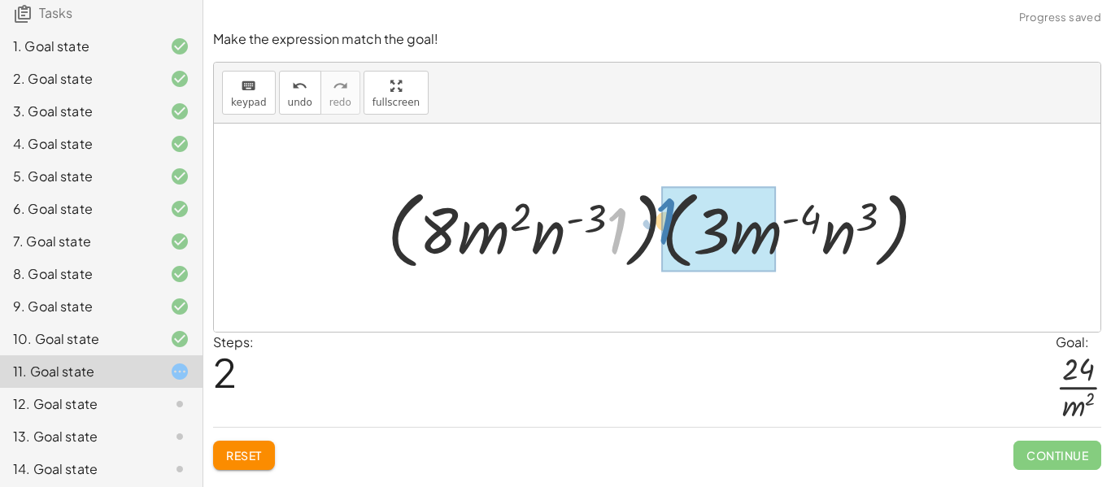
drag, startPoint x: 618, startPoint y: 219, endPoint x: 664, endPoint y: 207, distance: 47.7
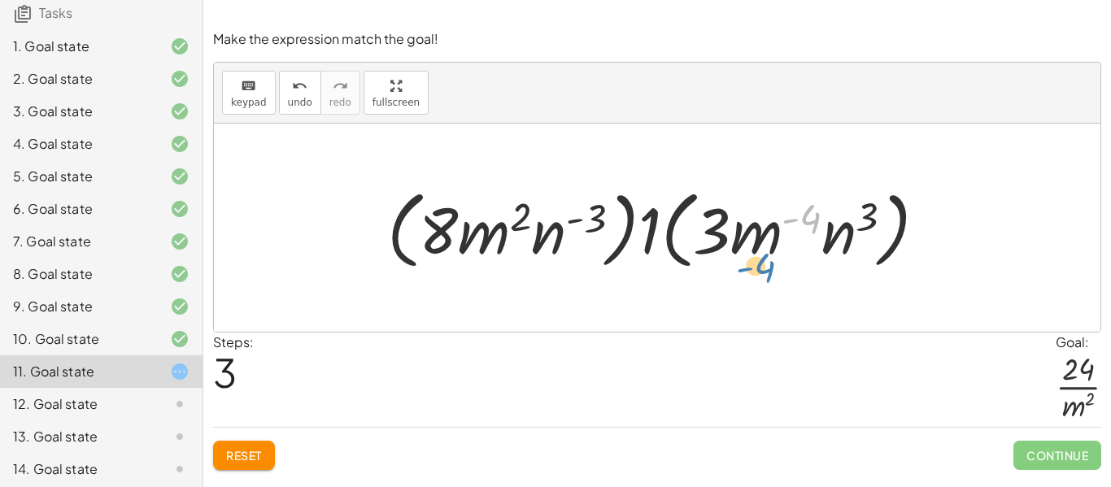
drag, startPoint x: 807, startPoint y: 216, endPoint x: 756, endPoint y: 259, distance: 65.8
click at [756, 259] on div at bounding box center [663, 228] width 568 height 94
drag, startPoint x: 810, startPoint y: 212, endPoint x: 754, endPoint y: 221, distance: 56.8
click at [754, 221] on div at bounding box center [663, 228] width 568 height 94
drag, startPoint x: 866, startPoint y: 216, endPoint x: 856, endPoint y: 220, distance: 11.6
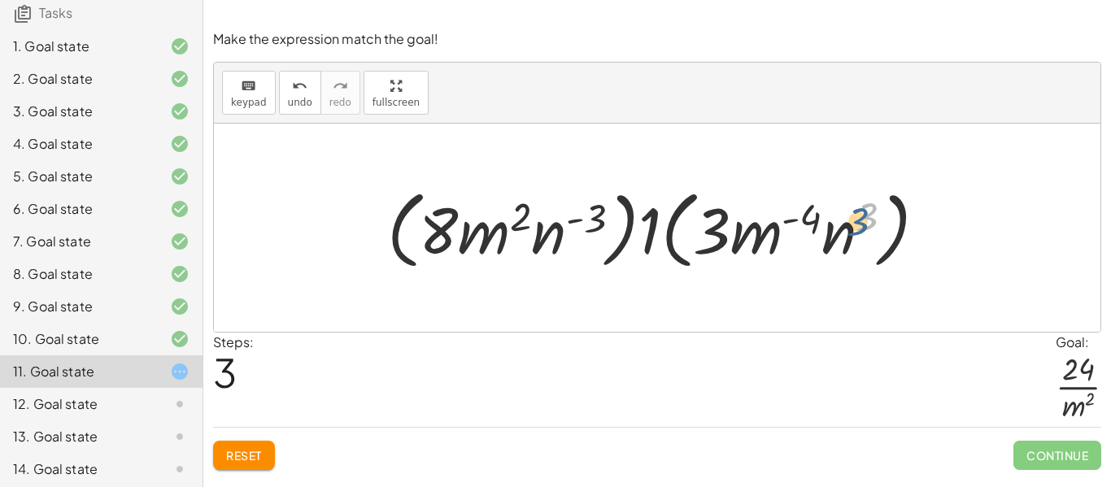
click at [856, 220] on div at bounding box center [663, 228] width 568 height 94
drag, startPoint x: 725, startPoint y: 220, endPoint x: 456, endPoint y: 216, distance: 268.4
click at [456, 216] on div at bounding box center [663, 228] width 568 height 94
drag, startPoint x: 776, startPoint y: 240, endPoint x: 791, endPoint y: 231, distance: 17.9
click at [791, 231] on div at bounding box center [663, 228] width 568 height 94
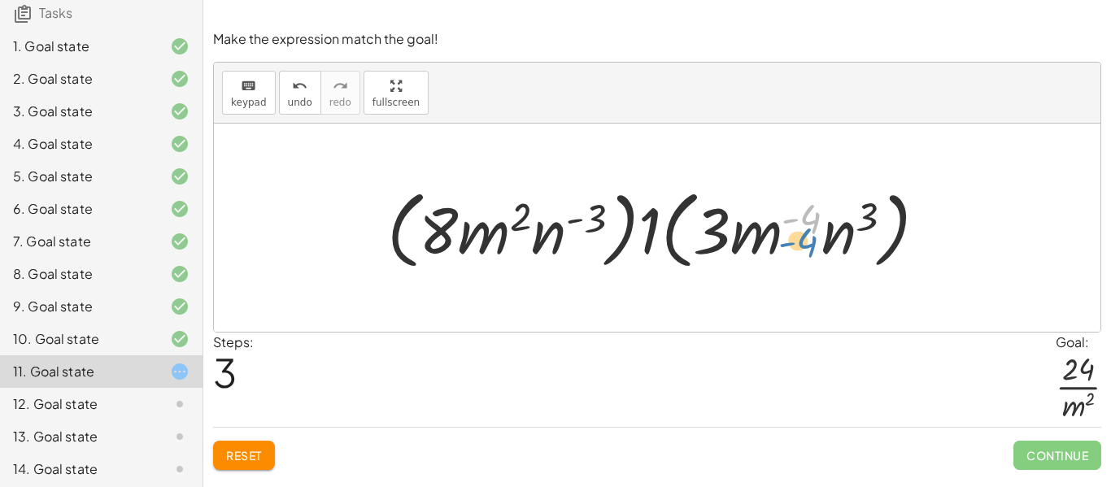
drag, startPoint x: 791, startPoint y: 231, endPoint x: 768, endPoint y: 223, distance: 24.2
click at [768, 223] on div at bounding box center [663, 228] width 568 height 94
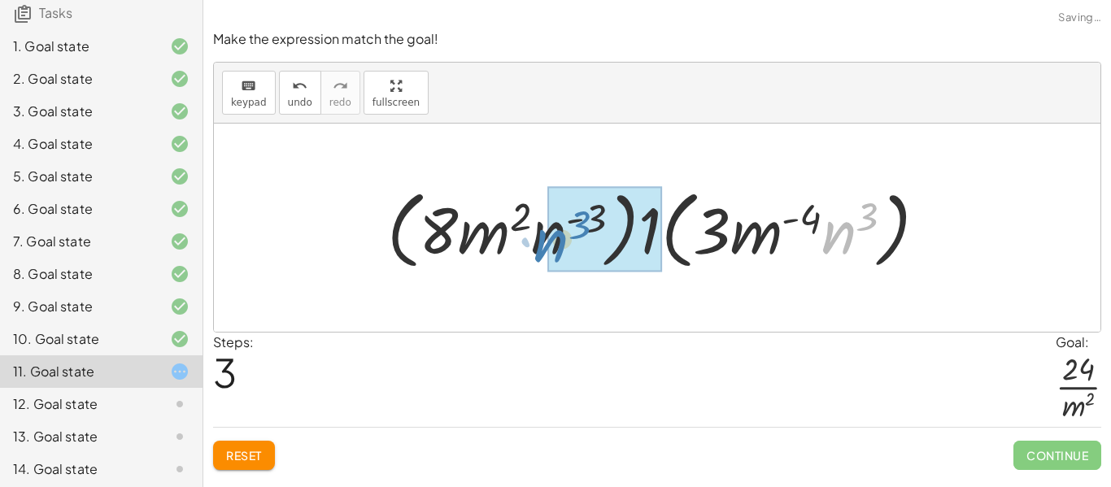
drag, startPoint x: 851, startPoint y: 238, endPoint x: 564, endPoint y: 246, distance: 288.0
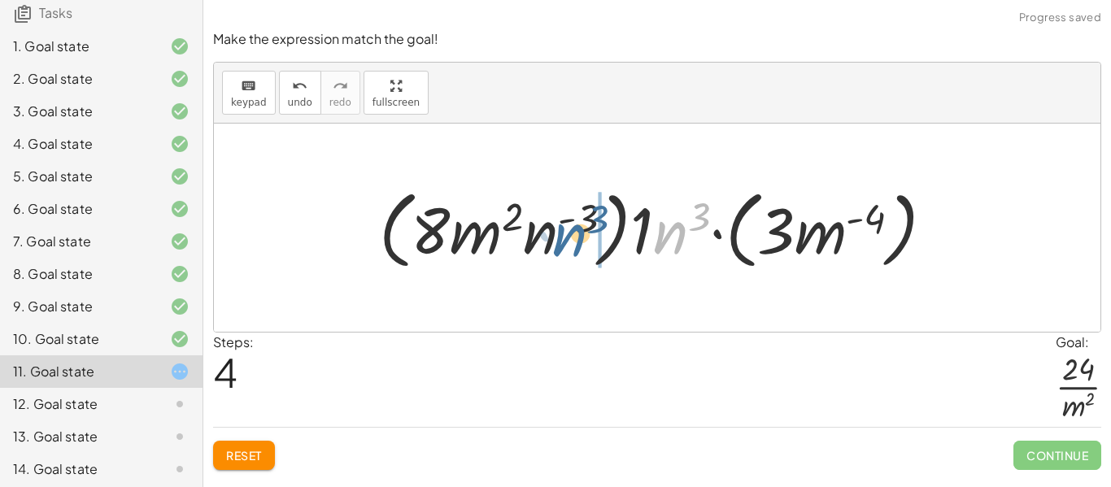
drag, startPoint x: 680, startPoint y: 234, endPoint x: 574, endPoint y: 236, distance: 105.7
click at [574, 236] on div at bounding box center [663, 228] width 584 height 94
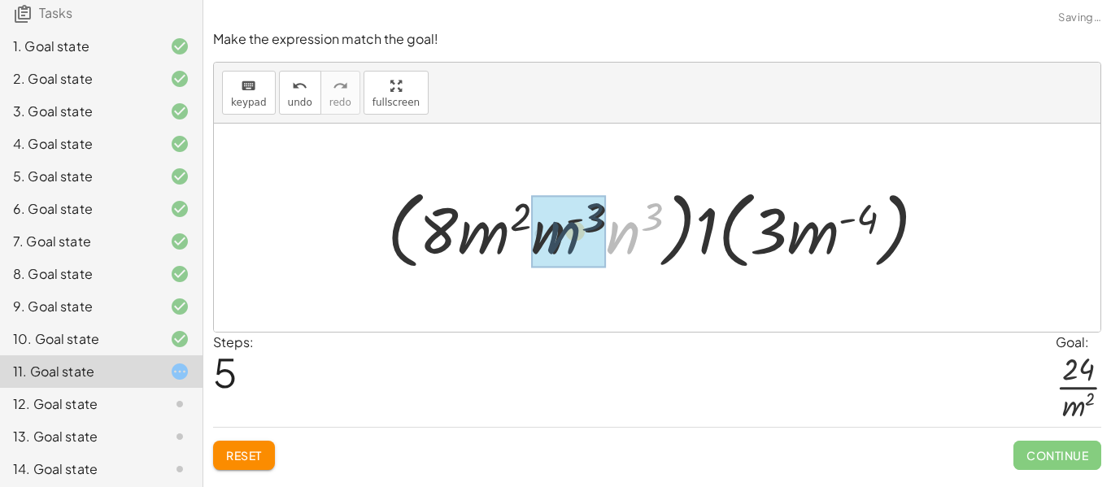
drag, startPoint x: 633, startPoint y: 224, endPoint x: 571, endPoint y: 223, distance: 62.6
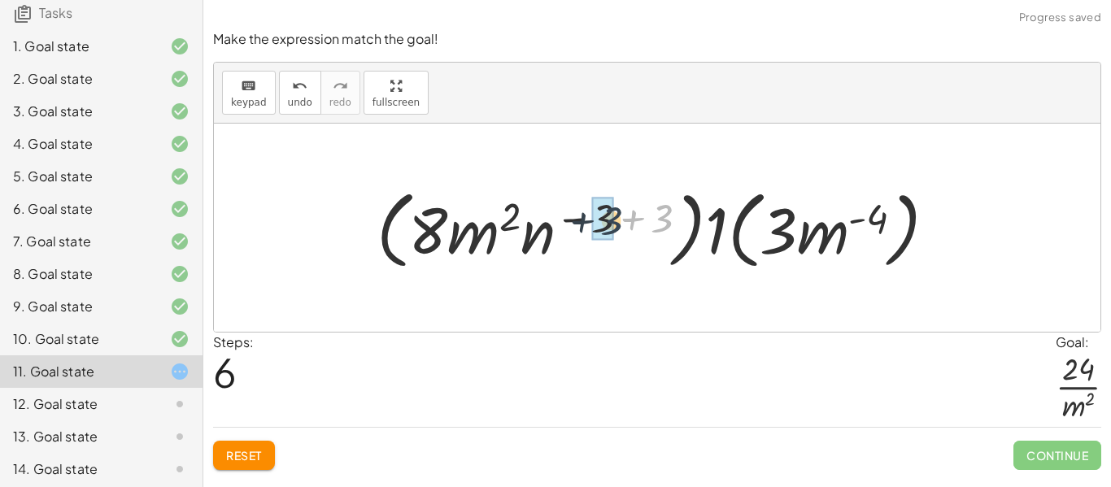
drag, startPoint x: 663, startPoint y: 213, endPoint x: 607, endPoint y: 214, distance: 55.3
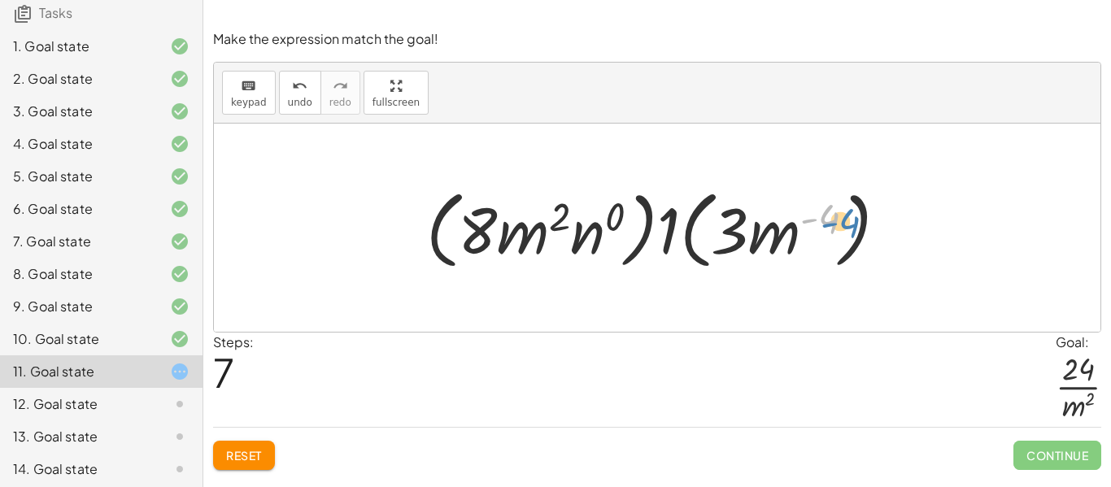
drag, startPoint x: 823, startPoint y: 223, endPoint x: 843, endPoint y: 225, distance: 20.5
click at [843, 225] on div at bounding box center [663, 228] width 491 height 94
drag, startPoint x: 802, startPoint y: 225, endPoint x: 528, endPoint y: 220, distance: 274.1
click at [528, 220] on div at bounding box center [663, 228] width 491 height 94
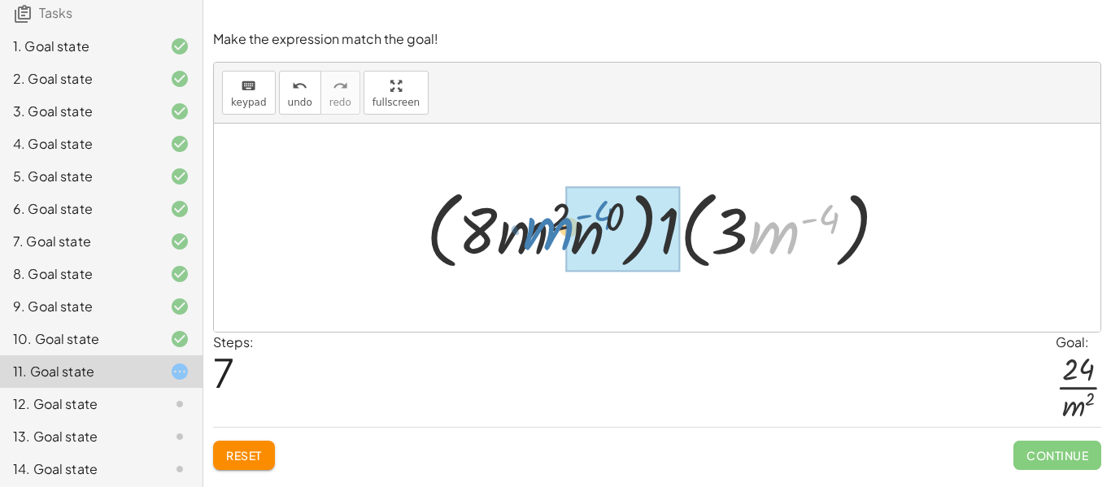
drag, startPoint x: 786, startPoint y: 233, endPoint x: 560, endPoint y: 229, distance: 225.3
click at [560, 229] on div at bounding box center [663, 228] width 491 height 94
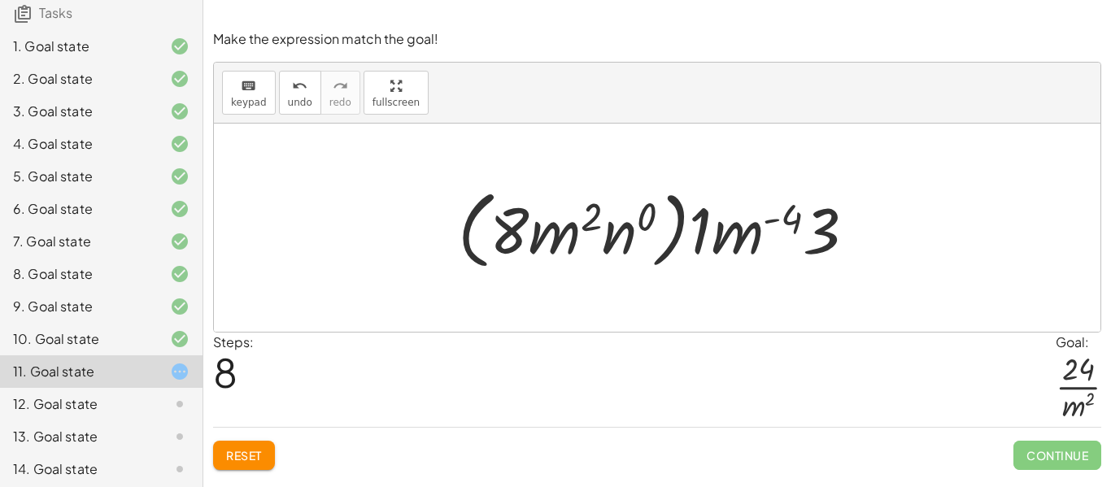
click at [799, 215] on div at bounding box center [663, 228] width 427 height 94
click at [703, 244] on div at bounding box center [663, 228] width 427 height 94
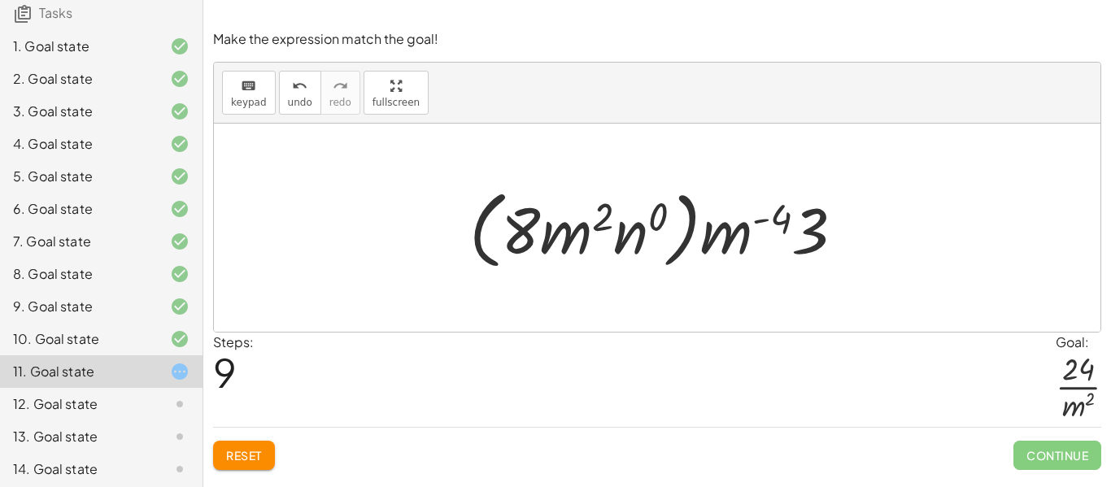
click at [601, 220] on div at bounding box center [663, 228] width 404 height 94
click at [647, 220] on div at bounding box center [663, 228] width 404 height 94
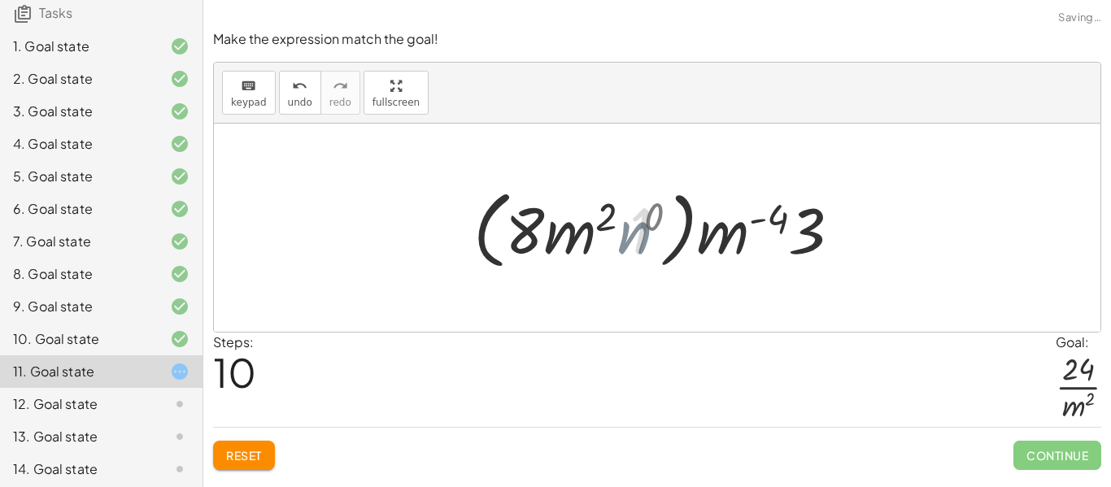
click at [660, 219] on div at bounding box center [663, 228] width 372 height 94
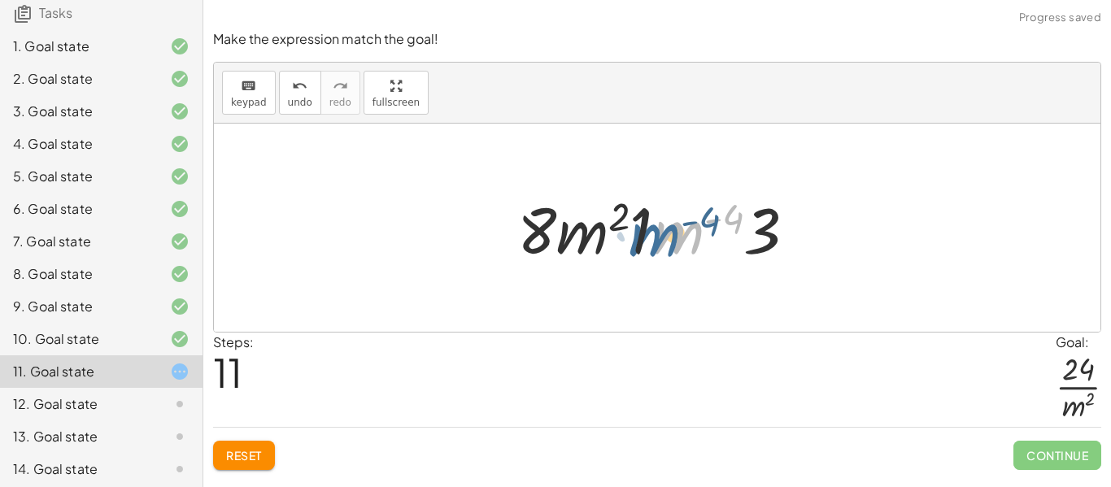
click at [647, 233] on div at bounding box center [663, 228] width 308 height 84
drag, startPoint x: 667, startPoint y: 226, endPoint x: 673, endPoint y: 215, distance: 12.7
click at [673, 215] on div at bounding box center [663, 228] width 308 height 84
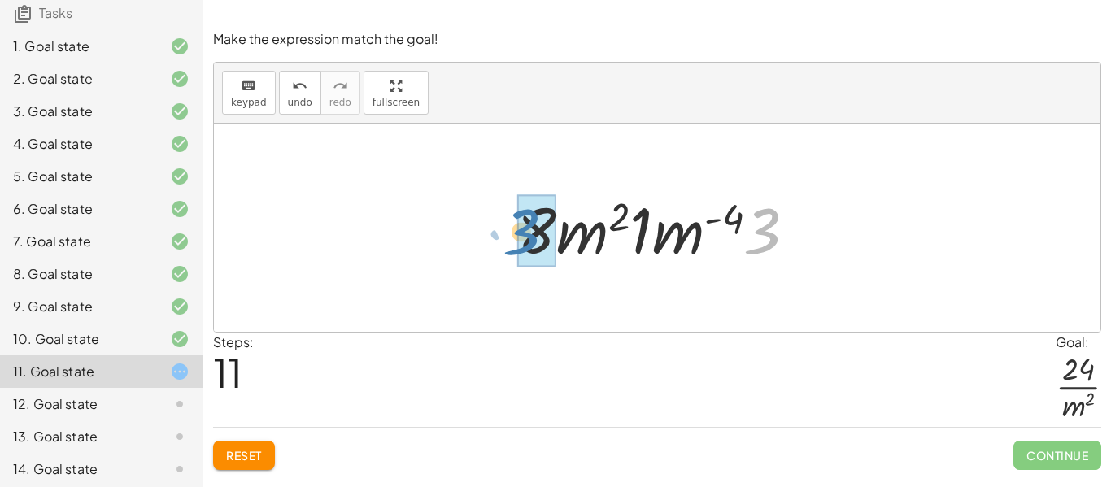
drag, startPoint x: 751, startPoint y: 242, endPoint x: 513, endPoint y: 242, distance: 238.3
click at [513, 242] on div at bounding box center [663, 228] width 308 height 84
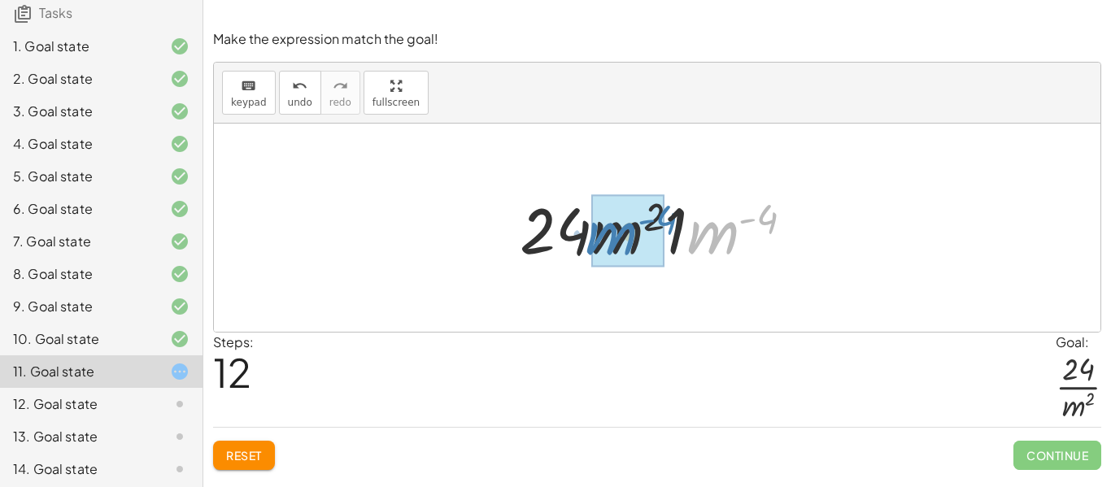
drag, startPoint x: 734, startPoint y: 230, endPoint x: 633, endPoint y: 231, distance: 101.7
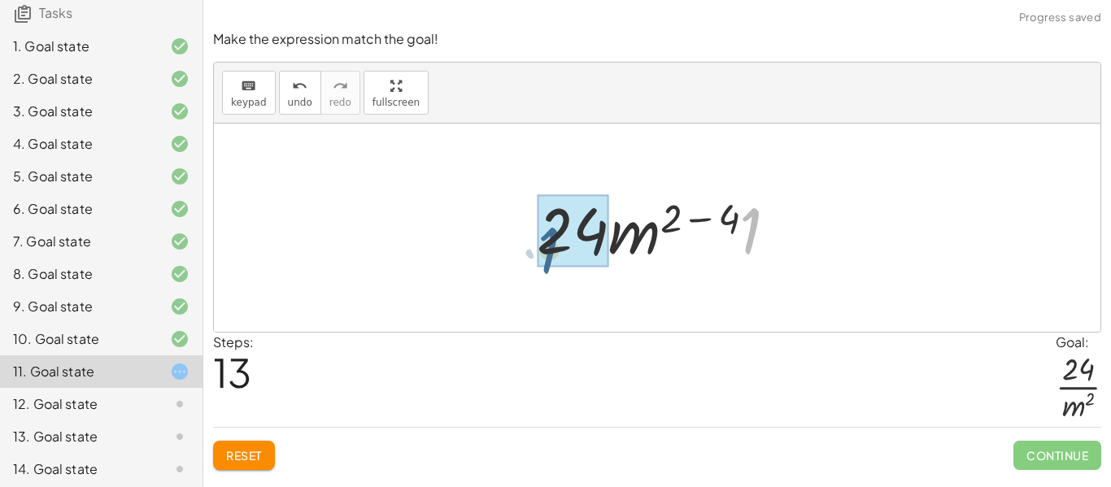
drag, startPoint x: 750, startPoint y: 229, endPoint x: 549, endPoint y: 247, distance: 201.7
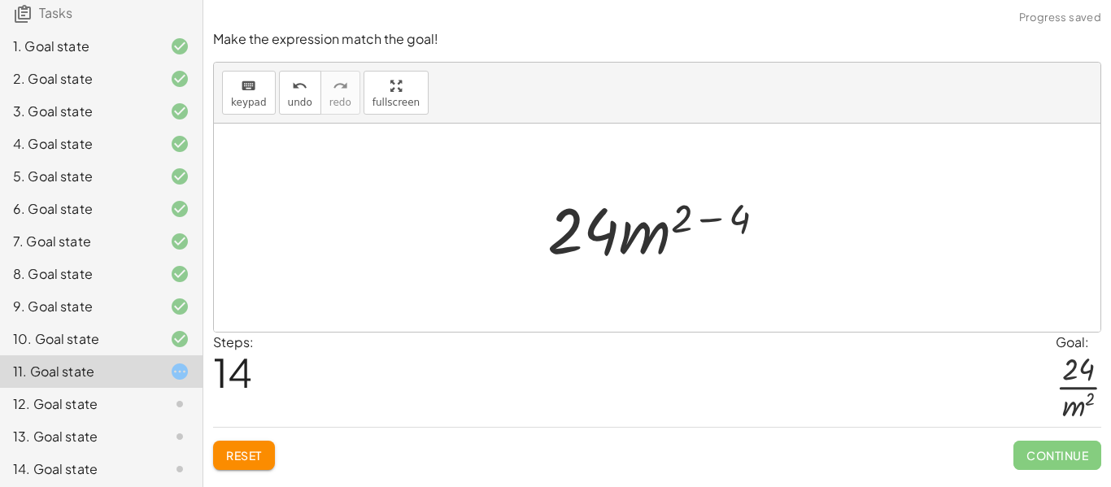
click at [700, 215] on div at bounding box center [662, 228] width 247 height 84
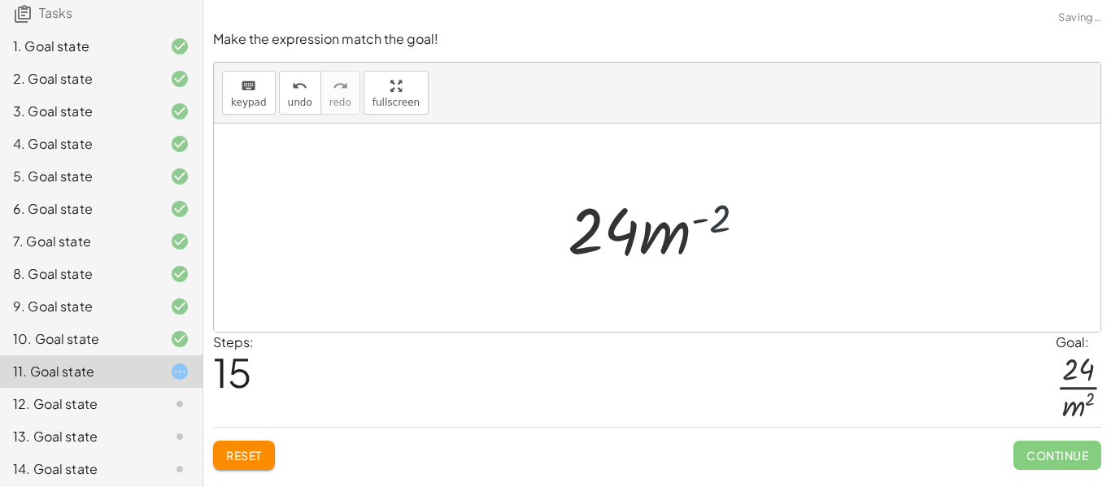
click at [718, 220] on div at bounding box center [662, 228] width 207 height 84
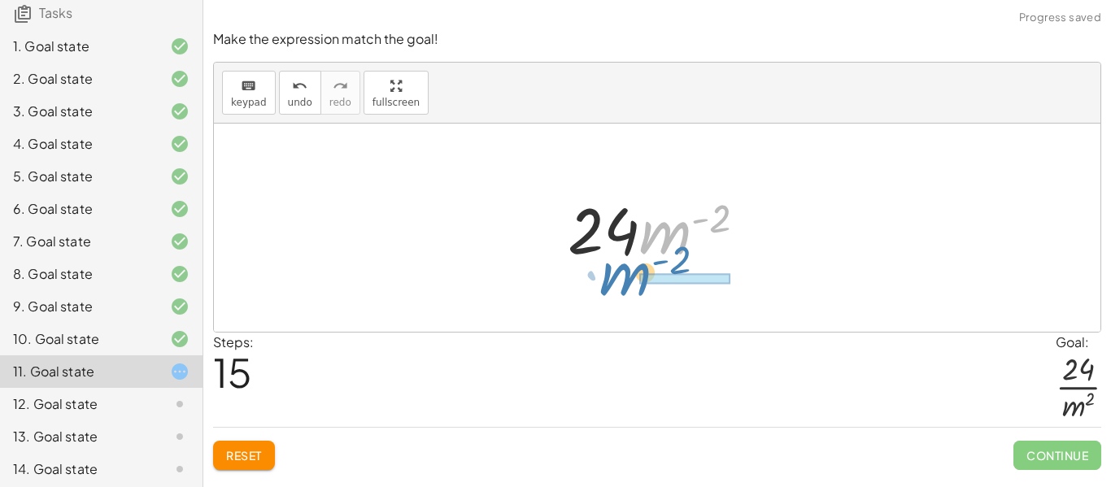
drag, startPoint x: 681, startPoint y: 227, endPoint x: 637, endPoint y: 273, distance: 64.4
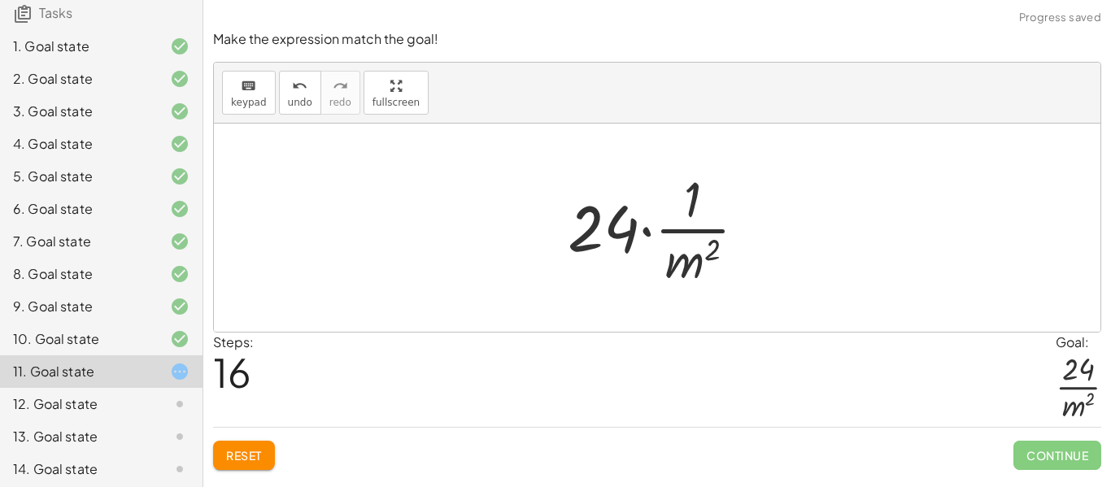
click at [694, 230] on div at bounding box center [663, 227] width 208 height 125
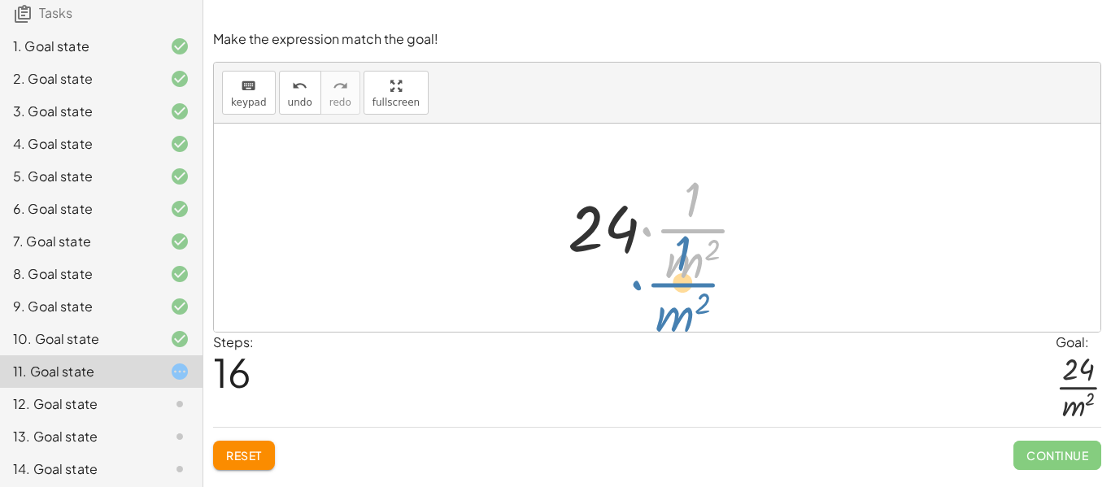
drag, startPoint x: 689, startPoint y: 219, endPoint x: 673, endPoint y: 263, distance: 46.8
click at [673, 263] on div at bounding box center [663, 227] width 208 height 125
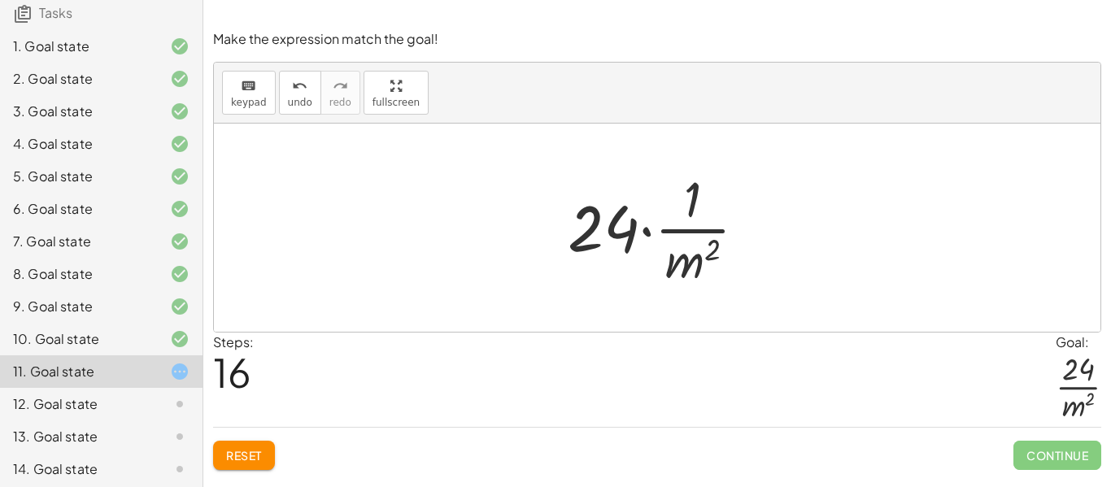
click at [691, 216] on div at bounding box center [663, 227] width 208 height 125
click at [664, 227] on div at bounding box center [663, 227] width 208 height 125
drag, startPoint x: 626, startPoint y: 231, endPoint x: 661, endPoint y: 222, distance: 36.1
click at [661, 222] on div at bounding box center [663, 227] width 208 height 125
drag, startPoint x: 619, startPoint y: 231, endPoint x: 704, endPoint y: 201, distance: 90.5
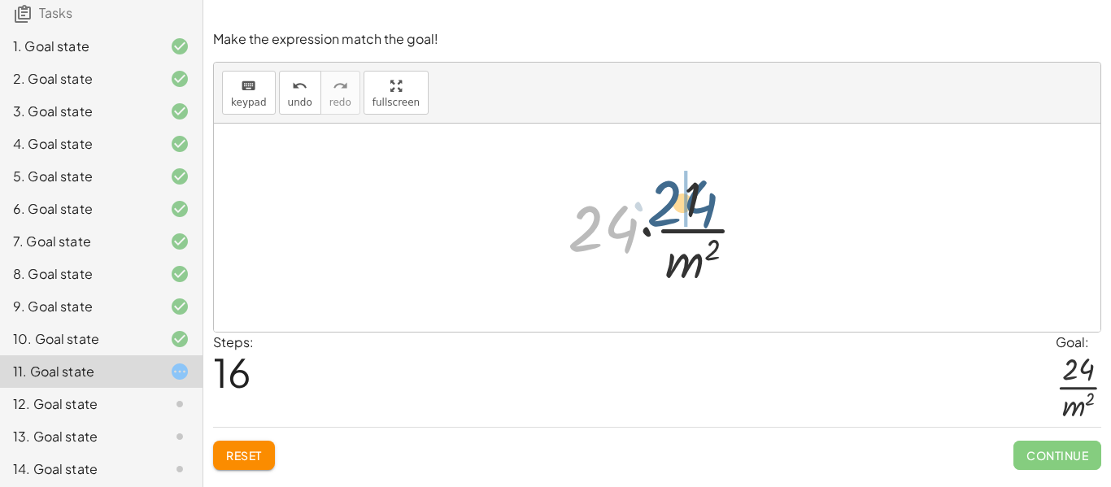
click at [704, 201] on div at bounding box center [663, 227] width 208 height 125
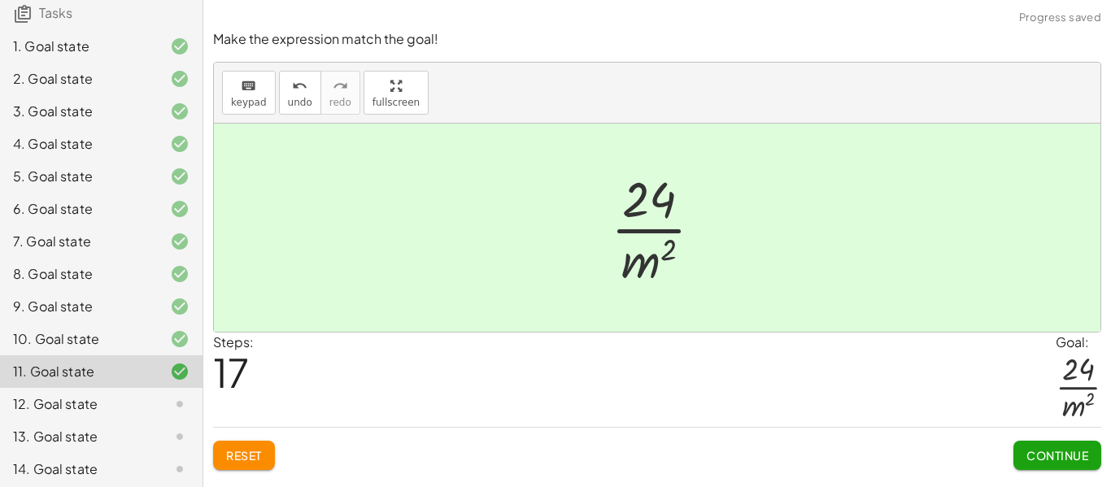
click at [1029, 462] on span "Continue" at bounding box center [1057, 455] width 62 height 15
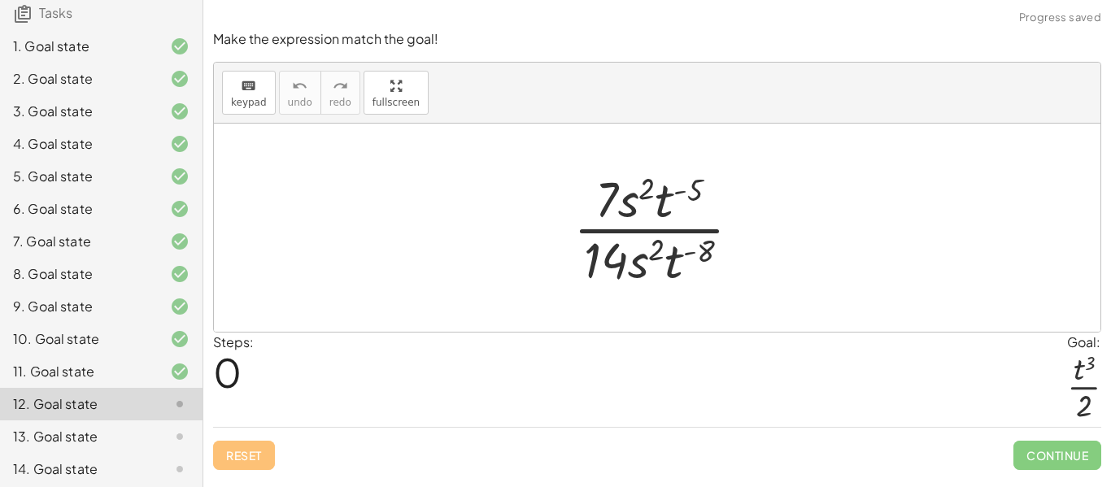
scroll to position [303, 0]
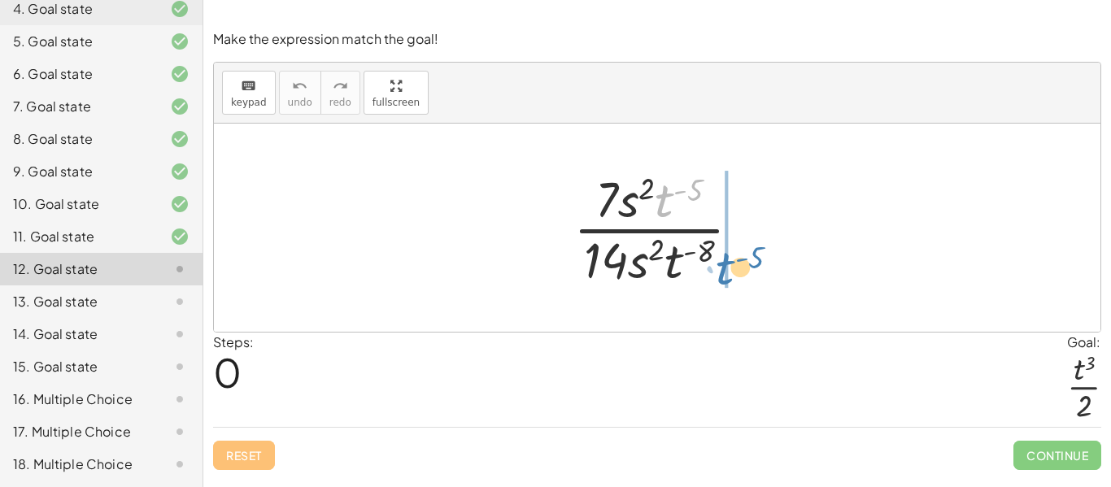
drag, startPoint x: 680, startPoint y: 199, endPoint x: 736, endPoint y: 266, distance: 87.2
click at [736, 266] on div at bounding box center [663, 227] width 197 height 125
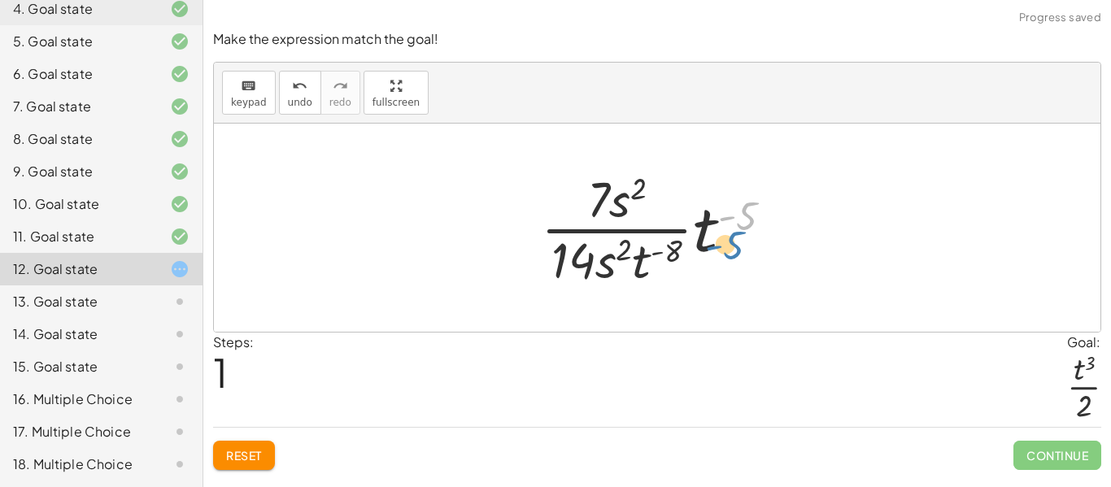
drag, startPoint x: 729, startPoint y: 216, endPoint x: 715, endPoint y: 240, distance: 28.0
click at [715, 240] on div at bounding box center [663, 227] width 260 height 125
click at [0, 0] on div "Make the expression match the goal! keyboard keypad undo undo redo redo fullscr…" at bounding box center [0, 0] width 0 height 0
click at [241, 461] on span "Reset" at bounding box center [244, 455] width 36 height 15
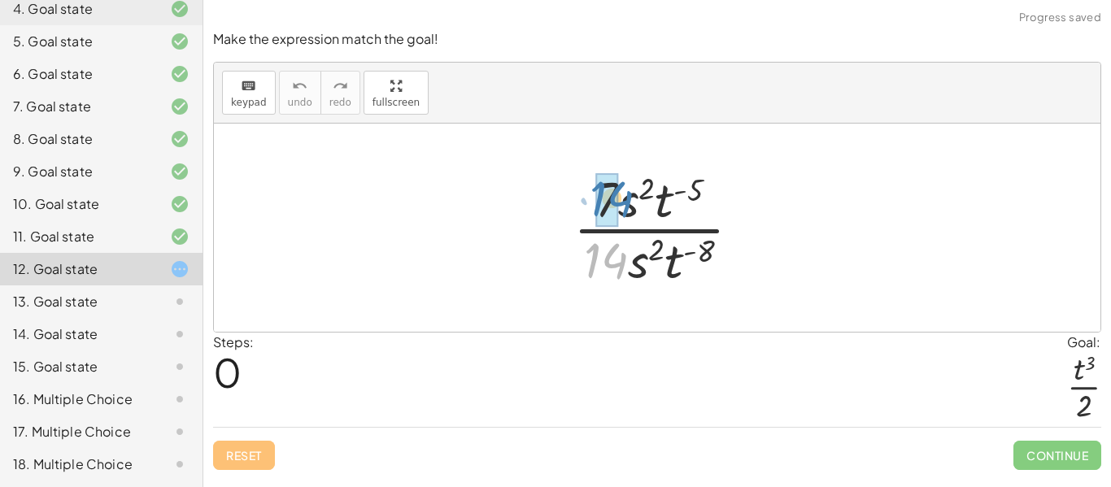
drag, startPoint x: 605, startPoint y: 259, endPoint x: 610, endPoint y: 200, distance: 59.6
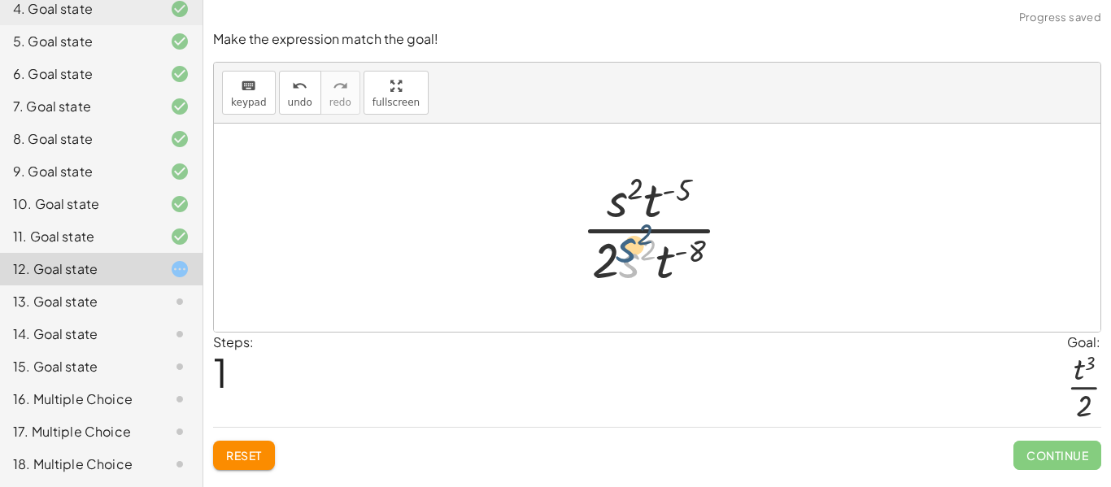
drag, startPoint x: 624, startPoint y: 260, endPoint x: 620, endPoint y: 245, distance: 15.8
click at [620, 245] on div at bounding box center [663, 227] width 180 height 125
drag, startPoint x: 630, startPoint y: 255, endPoint x: 616, endPoint y: 205, distance: 52.5
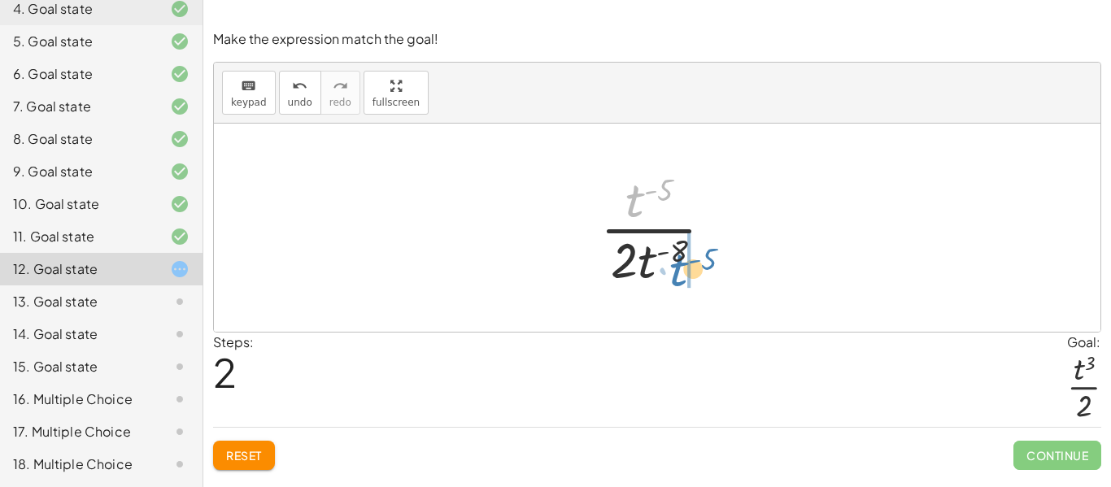
drag, startPoint x: 643, startPoint y: 193, endPoint x: 687, endPoint y: 262, distance: 81.9
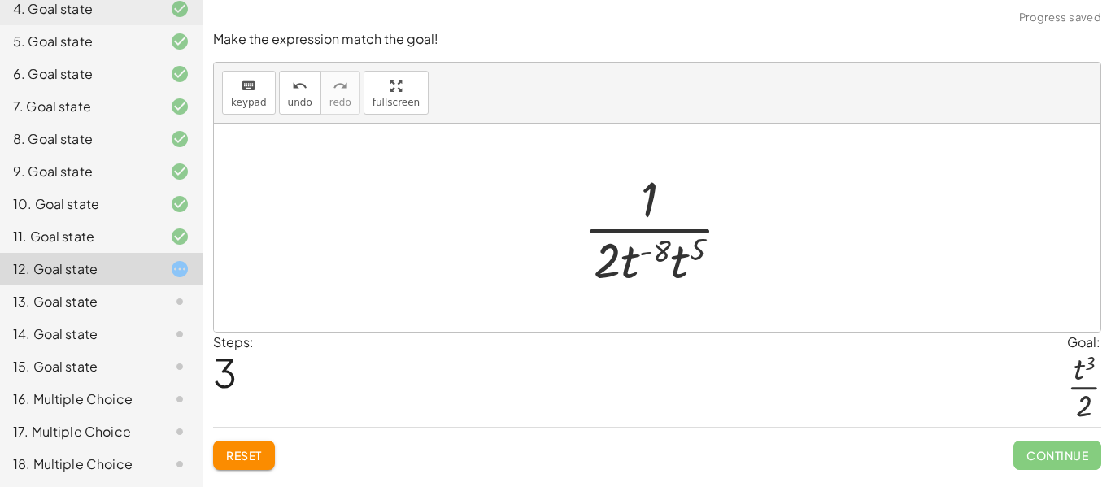
drag, startPoint x: 629, startPoint y: 259, endPoint x: 664, endPoint y: 217, distance: 54.2
click at [664, 217] on div at bounding box center [663, 227] width 177 height 125
drag, startPoint x: 634, startPoint y: 255, endPoint x: 665, endPoint y: 201, distance: 62.6
click at [665, 201] on div at bounding box center [663, 227] width 177 height 125
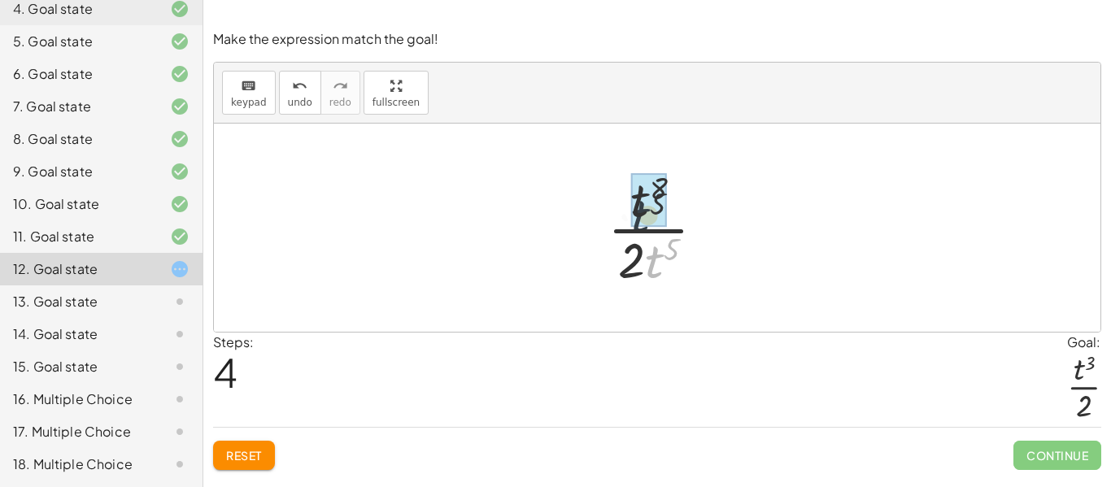
drag, startPoint x: 655, startPoint y: 259, endPoint x: 638, endPoint y: 194, distance: 67.3
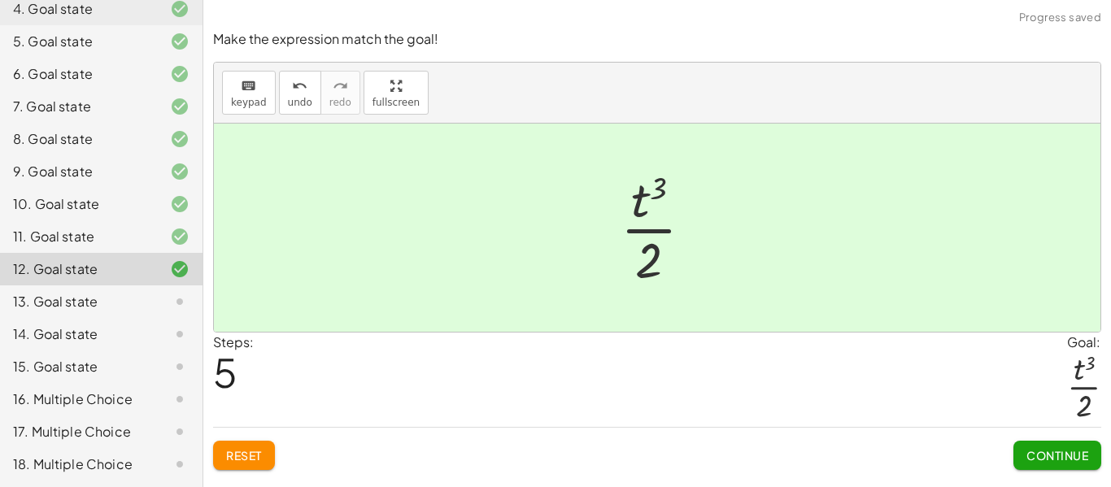
click at [1048, 462] on span "Continue" at bounding box center [1057, 455] width 62 height 15
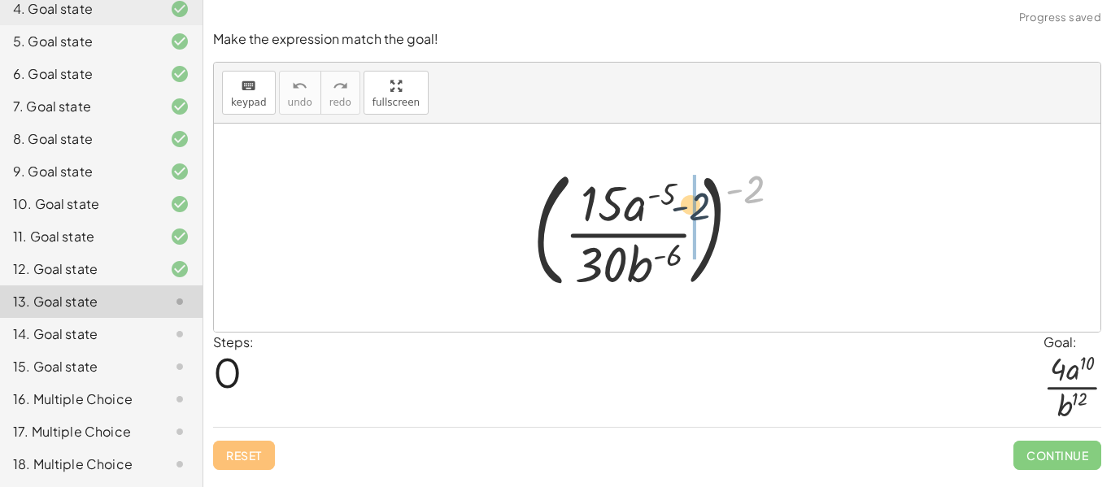
drag, startPoint x: 750, startPoint y: 184, endPoint x: 691, endPoint y: 201, distance: 61.0
click at [691, 201] on div at bounding box center [663, 227] width 277 height 135
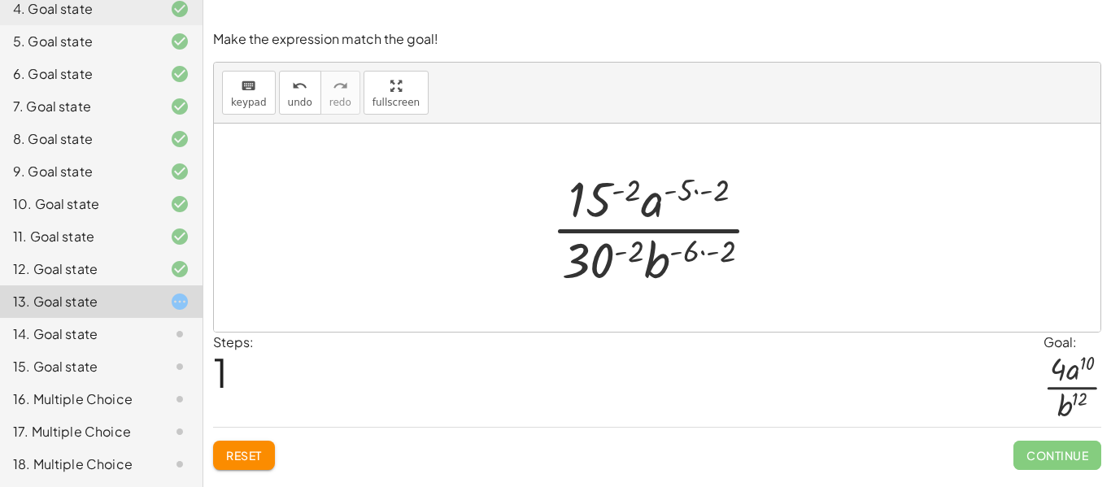
click at [705, 252] on div at bounding box center [662, 227] width 239 height 125
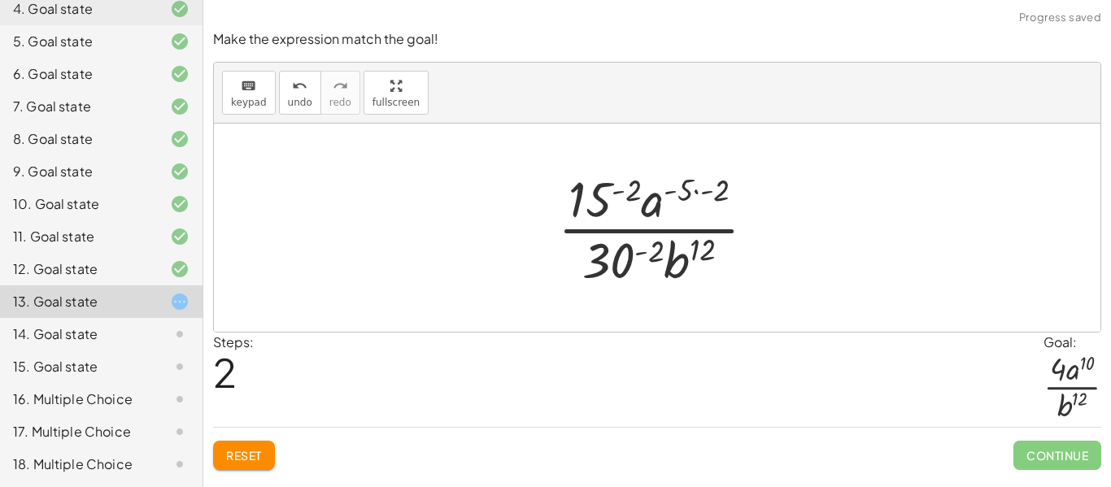
click at [647, 250] on div at bounding box center [663, 227] width 227 height 125
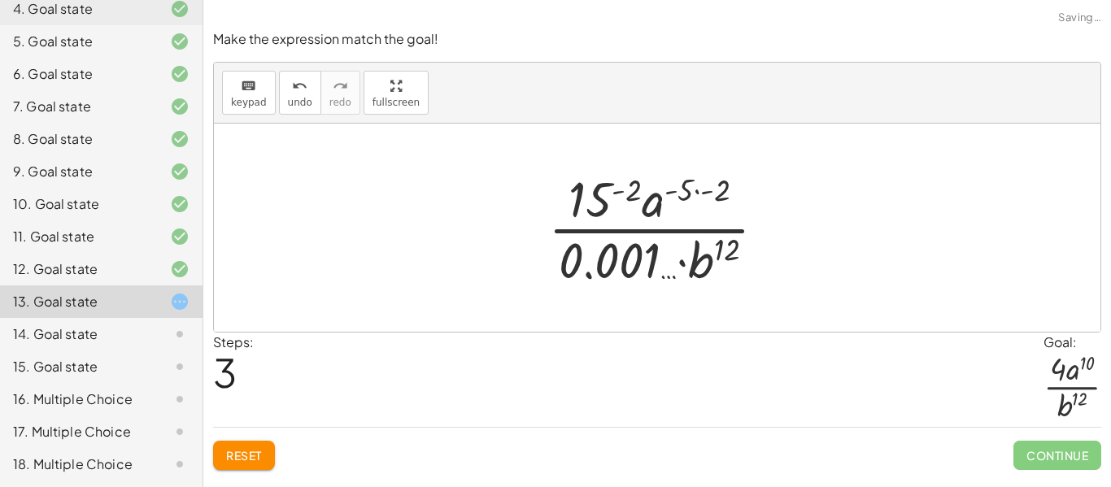
click at [624, 193] on div at bounding box center [663, 227] width 247 height 125
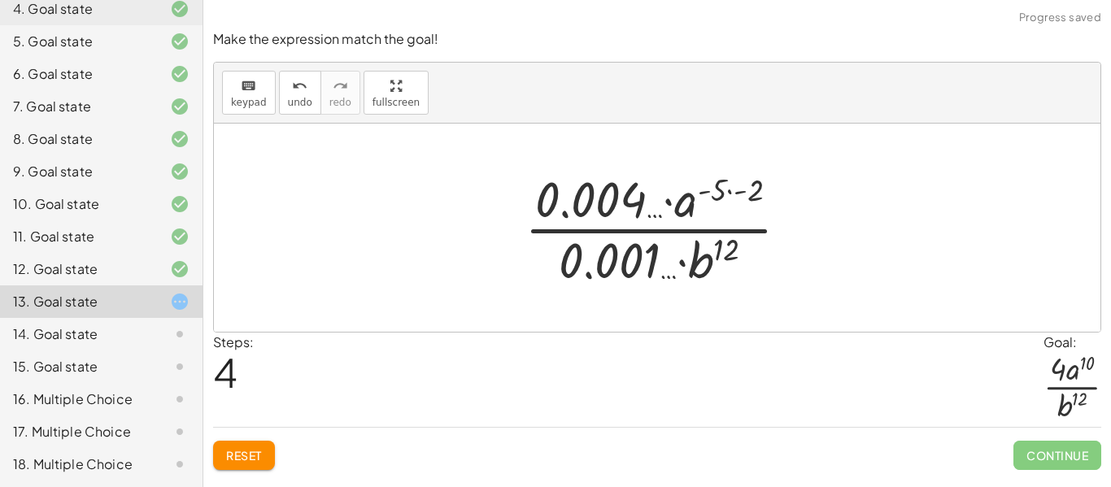
click at [726, 189] on div at bounding box center [663, 227] width 294 height 125
click at [738, 188] on div at bounding box center [663, 227] width 294 height 125
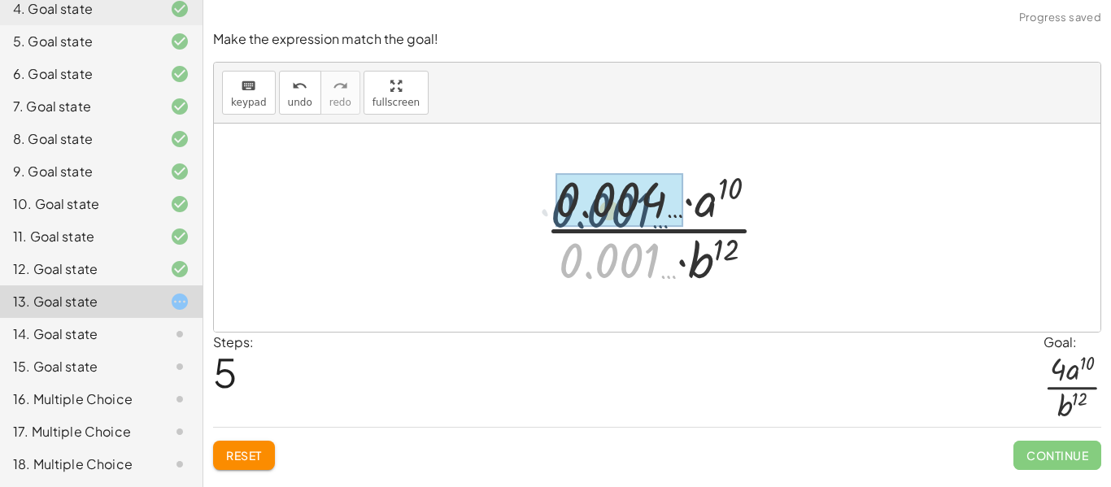
drag, startPoint x: 637, startPoint y: 249, endPoint x: 627, endPoint y: 191, distance: 58.6
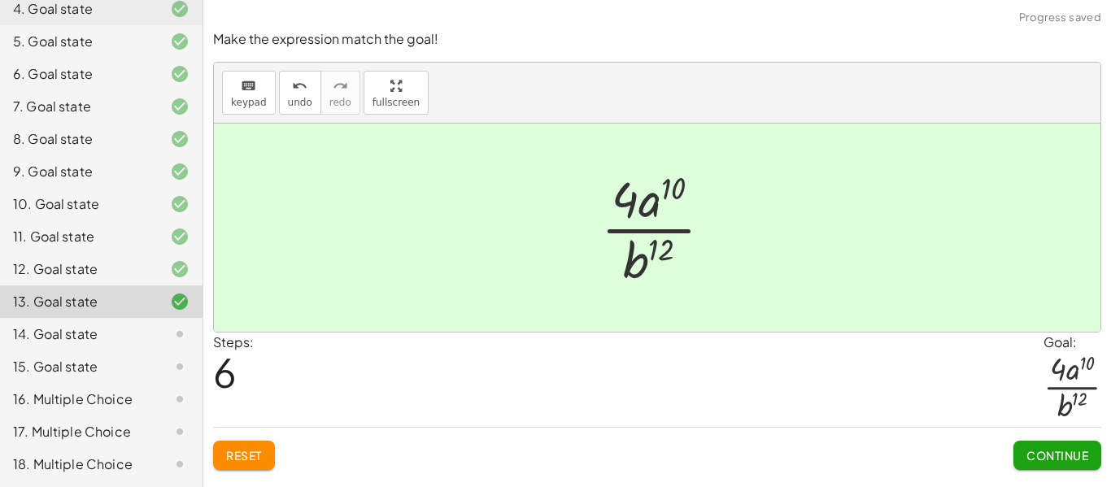
click at [1048, 449] on span "Continue" at bounding box center [1057, 455] width 62 height 15
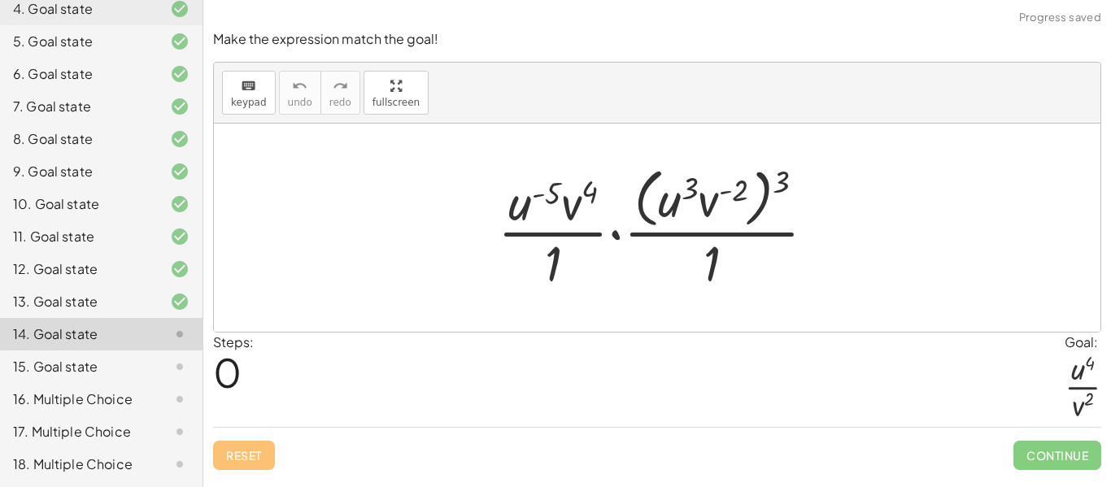
click at [116, 397] on div "16. Multiple Choice" at bounding box center [78, 400] width 131 height 20
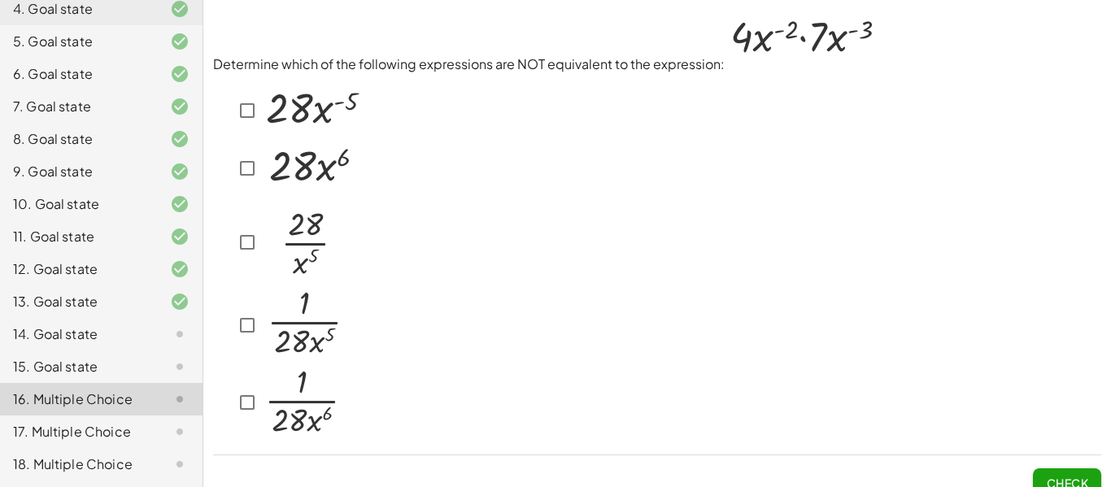
scroll to position [20, 0]
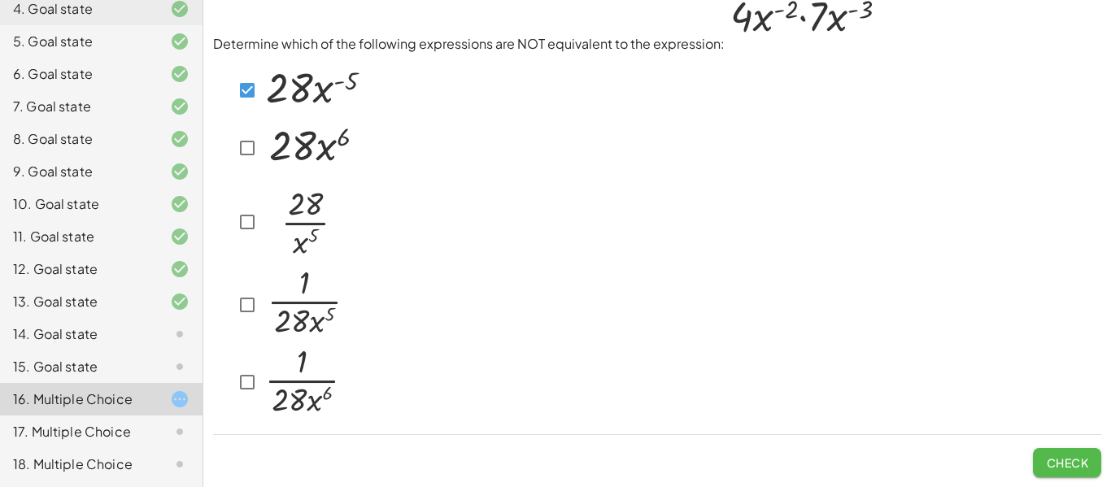
click at [1049, 459] on span "Check" at bounding box center [1067, 462] width 42 height 15
click at [1068, 472] on button "Check" at bounding box center [1067, 462] width 68 height 29
click at [1063, 454] on button "Check" at bounding box center [1067, 462] width 68 height 29
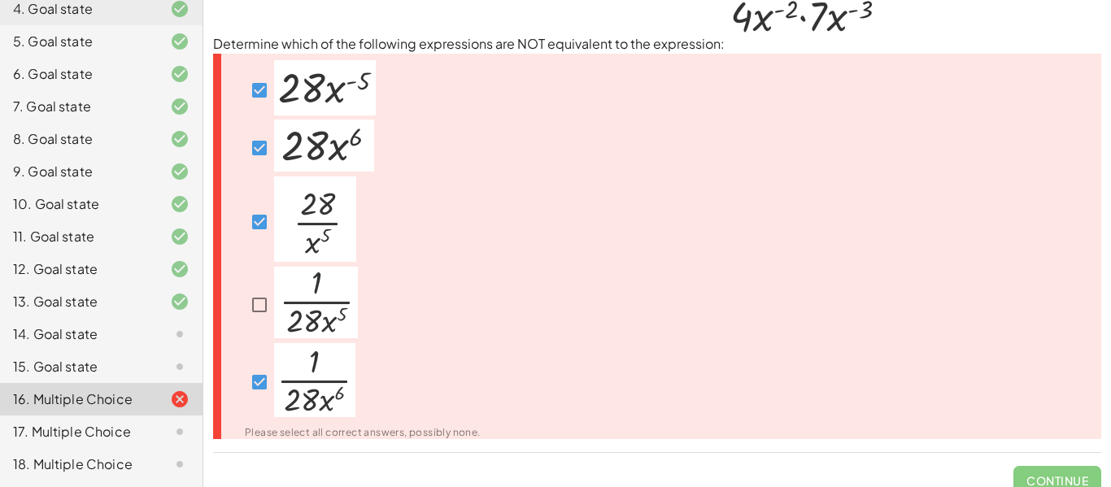
click at [125, 342] on div "14. Goal state" at bounding box center [78, 334] width 131 height 20
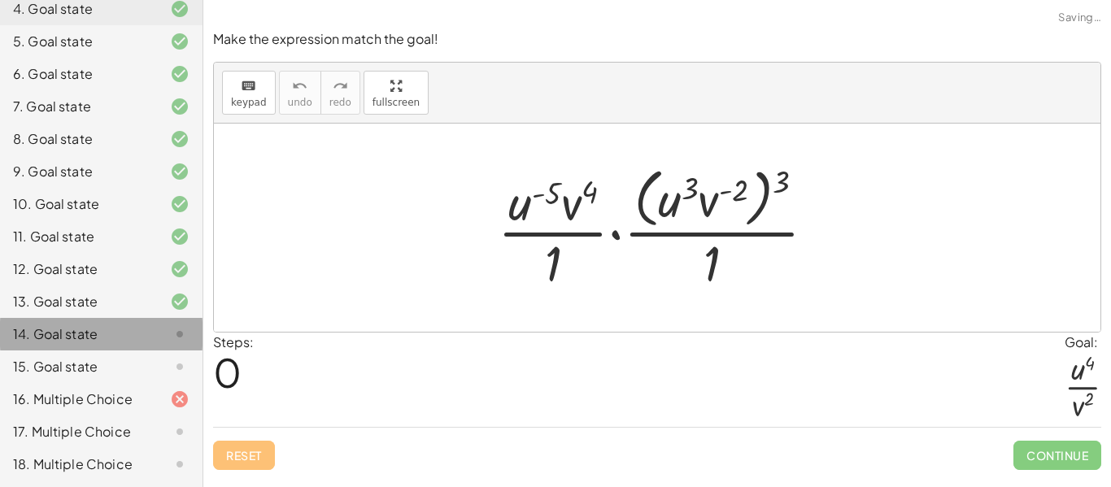
scroll to position [0, 0]
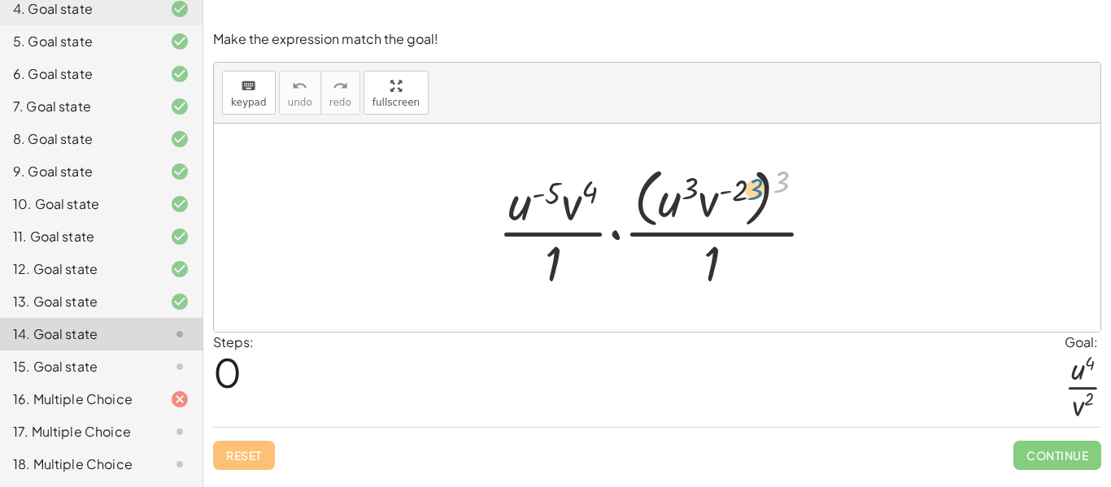
drag, startPoint x: 781, startPoint y: 182, endPoint x: 752, endPoint y: 189, distance: 29.4
click at [752, 189] on div at bounding box center [663, 227] width 347 height 133
drag, startPoint x: 777, startPoint y: 180, endPoint x: 740, endPoint y: 191, distance: 39.1
click at [740, 191] on div at bounding box center [663, 227] width 347 height 133
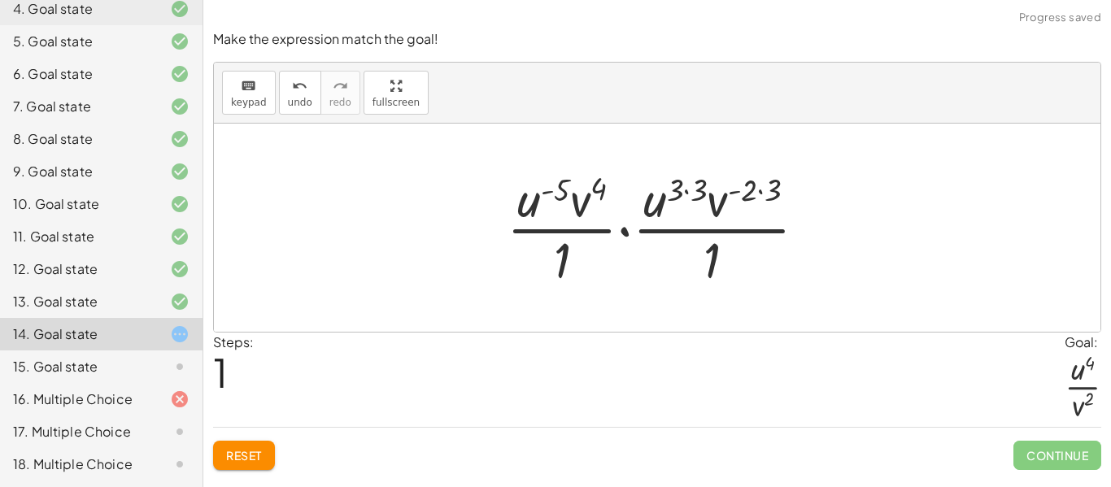
click at [677, 194] on div at bounding box center [663, 227] width 329 height 125
click at [684, 190] on div at bounding box center [663, 227] width 329 height 125
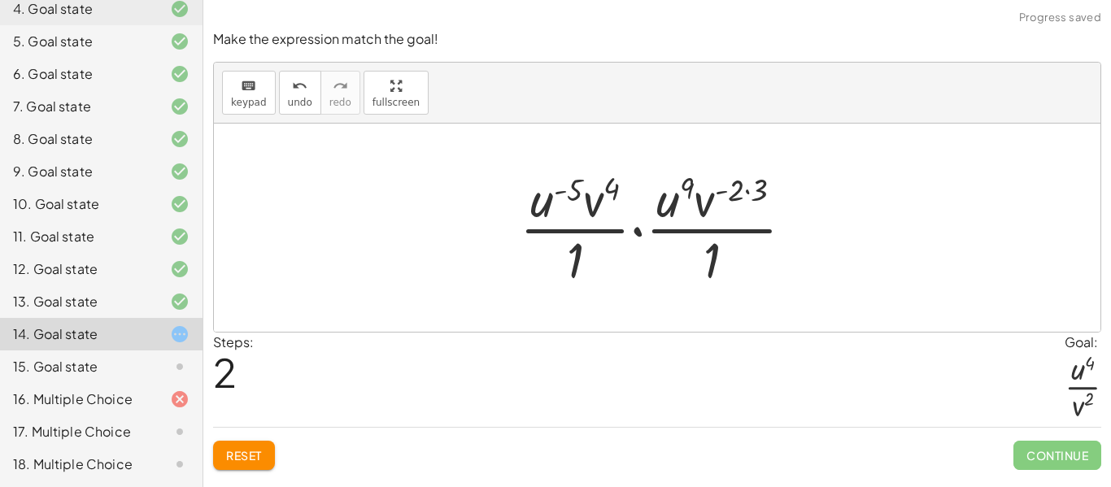
click at [681, 189] on div at bounding box center [663, 227] width 303 height 125
click at [741, 184] on div at bounding box center [663, 227] width 303 height 125
click at [752, 194] on div at bounding box center [663, 227] width 303 height 125
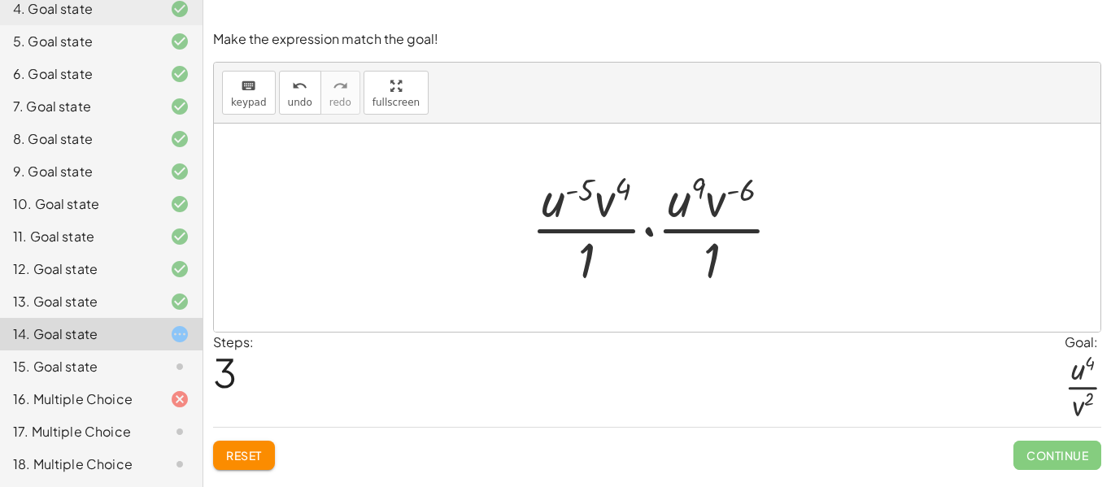
click at [713, 266] on div at bounding box center [663, 227] width 280 height 125
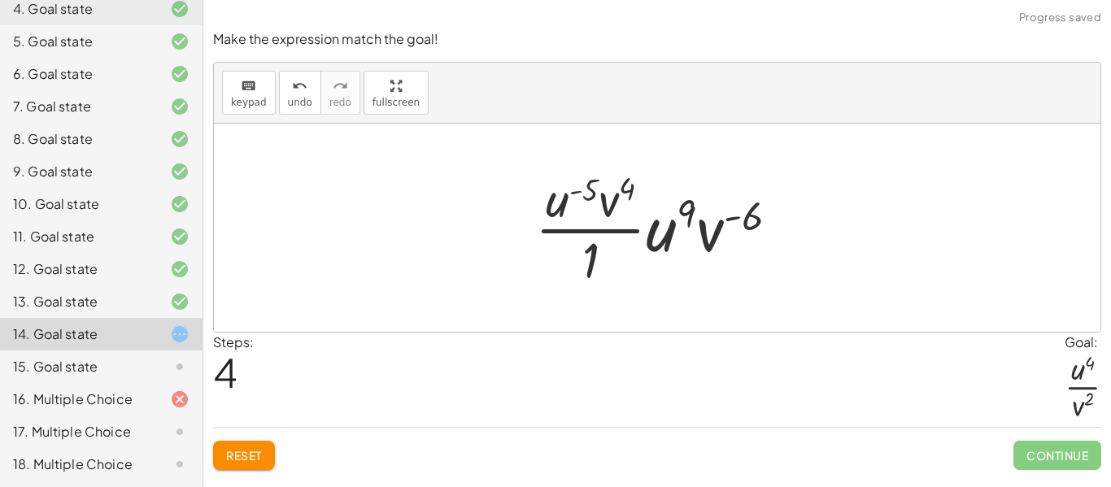
click at [573, 246] on div at bounding box center [663, 227] width 272 height 125
click at [585, 254] on div at bounding box center [663, 228] width 281 height 84
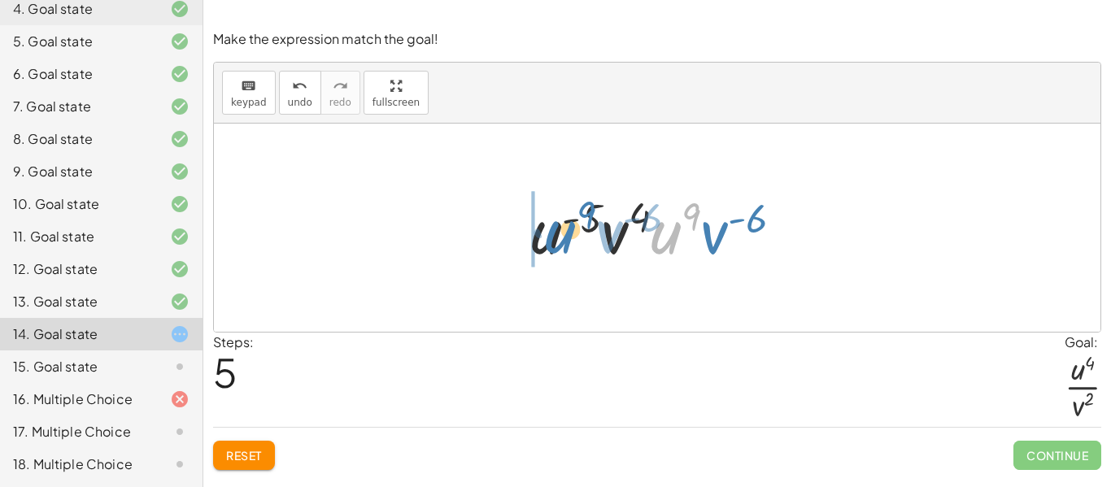
drag, startPoint x: 674, startPoint y: 229, endPoint x: 569, endPoint y: 228, distance: 104.9
click at [569, 228] on div at bounding box center [663, 228] width 281 height 84
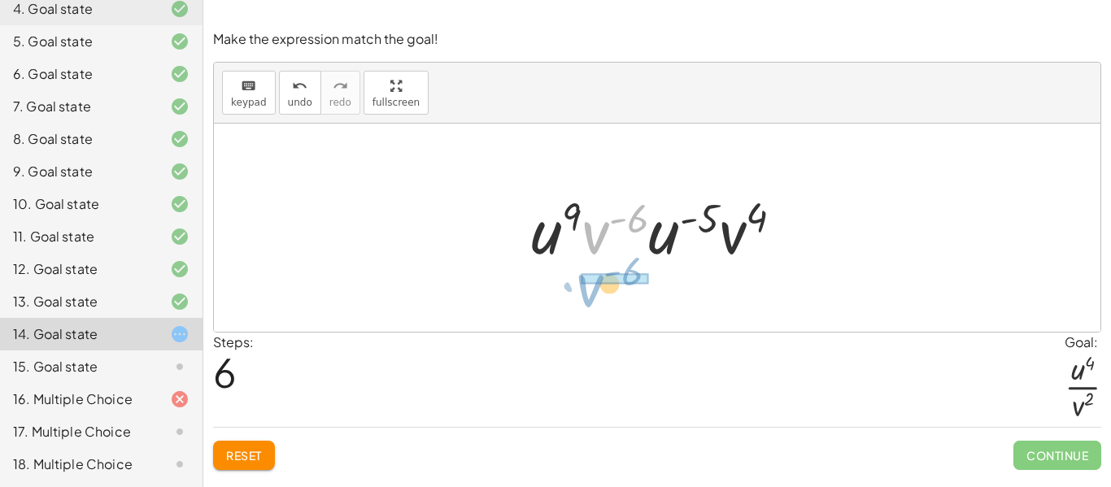
drag, startPoint x: 600, startPoint y: 230, endPoint x: 594, endPoint y: 285, distance: 54.8
click at [594, 285] on div "· · u ( - 5 ) · v 4 · 1 · · ( · u 3 · v ( - 2 ) ) 3 · 1 · · u ( - 5 ) · v 4 · 1…" at bounding box center [657, 228] width 886 height 208
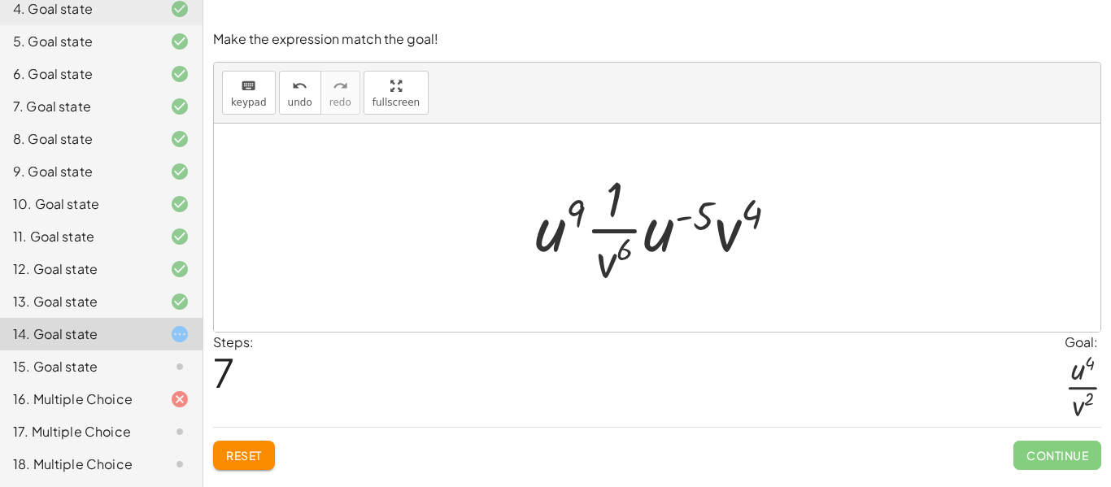
click at [614, 229] on div at bounding box center [663, 227] width 272 height 125
click at [612, 209] on div at bounding box center [663, 227] width 272 height 125
drag, startPoint x: 741, startPoint y: 219, endPoint x: 629, endPoint y: 192, distance: 114.6
click at [629, 192] on div at bounding box center [663, 227] width 272 height 125
click at [620, 201] on div at bounding box center [663, 227] width 272 height 125
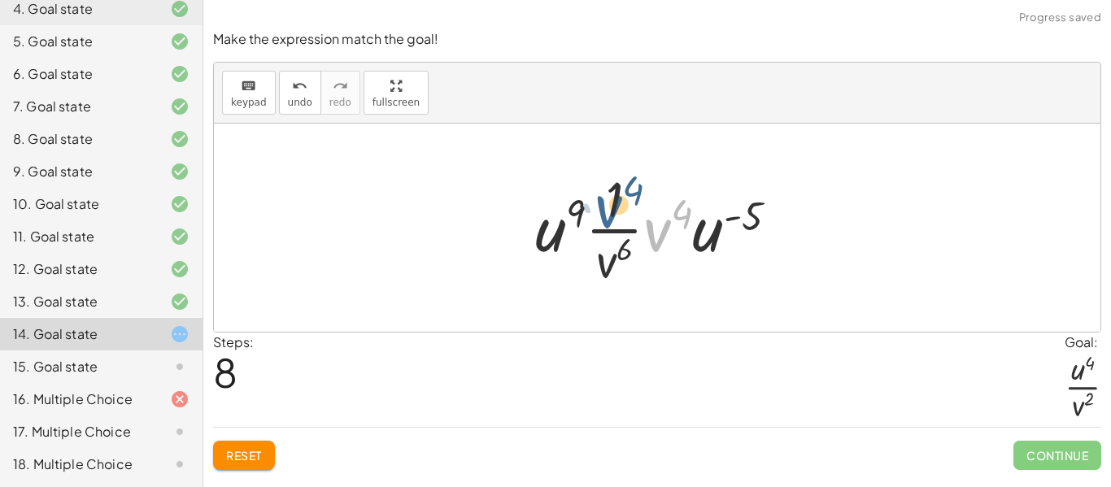
drag, startPoint x: 663, startPoint y: 225, endPoint x: 611, endPoint y: 197, distance: 59.3
click at [611, 197] on div at bounding box center [663, 227] width 272 height 125
click at [620, 226] on div at bounding box center [663, 227] width 272 height 125
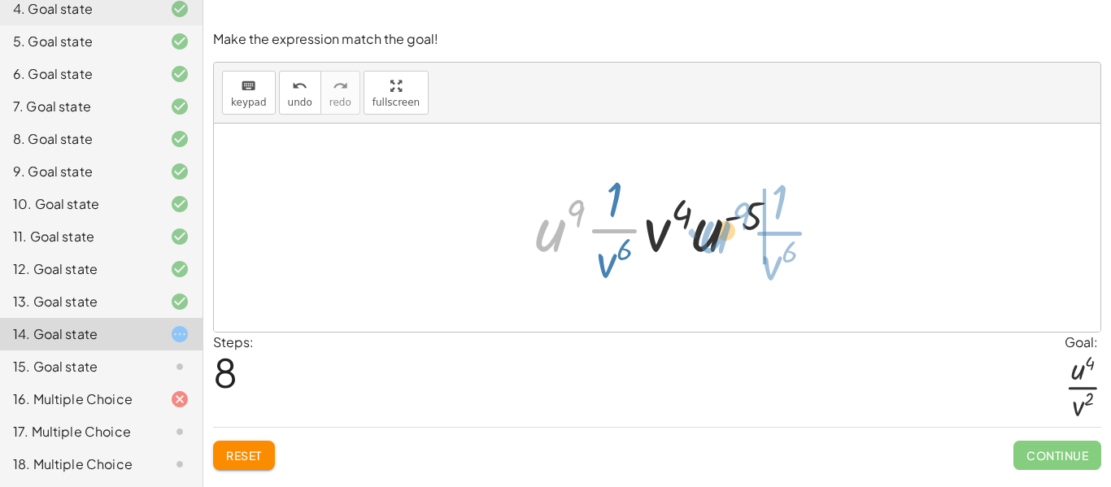
drag, startPoint x: 555, startPoint y: 220, endPoint x: 718, endPoint y: 221, distance: 162.7
click at [718, 221] on div at bounding box center [663, 227] width 272 height 125
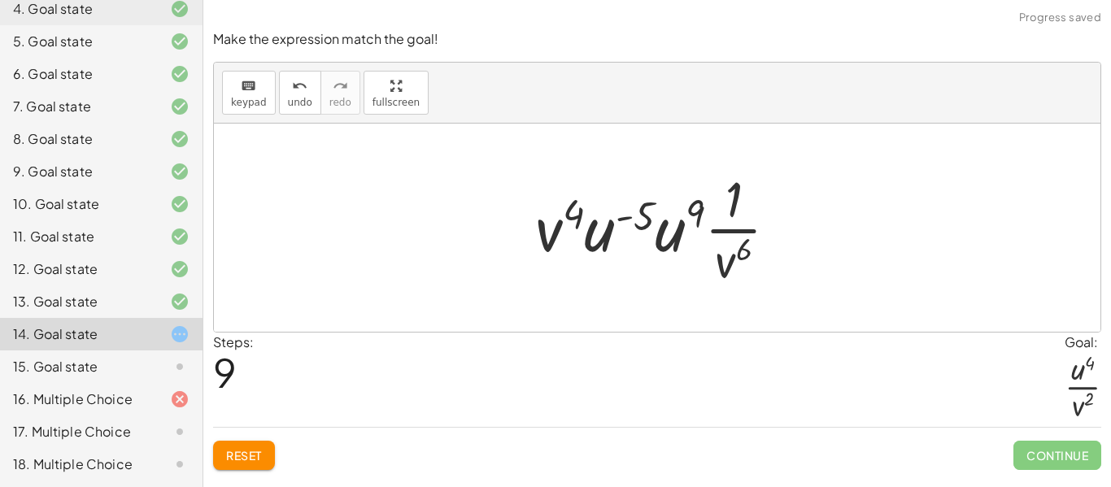
click at [679, 218] on div at bounding box center [663, 227] width 272 height 125
click at [223, 446] on button "Reset" at bounding box center [244, 455] width 62 height 29
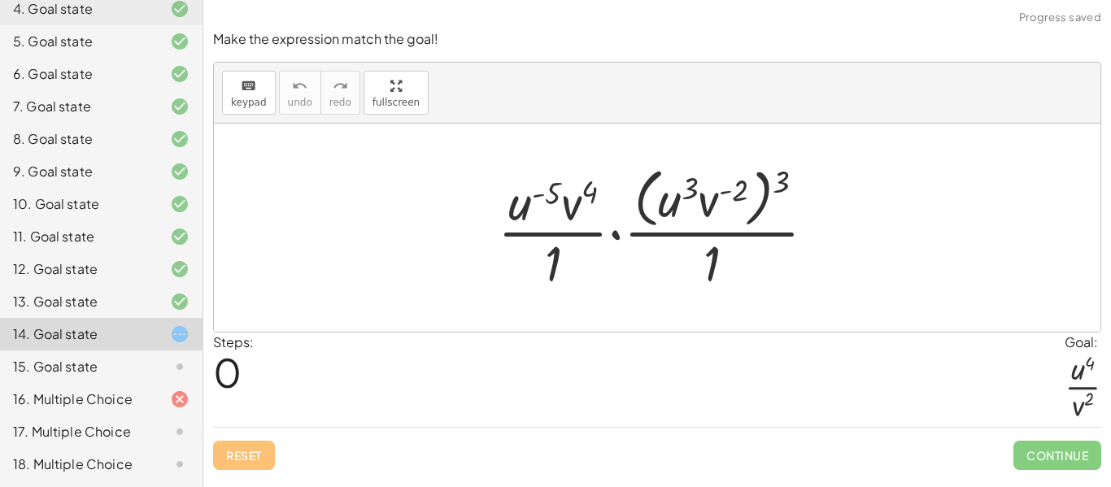
click at [779, 177] on div at bounding box center [663, 227] width 347 height 133
drag, startPoint x: 779, startPoint y: 177, endPoint x: 754, endPoint y: 186, distance: 26.7
click at [754, 186] on div at bounding box center [663, 227] width 347 height 133
drag, startPoint x: 779, startPoint y: 180, endPoint x: 732, endPoint y: 188, distance: 47.9
click at [732, 188] on div at bounding box center [663, 227] width 347 height 133
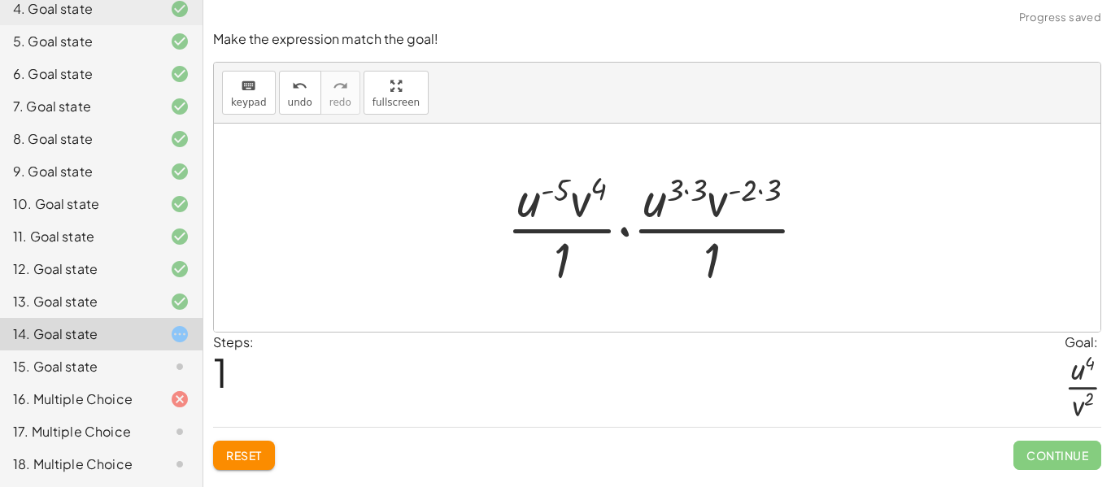
click at [686, 179] on div at bounding box center [663, 227] width 329 height 125
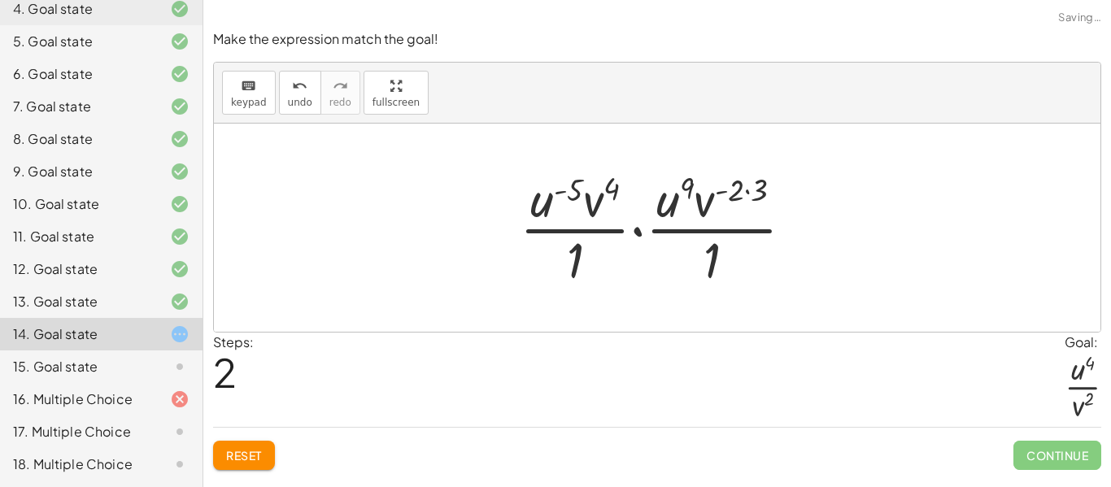
click at [761, 189] on div at bounding box center [663, 227] width 303 height 125
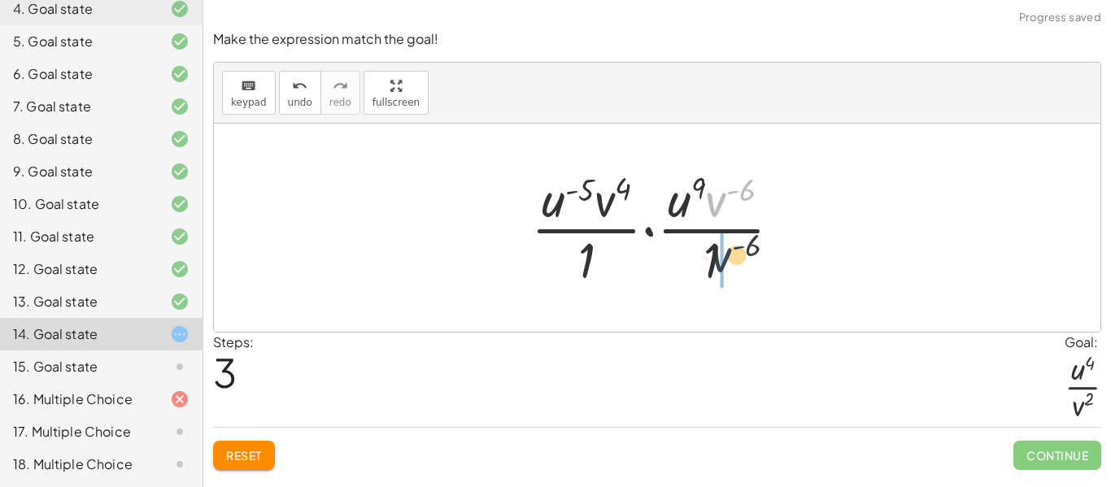
drag, startPoint x: 721, startPoint y: 198, endPoint x: 726, endPoint y: 258, distance: 59.6
click at [726, 258] on div at bounding box center [663, 227] width 280 height 125
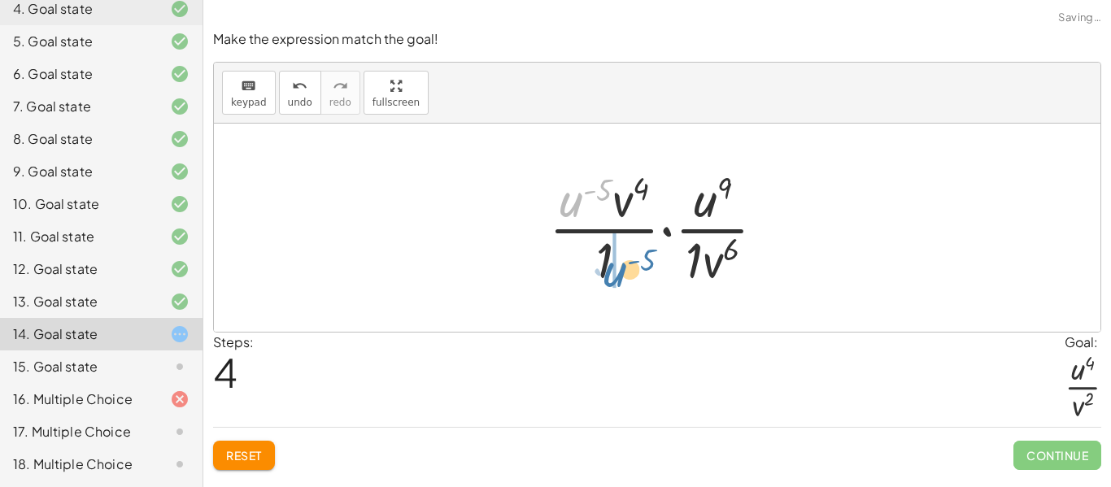
drag, startPoint x: 570, startPoint y: 201, endPoint x: 611, endPoint y: 269, distance: 79.5
click at [611, 269] on div at bounding box center [664, 227] width 246 height 125
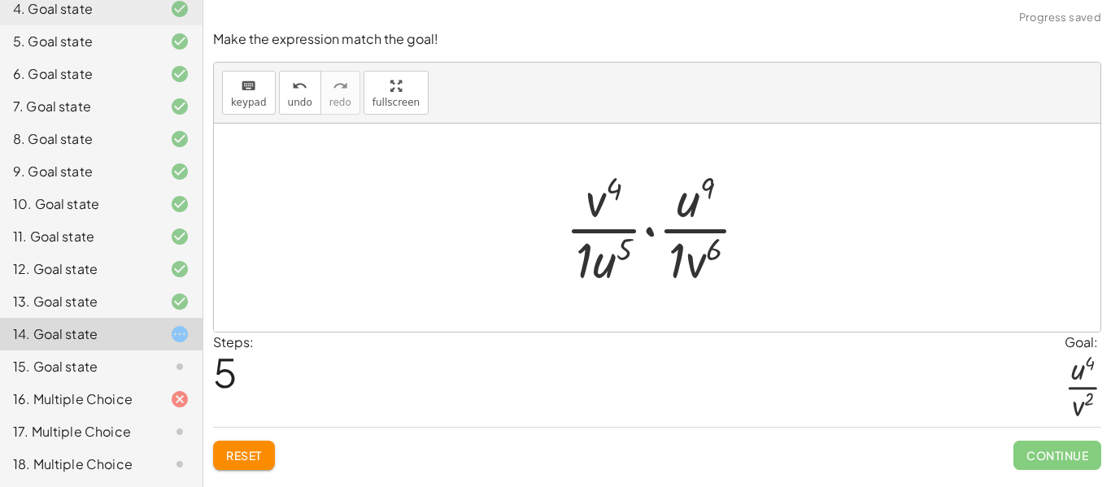
click at [583, 256] on div at bounding box center [663, 227] width 212 height 125
click at [676, 266] on div at bounding box center [662, 227] width 195 height 125
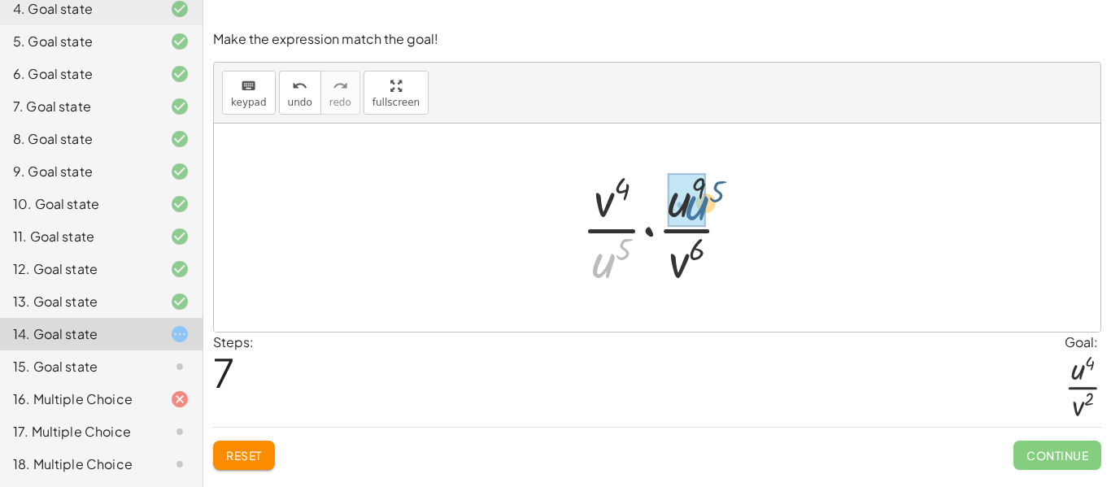
drag, startPoint x: 609, startPoint y: 259, endPoint x: 694, endPoint y: 197, distance: 105.4
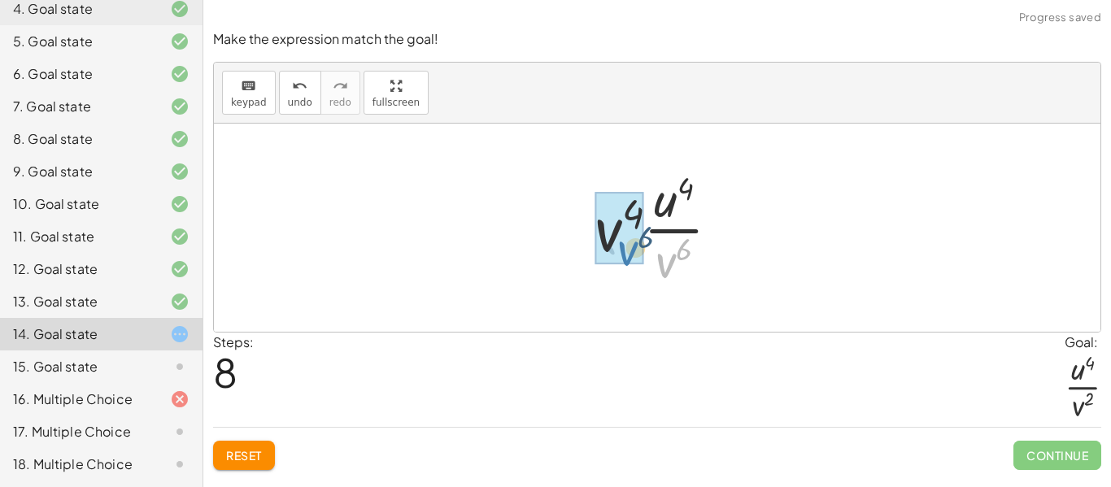
drag, startPoint x: 673, startPoint y: 252, endPoint x: 628, endPoint y: 238, distance: 47.6
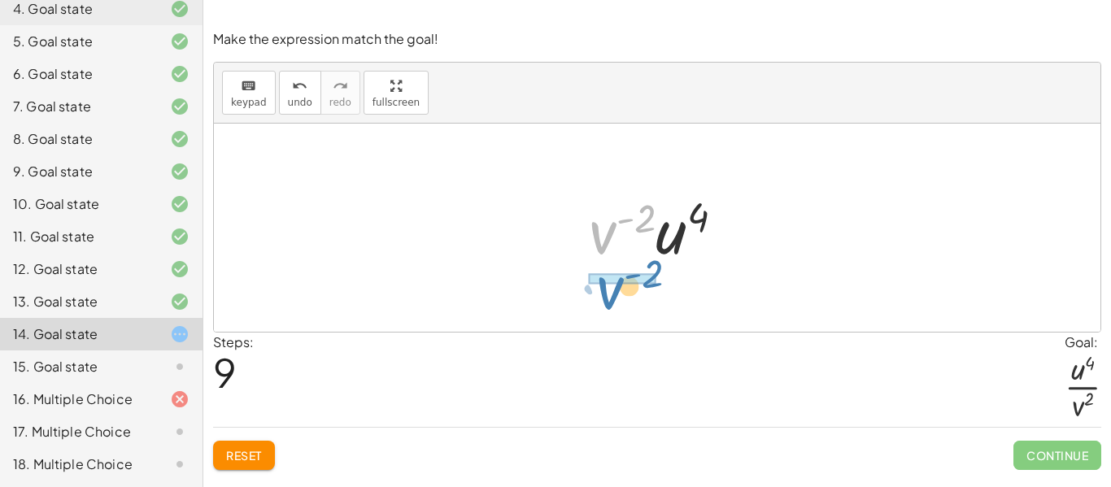
drag, startPoint x: 604, startPoint y: 222, endPoint x: 612, endPoint y: 277, distance: 55.8
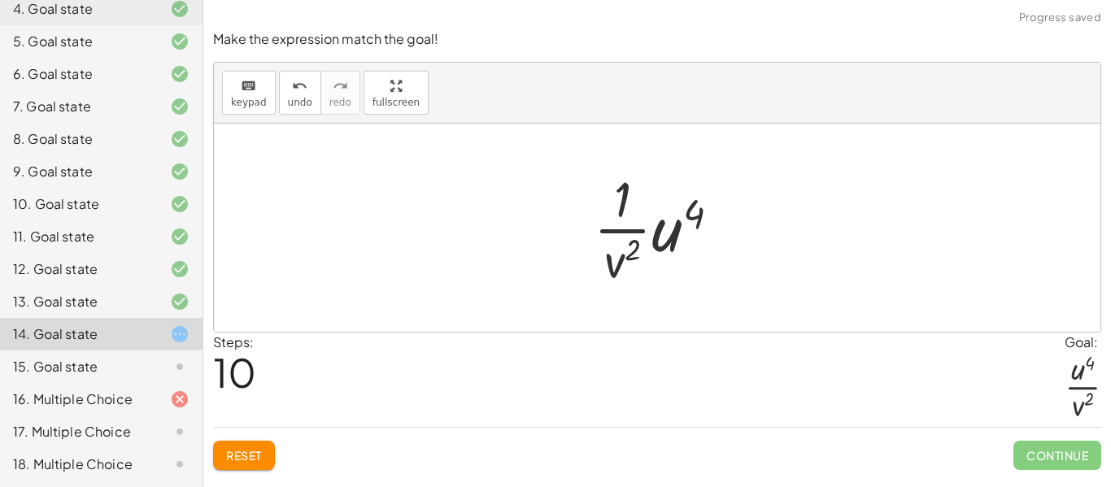
click at [622, 204] on div at bounding box center [663, 227] width 155 height 125
click at [628, 233] on div at bounding box center [663, 227] width 155 height 125
click at [626, 255] on div at bounding box center [663, 227] width 155 height 125
drag, startPoint x: 623, startPoint y: 253, endPoint x: 673, endPoint y: 242, distance: 50.9
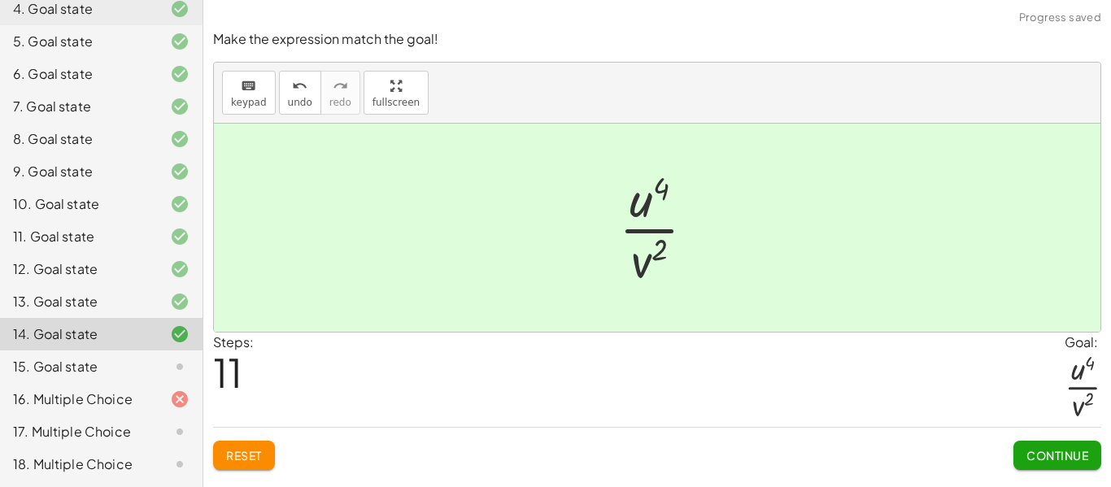
click at [1047, 458] on span "Continue" at bounding box center [1057, 455] width 62 height 15
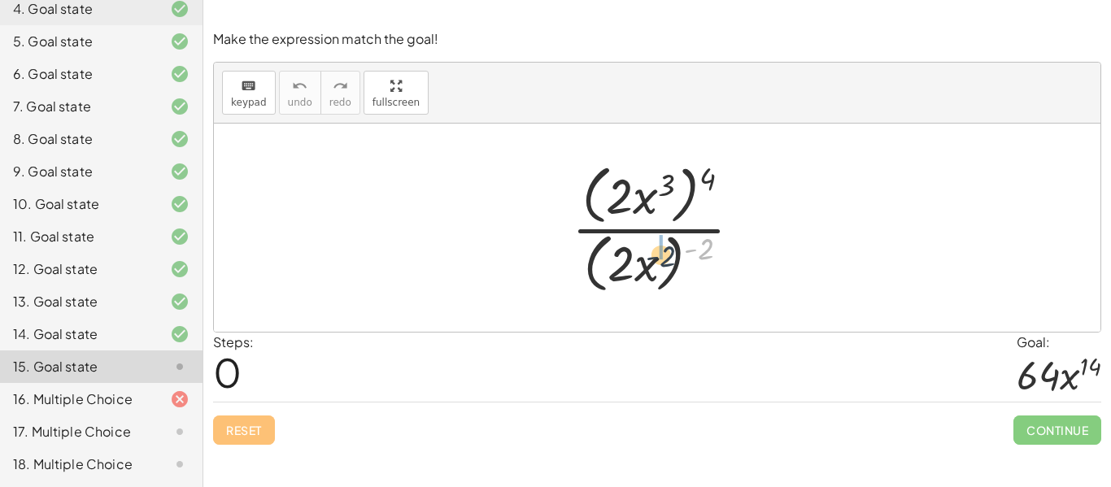
drag, startPoint x: 711, startPoint y: 243, endPoint x: 671, endPoint y: 250, distance: 40.5
click at [671, 250] on div at bounding box center [663, 228] width 199 height 140
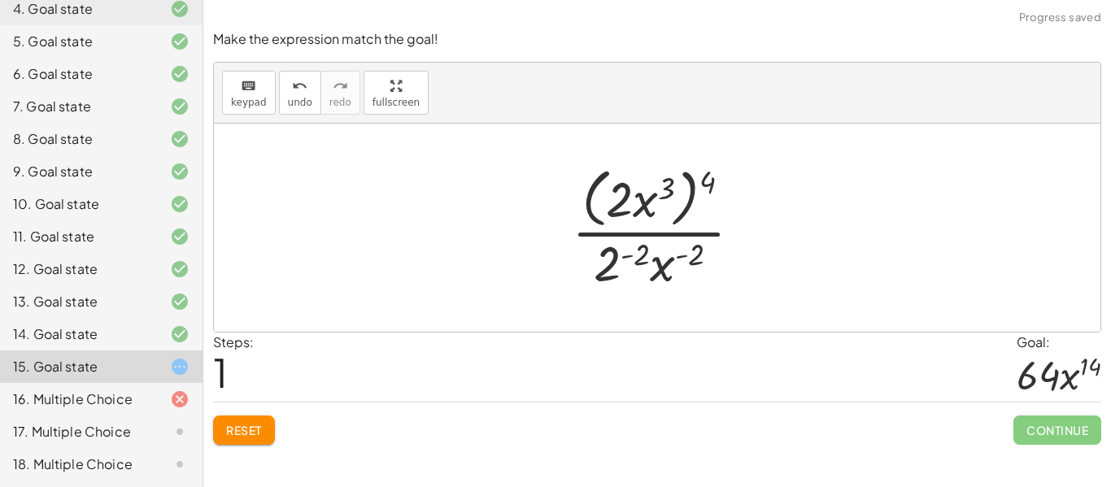
click at [633, 250] on div at bounding box center [663, 227] width 199 height 133
click at [718, 246] on div at bounding box center [664, 227] width 210 height 133
click at [699, 254] on div at bounding box center [664, 227] width 210 height 133
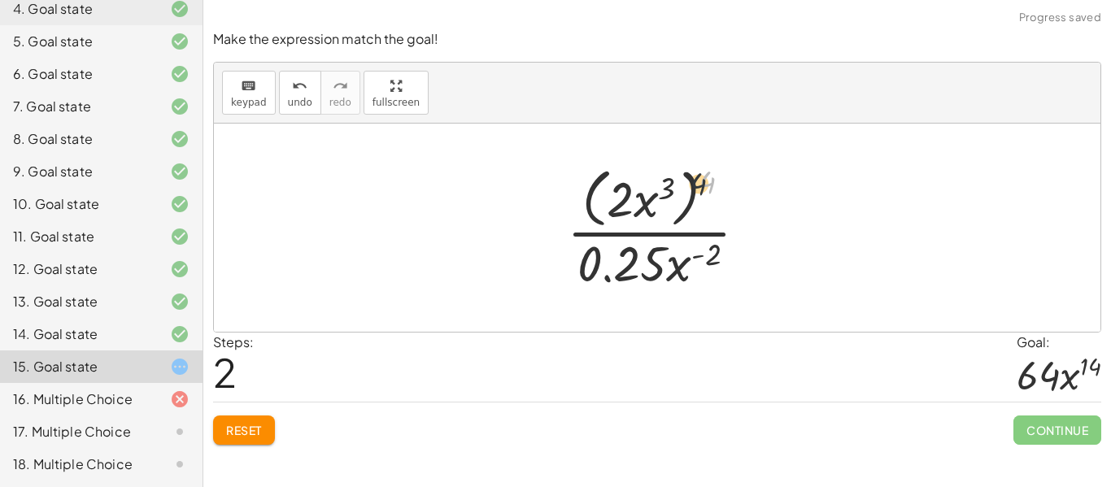
drag, startPoint x: 706, startPoint y: 181, endPoint x: 682, endPoint y: 185, distance: 24.1
click at [682, 185] on div at bounding box center [664, 227] width 210 height 133
drag, startPoint x: 718, startPoint y: 178, endPoint x: 675, endPoint y: 183, distance: 43.4
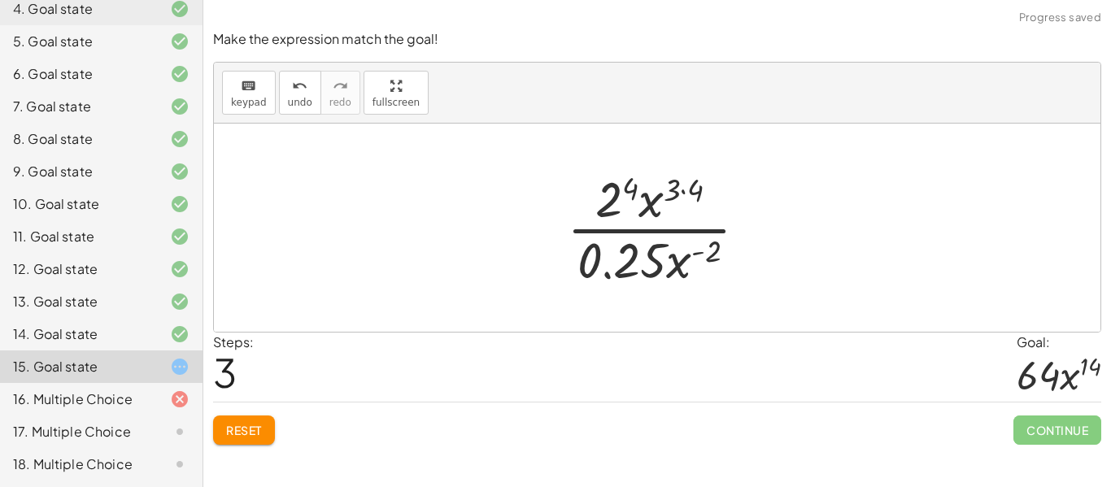
click at [627, 190] on div at bounding box center [664, 227] width 210 height 125
click at [686, 189] on div at bounding box center [664, 227] width 210 height 125
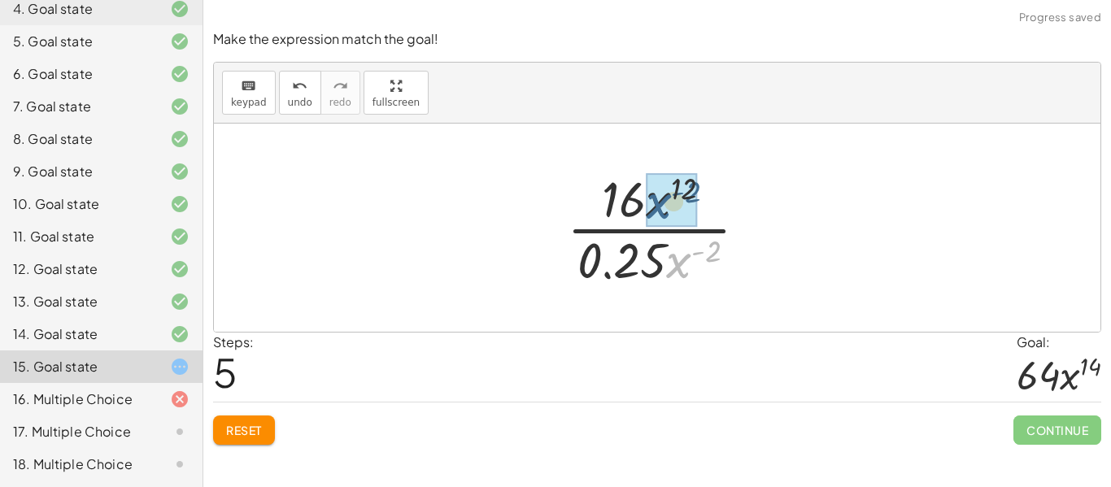
drag, startPoint x: 688, startPoint y: 258, endPoint x: 668, endPoint y: 198, distance: 62.7
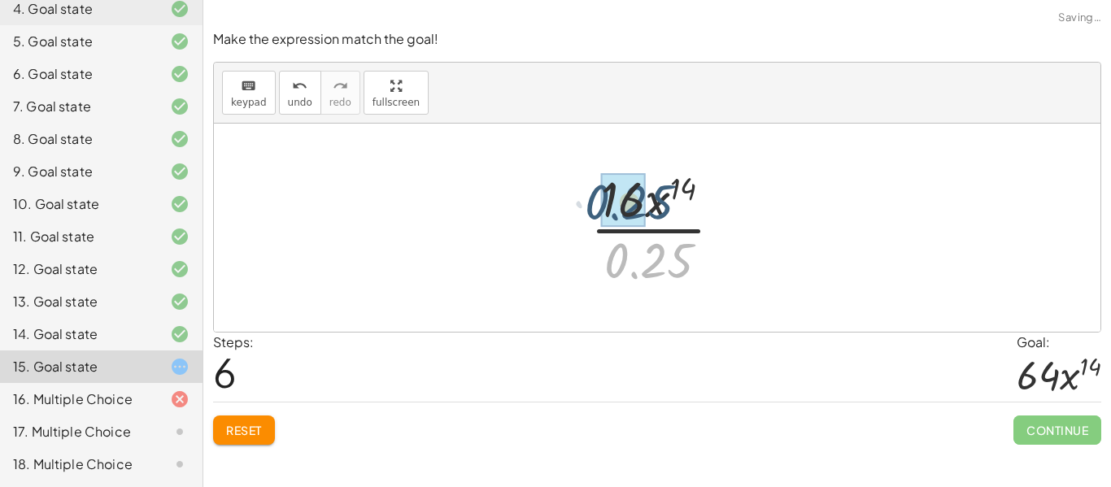
drag, startPoint x: 642, startPoint y: 273, endPoint x: 622, endPoint y: 215, distance: 61.7
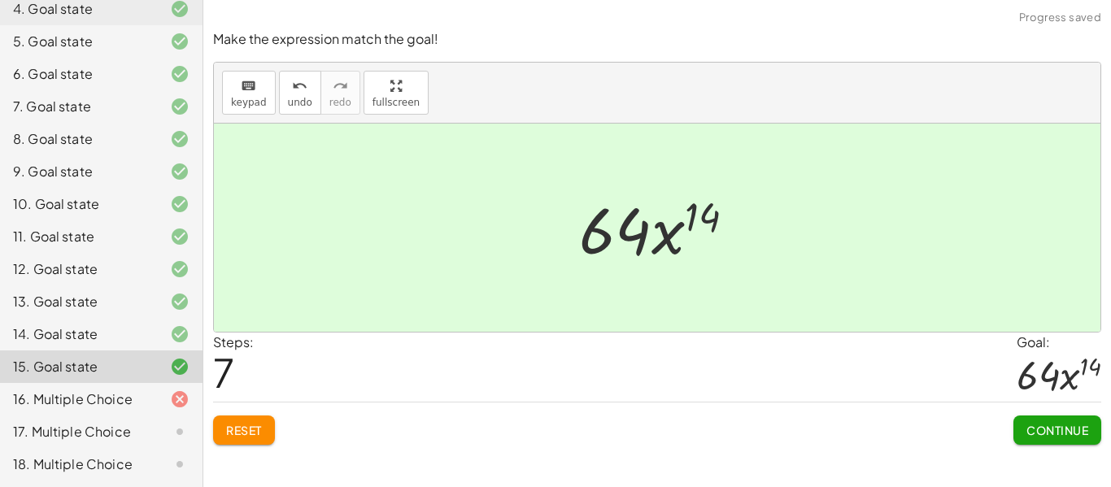
click at [1060, 432] on span "Continue" at bounding box center [1057, 430] width 62 height 15
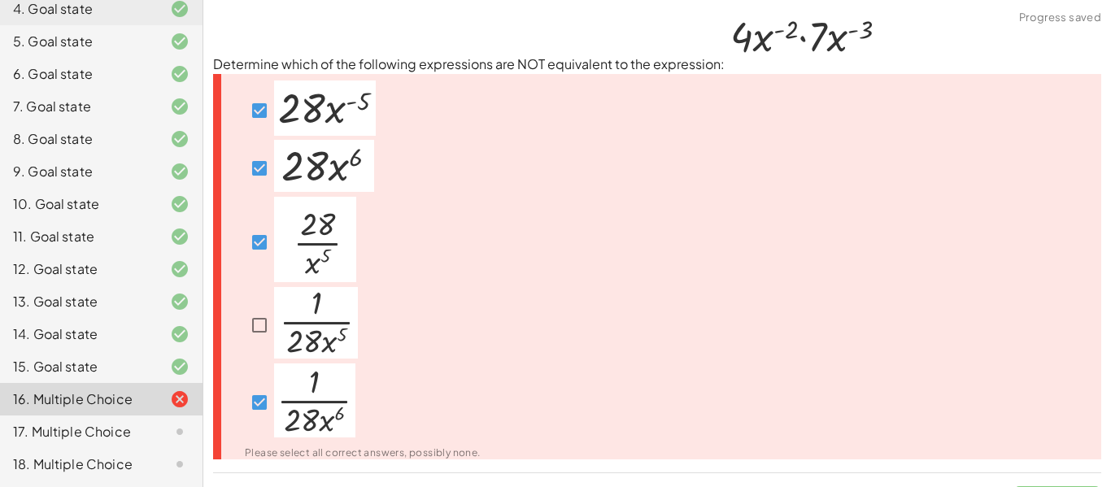
click at [85, 426] on div "17. Multiple Choice" at bounding box center [78, 432] width 131 height 20
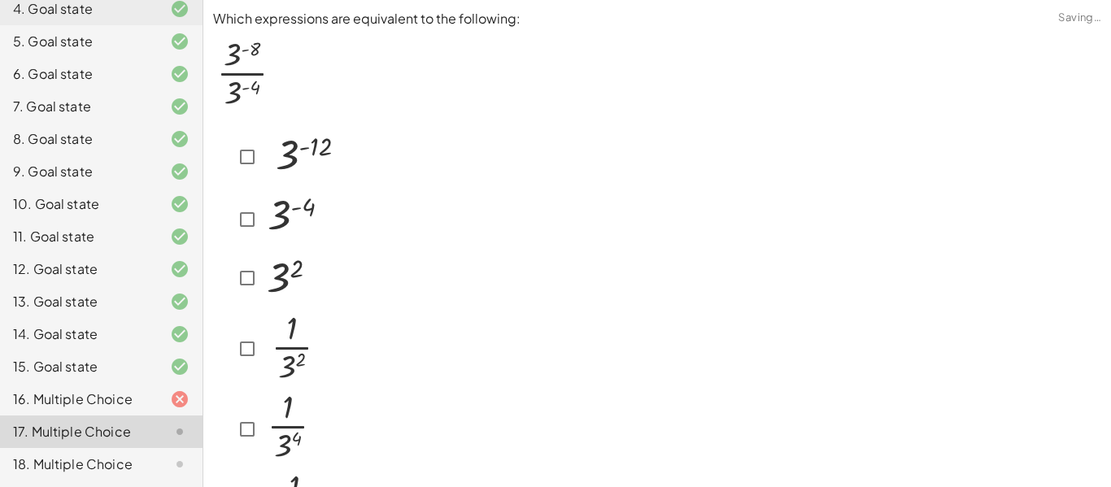
click at [147, 398] on div at bounding box center [167, 400] width 46 height 20
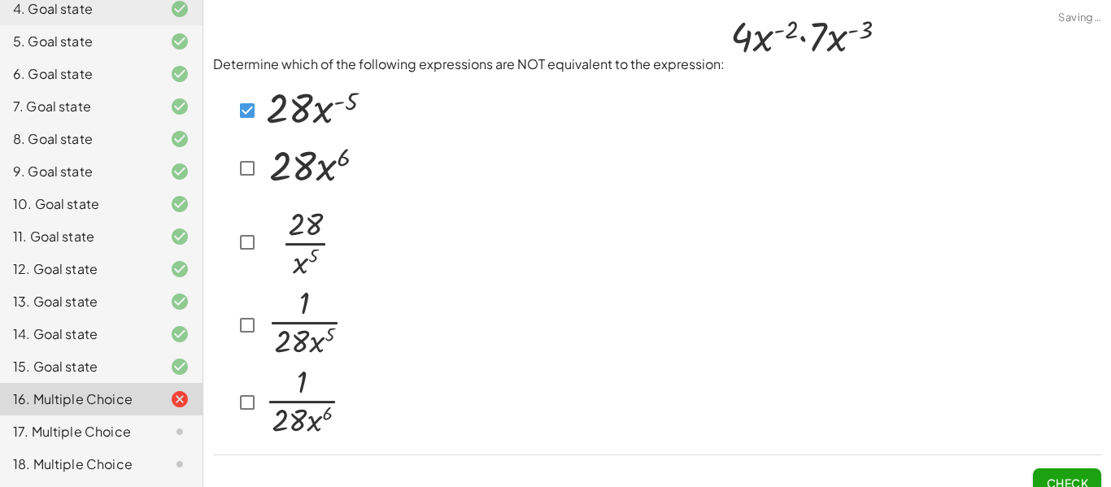
click at [117, 433] on div "17. Multiple Choice" at bounding box center [78, 432] width 131 height 20
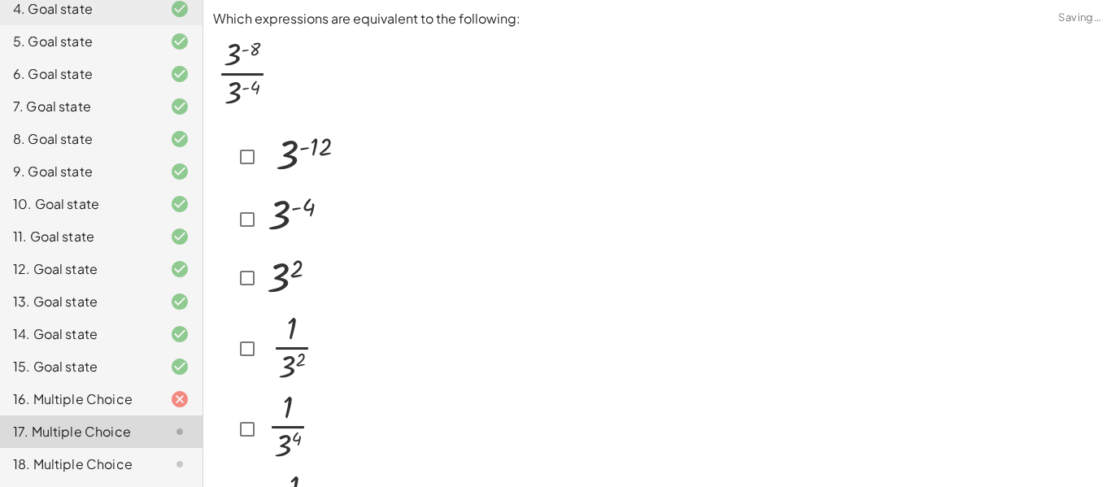
click at [155, 406] on div at bounding box center [167, 400] width 46 height 20
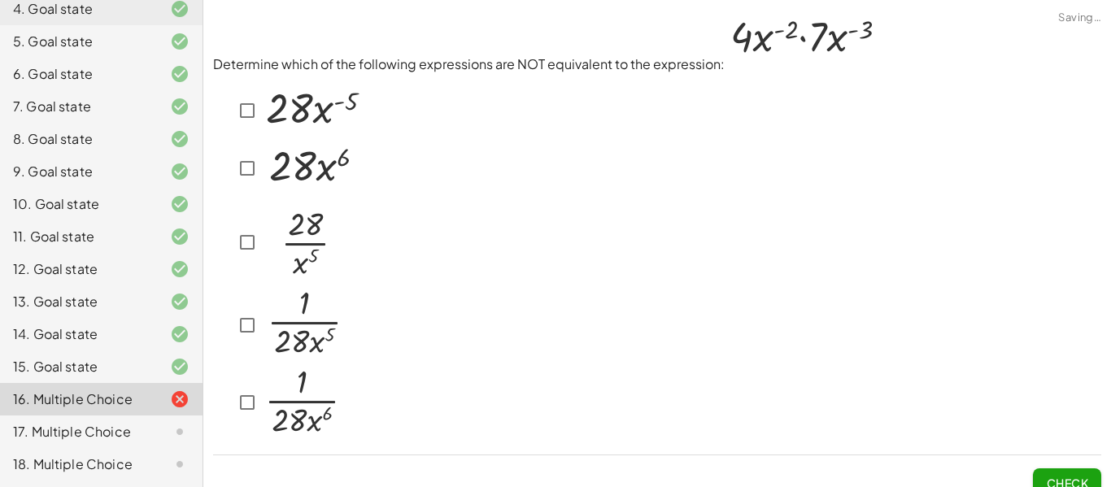
click at [167, 432] on div at bounding box center [167, 432] width 46 height 20
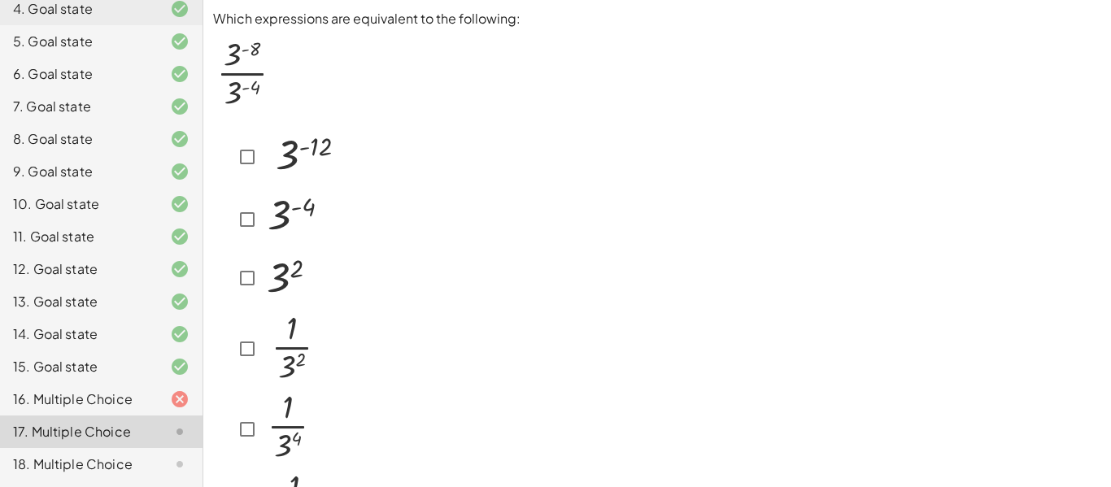
click at [158, 459] on div at bounding box center [167, 465] width 46 height 20
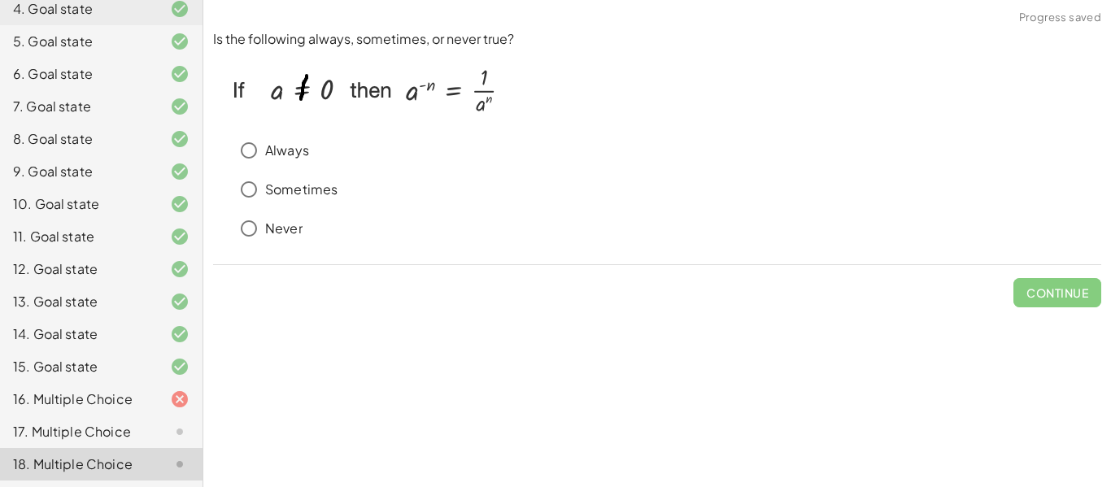
click at [288, 157] on p "Always" at bounding box center [287, 150] width 44 height 19
click at [1046, 276] on span "Check" at bounding box center [1067, 286] width 68 height 42
click at [1049, 294] on span "Check" at bounding box center [1067, 292] width 42 height 15
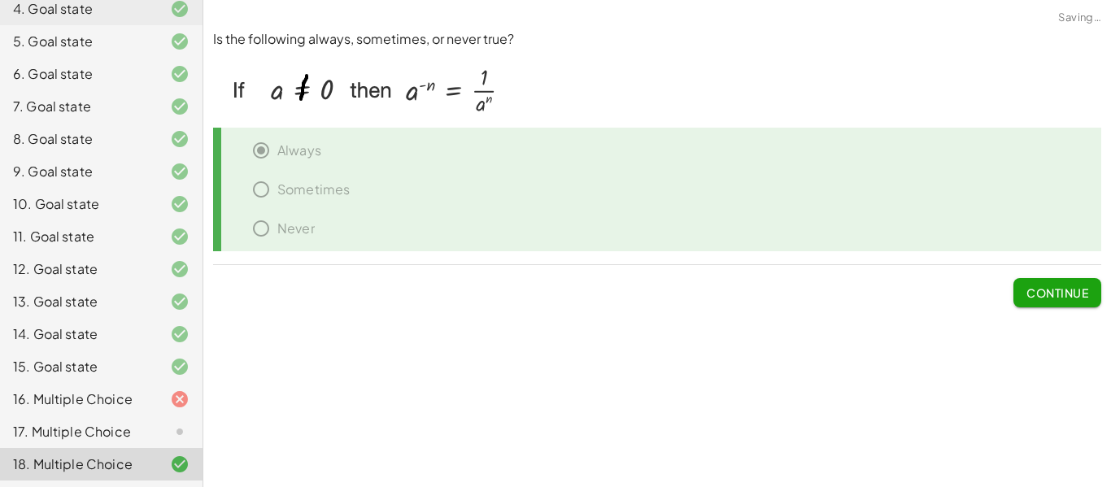
click at [182, 400] on icon at bounding box center [180, 400] width 20 height 20
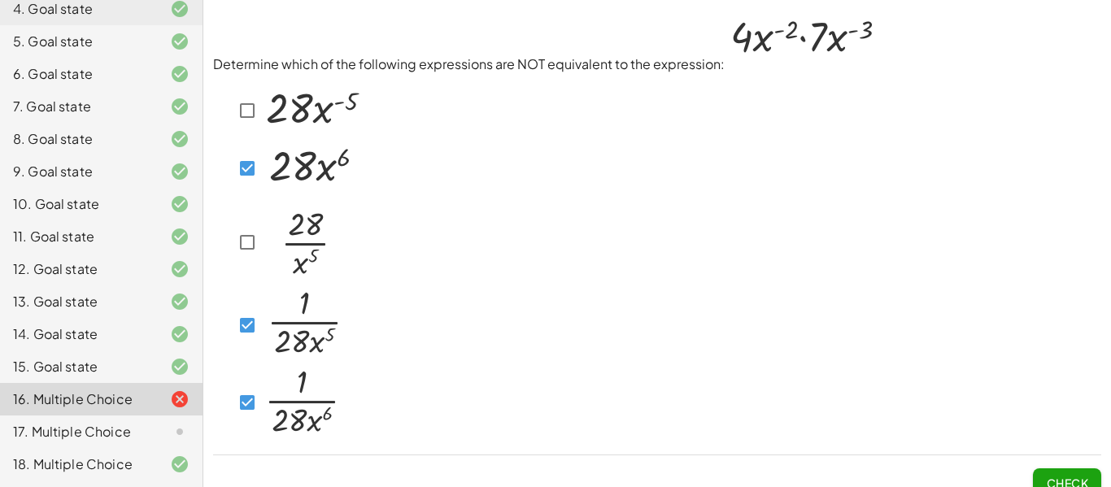
click at [1074, 471] on button "Check" at bounding box center [1067, 482] width 68 height 29
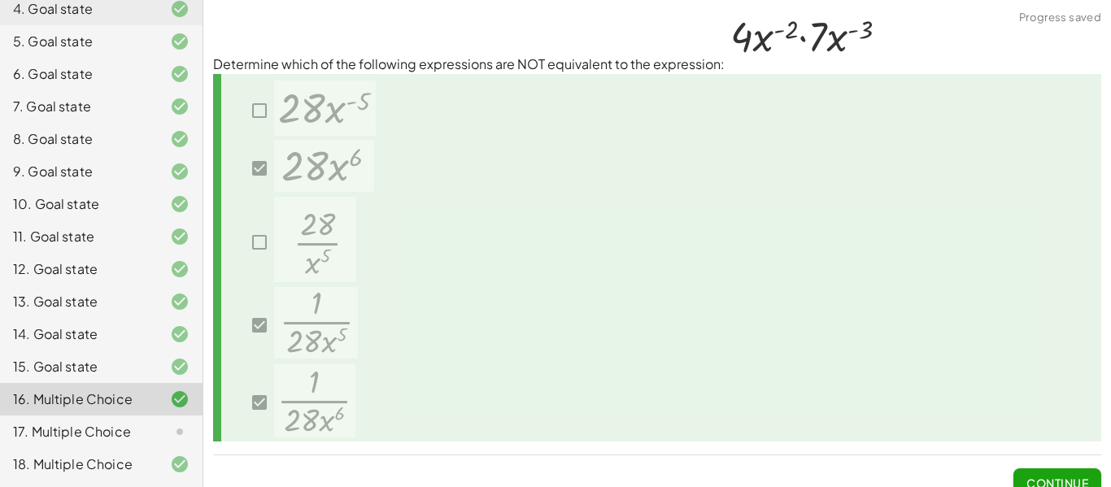
click at [385, 359] on div at bounding box center [657, 258] width 888 height 368
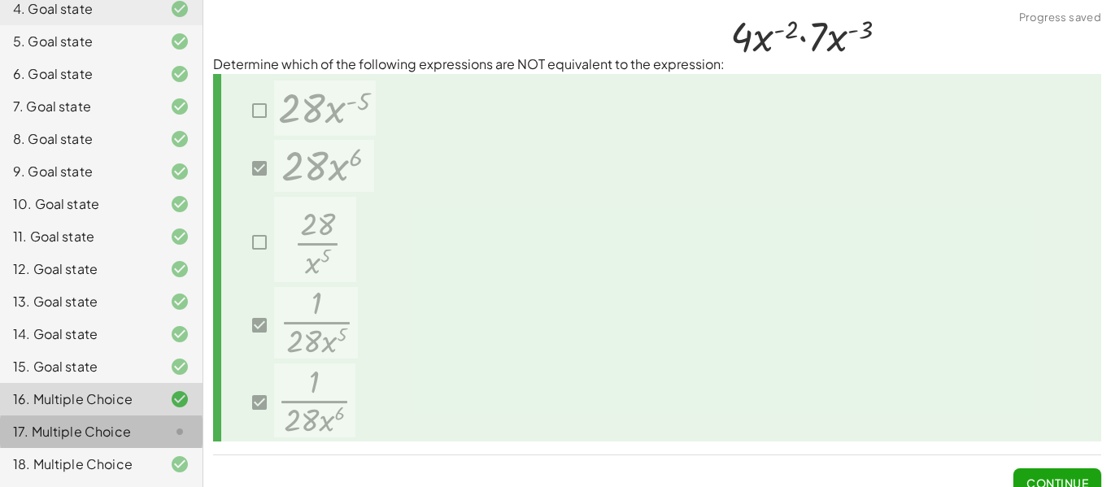
click at [176, 429] on icon at bounding box center [180, 432] width 20 height 20
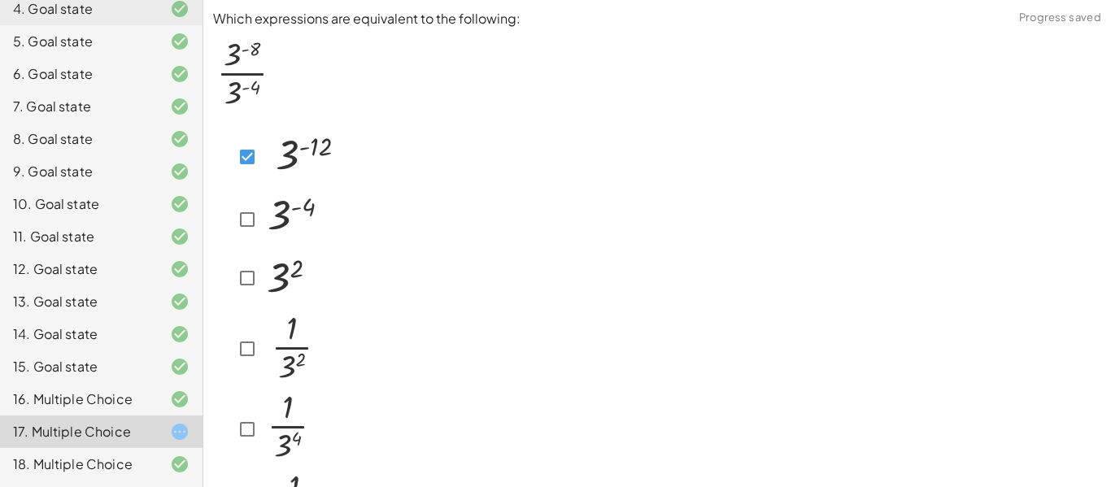
scroll to position [131, 0]
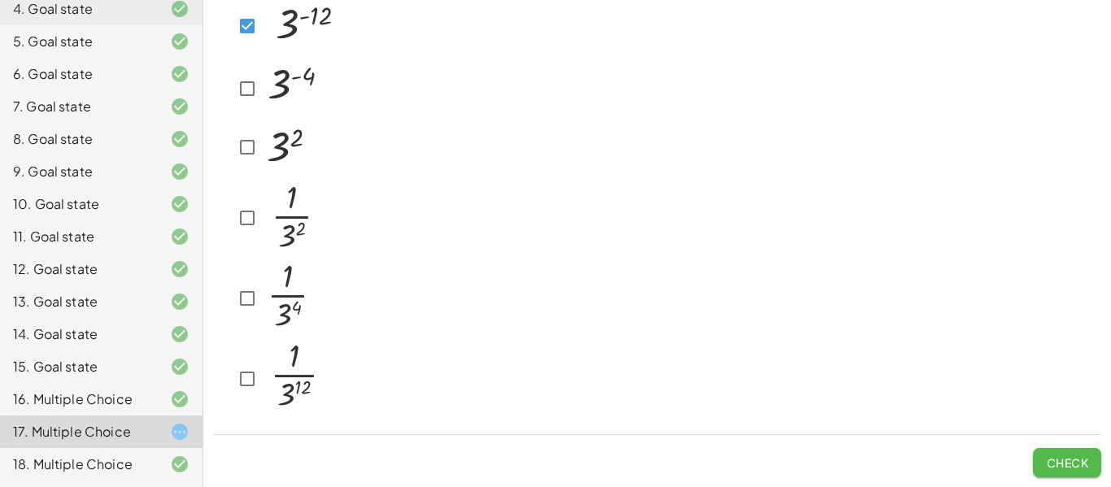
click at [1056, 472] on button "Check" at bounding box center [1067, 462] width 68 height 29
click at [1082, 463] on span "Check" at bounding box center [1067, 462] width 42 height 15
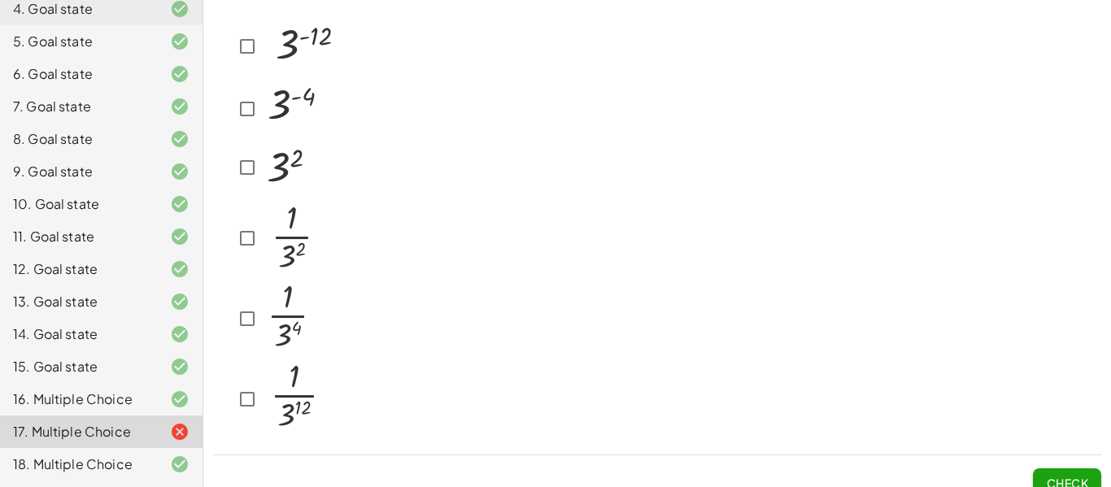
scroll to position [112, 0]
click at [1064, 475] on span "Check" at bounding box center [1067, 481] width 42 height 15
click at [1065, 476] on span "Check" at bounding box center [1067, 481] width 42 height 15
click at [1082, 468] on button "Check" at bounding box center [1067, 481] width 68 height 29
click at [1046, 476] on span "Check" at bounding box center [1067, 481] width 42 height 15
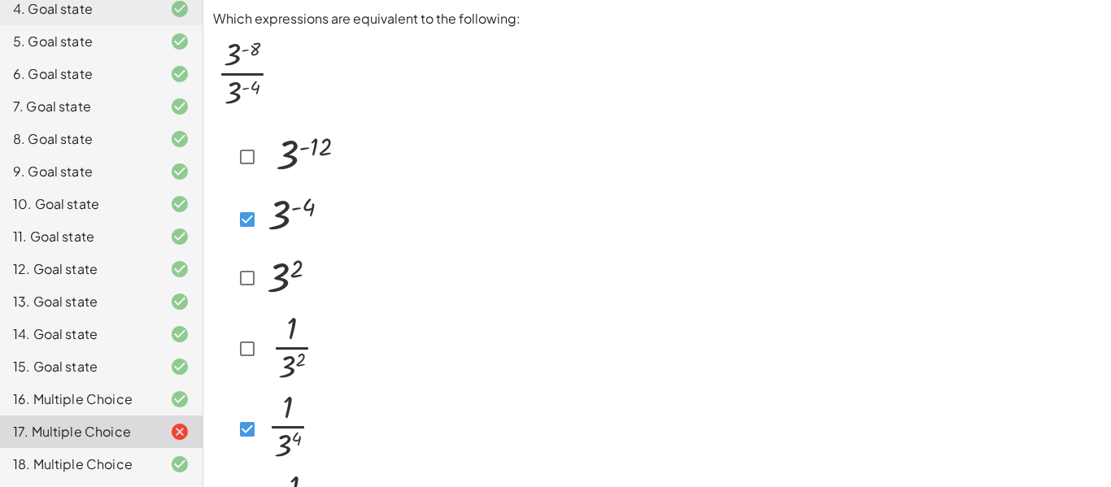
scroll to position [131, 0]
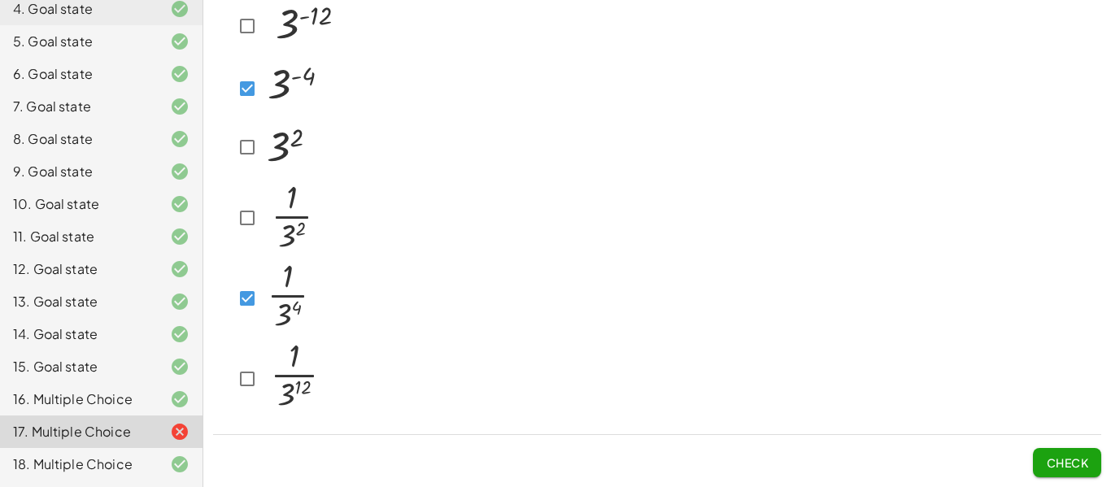
click at [1067, 471] on button "Check" at bounding box center [1067, 462] width 68 height 29
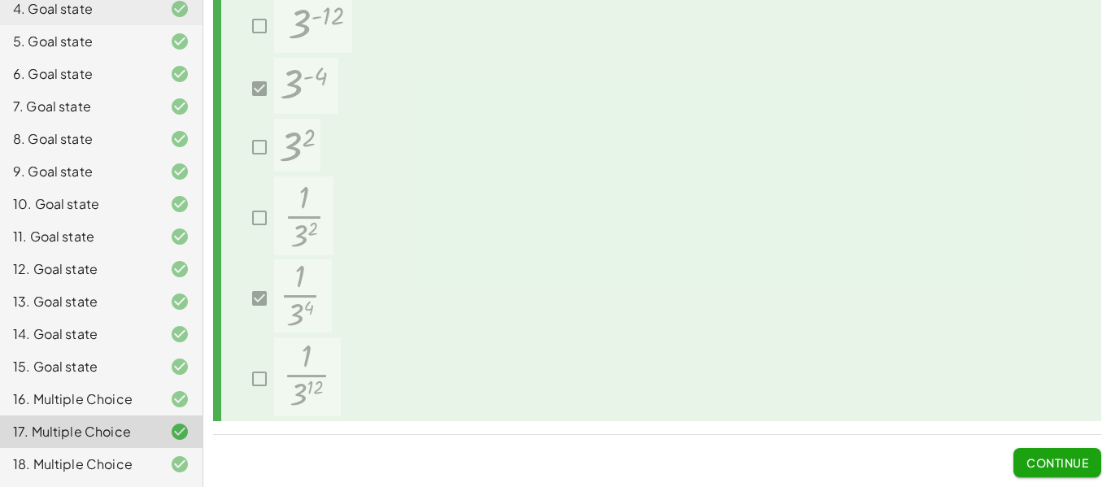
click at [1055, 464] on span "Continue" at bounding box center [1057, 462] width 62 height 15
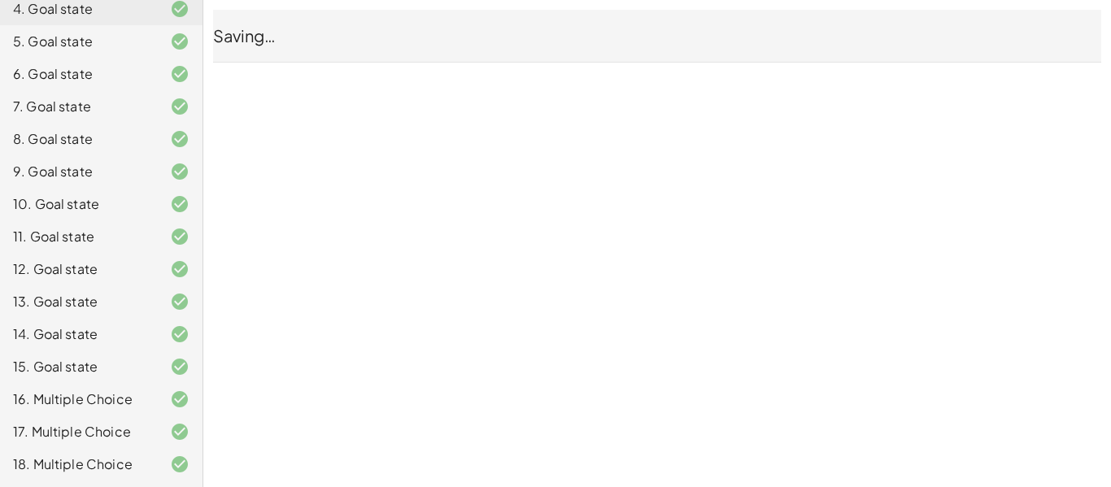
scroll to position [0, 0]
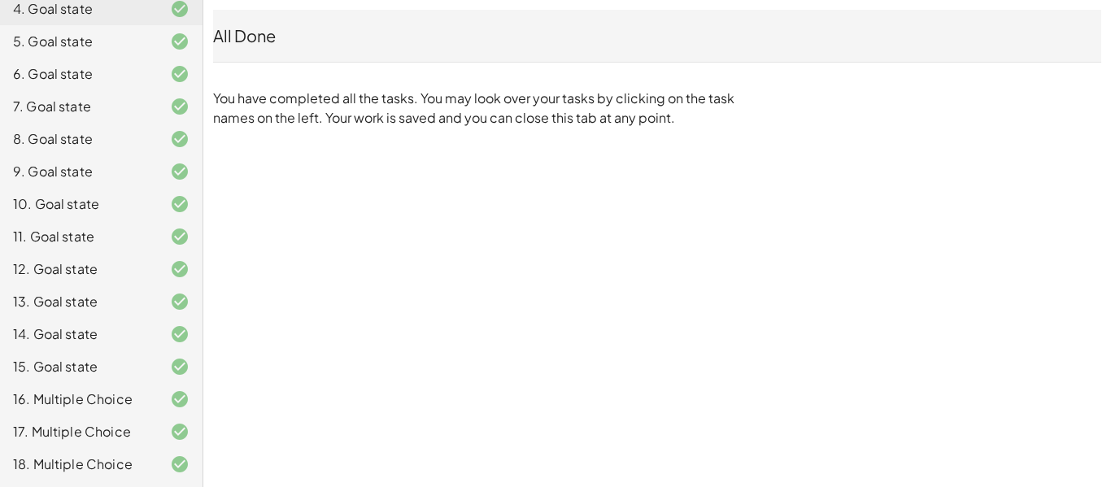
click at [180, 448] on div "18. Multiple Choice" at bounding box center [101, 464] width 202 height 33
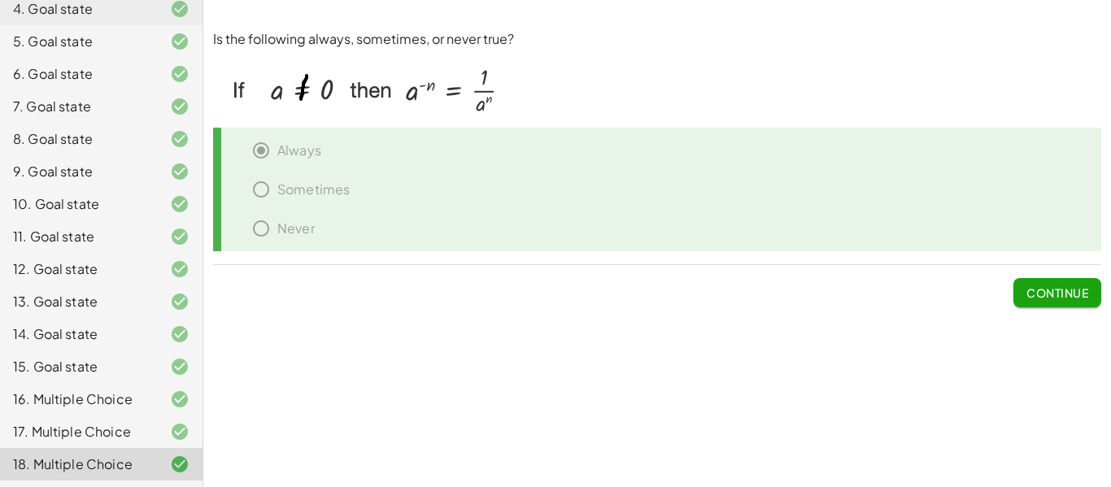
click at [1053, 294] on span "Continue" at bounding box center [1057, 292] width 62 height 15
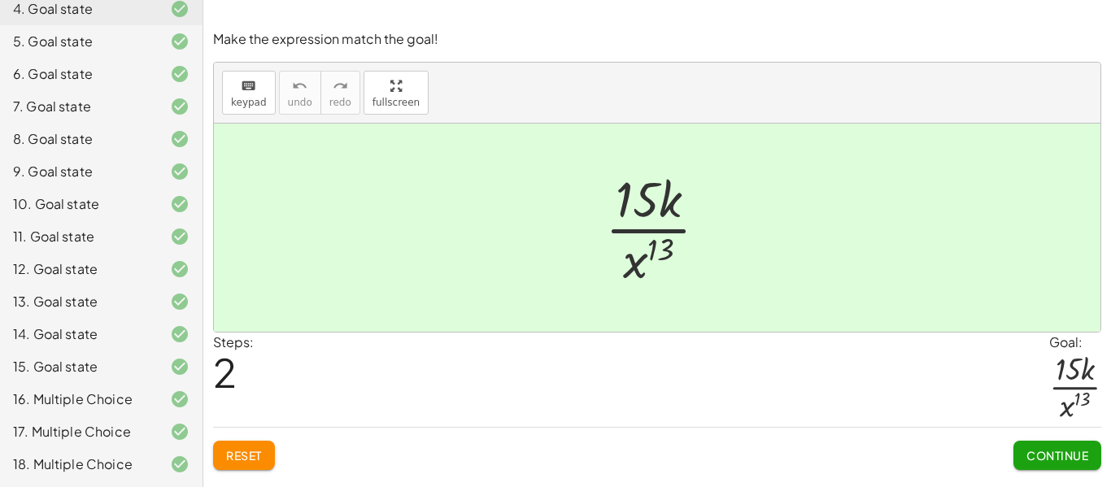
click at [0, 0] on div "Make the expression match the goal! keyboard keypad undo undo redo redo fullscr…" at bounding box center [0, 0] width 0 height 0
click at [1046, 463] on button "Continue" at bounding box center [1057, 455] width 88 height 29
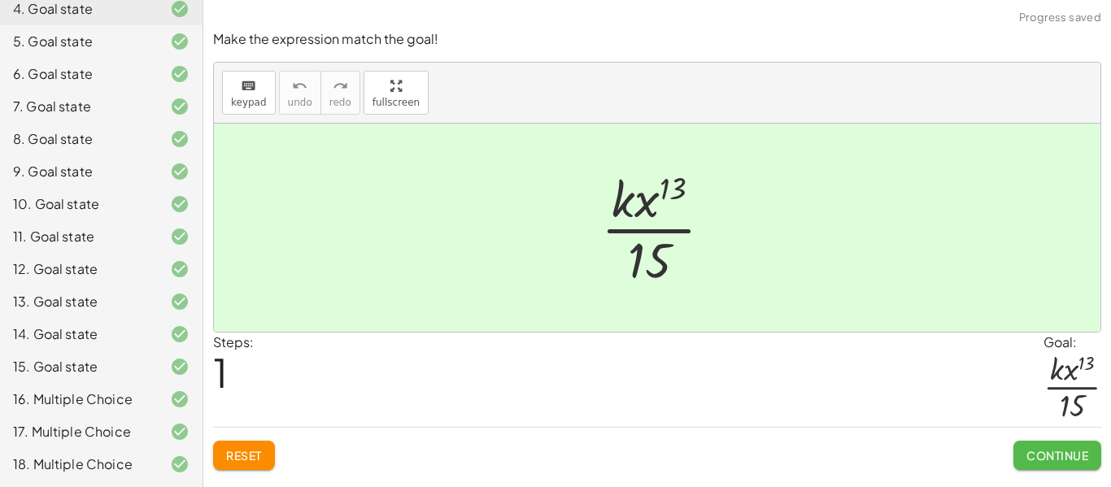
click at [1038, 458] on span "Continue" at bounding box center [1057, 455] width 62 height 15
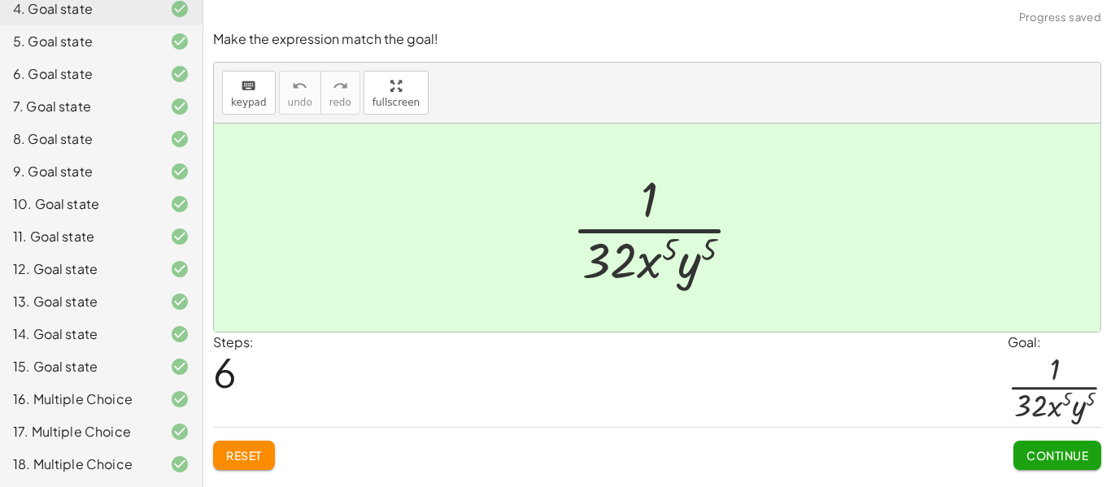
click at [94, 464] on div "18. Multiple Choice" at bounding box center [78, 465] width 131 height 20
